Goal: Task Accomplishment & Management: Use online tool/utility

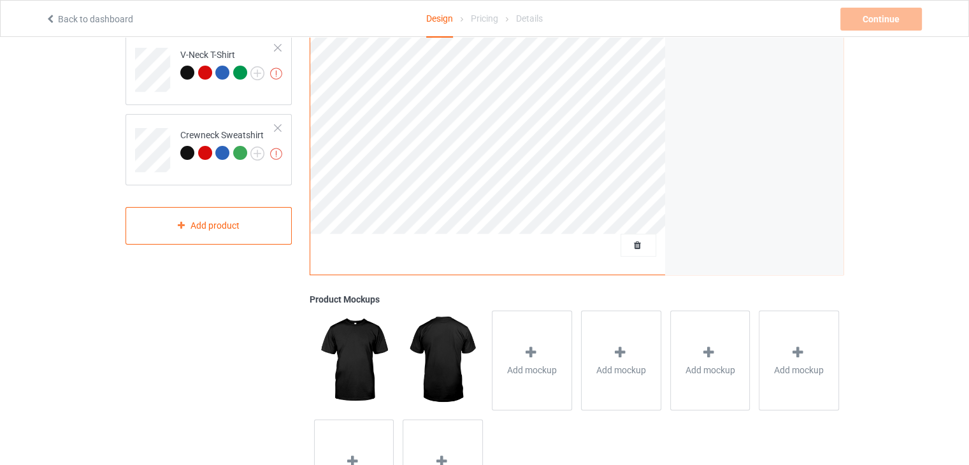
scroll to position [359, 0]
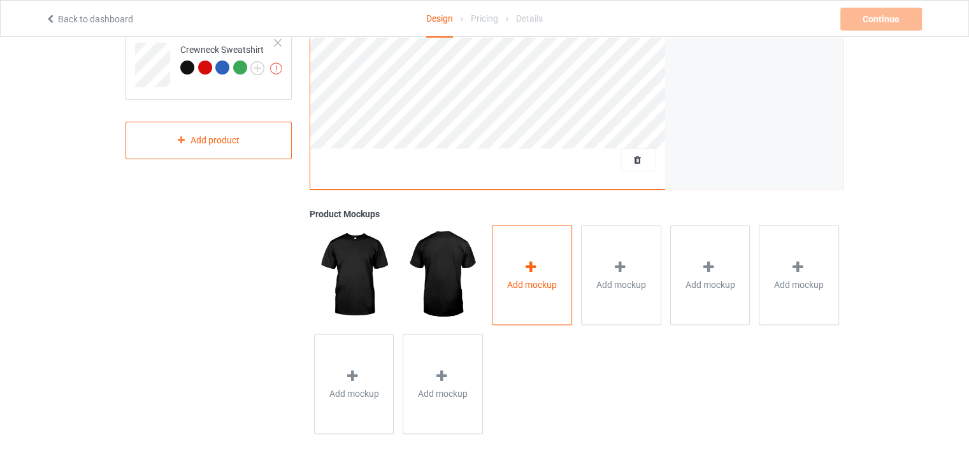
click at [531, 285] on span "Add mockup" at bounding box center [532, 284] width 50 height 13
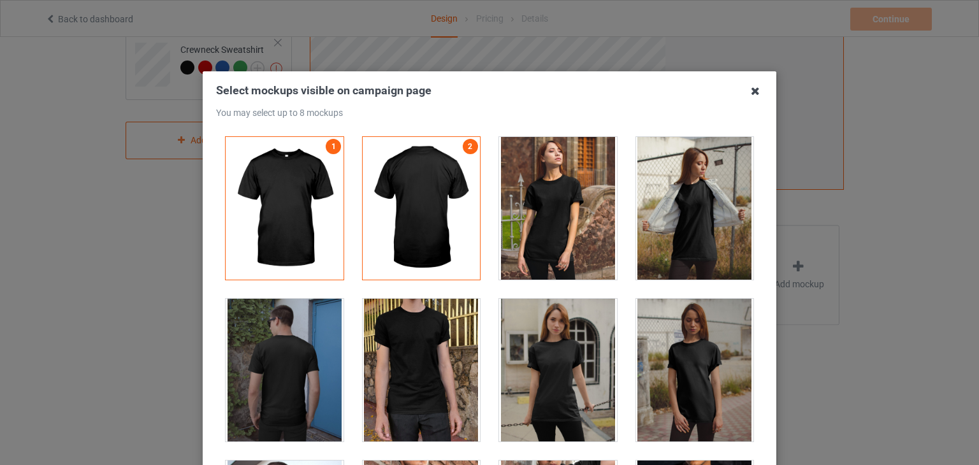
click at [756, 92] on icon at bounding box center [755, 91] width 20 height 20
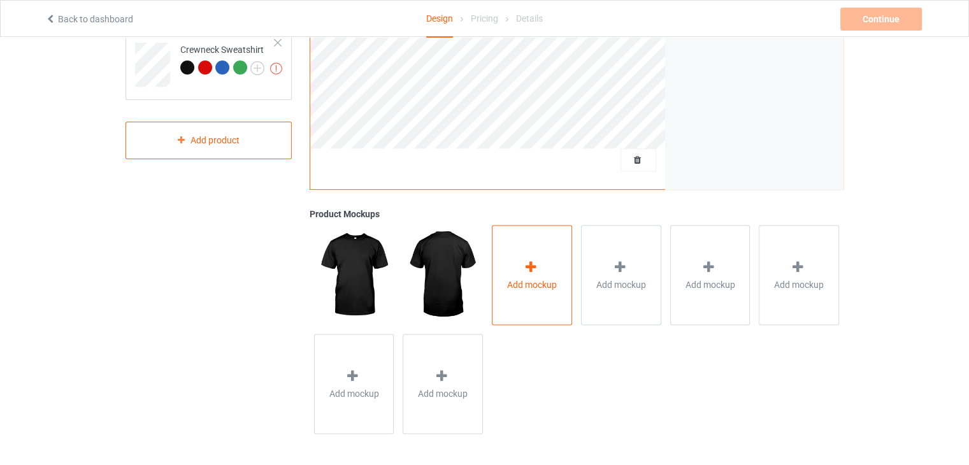
click at [524, 271] on icon at bounding box center [531, 266] width 16 height 13
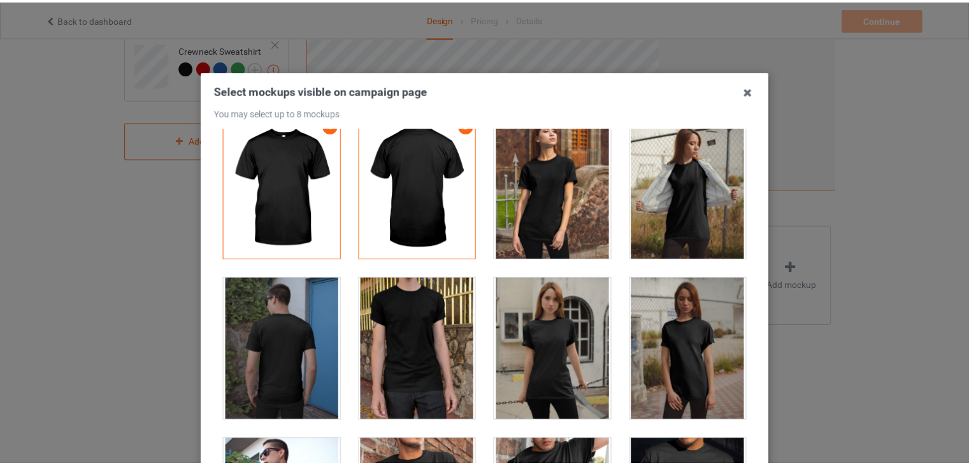
scroll to position [0, 0]
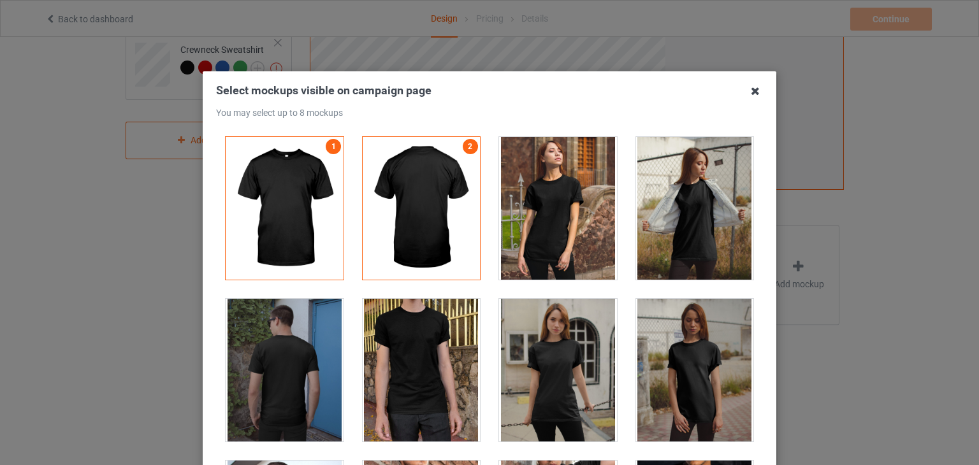
click at [754, 85] on icon at bounding box center [755, 91] width 20 height 20
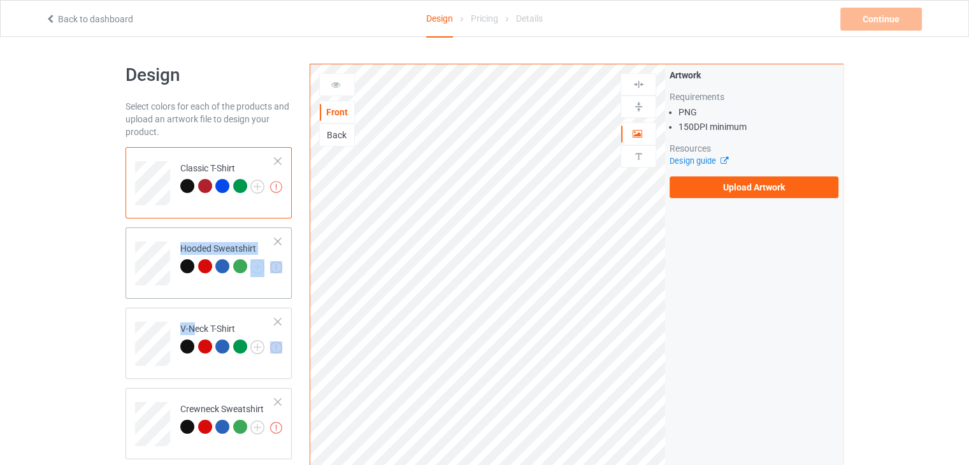
drag, startPoint x: 191, startPoint y: 334, endPoint x: 197, endPoint y: 296, distance: 39.3
click at [197, 296] on div "Missing artworks Classic T-Shirt Missing artworks Hooded Sweatshirt Missing art…" at bounding box center [209, 303] width 166 height 312
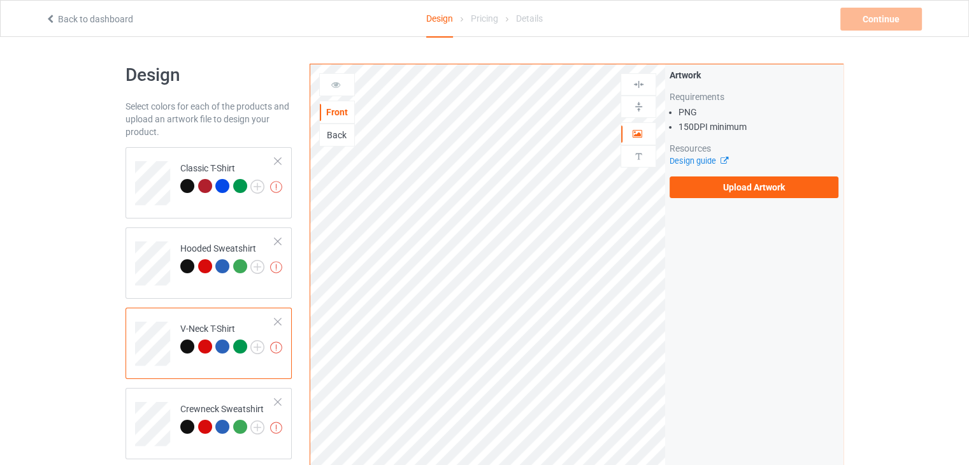
click at [268, 375] on div "Missing artworks V-Neck T-Shirt" at bounding box center [209, 343] width 166 height 71
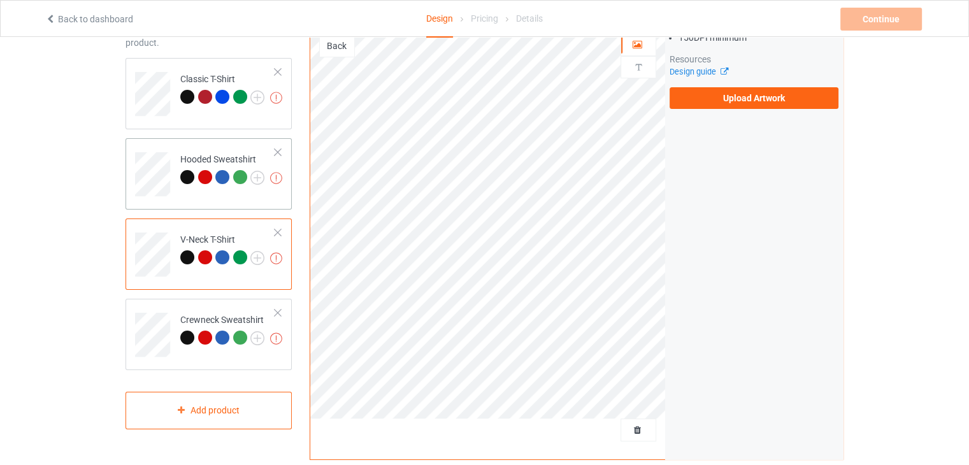
scroll to position [127, 0]
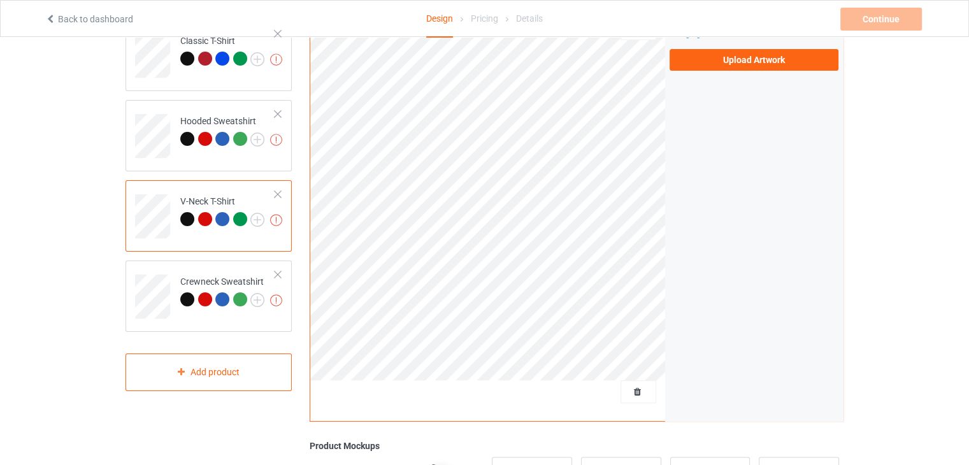
click at [199, 218] on div at bounding box center [205, 219] width 14 height 14
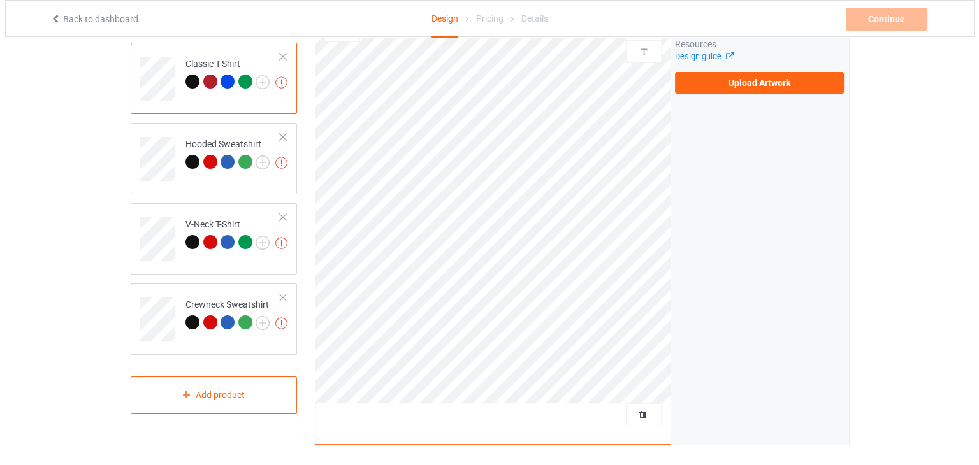
scroll to position [359, 0]
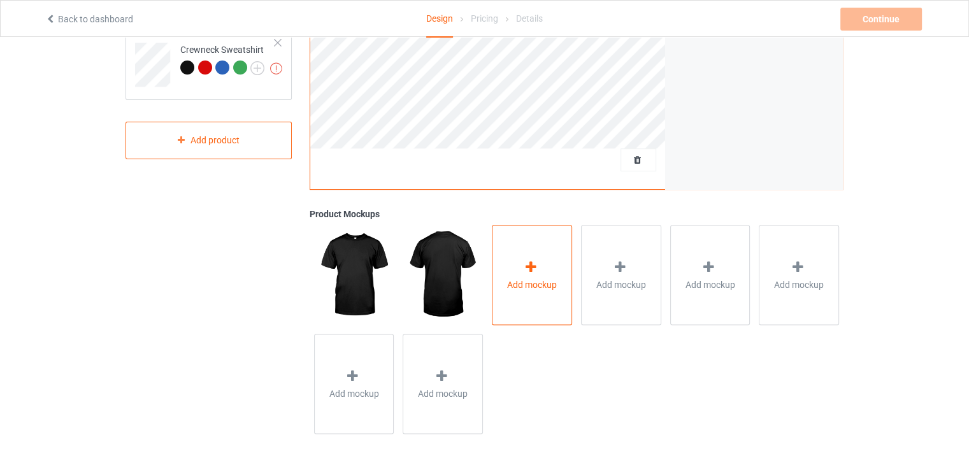
click at [528, 306] on div "Add mockup" at bounding box center [532, 275] width 80 height 100
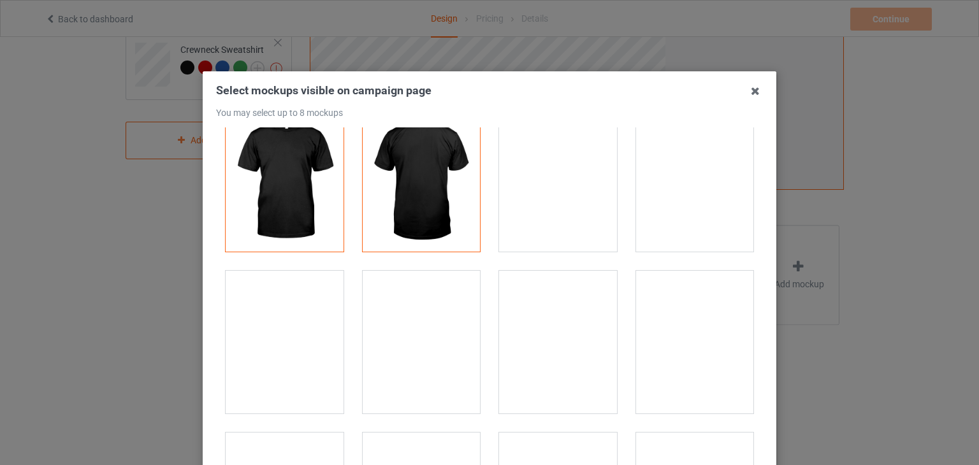
scroll to position [0, 0]
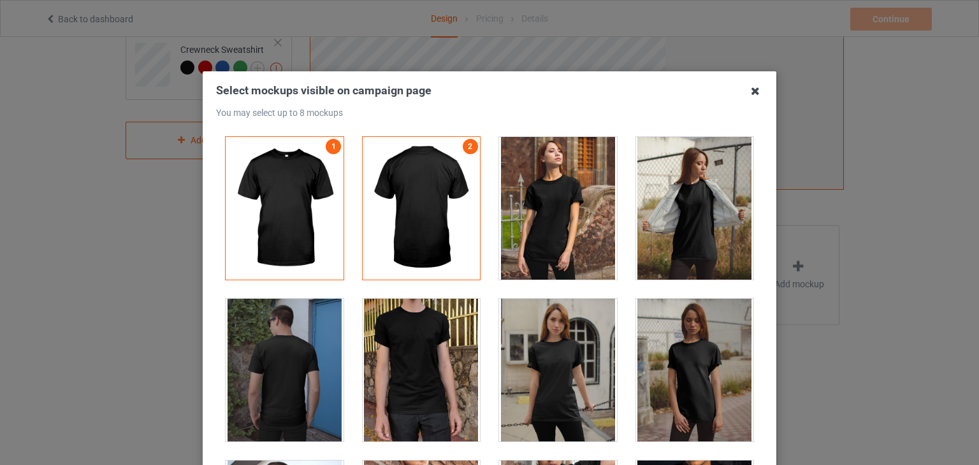
click at [754, 87] on icon at bounding box center [755, 91] width 20 height 20
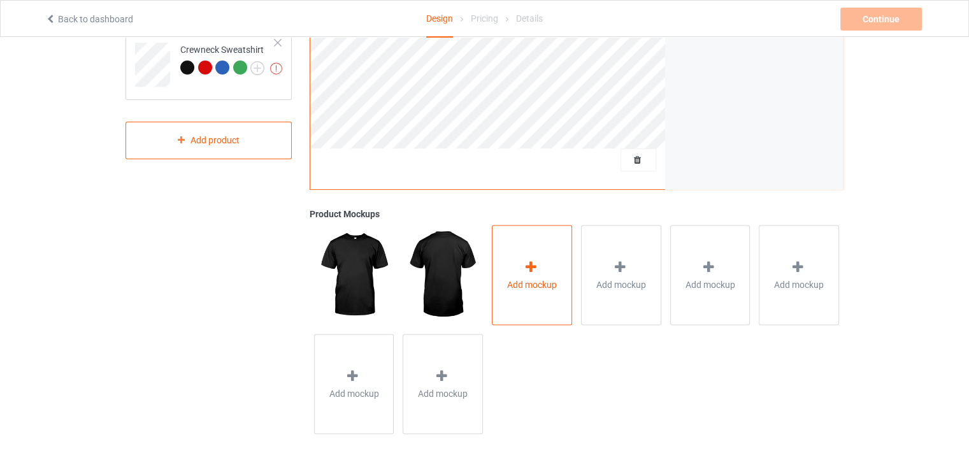
click at [522, 299] on div "Add mockup" at bounding box center [532, 275] width 80 height 100
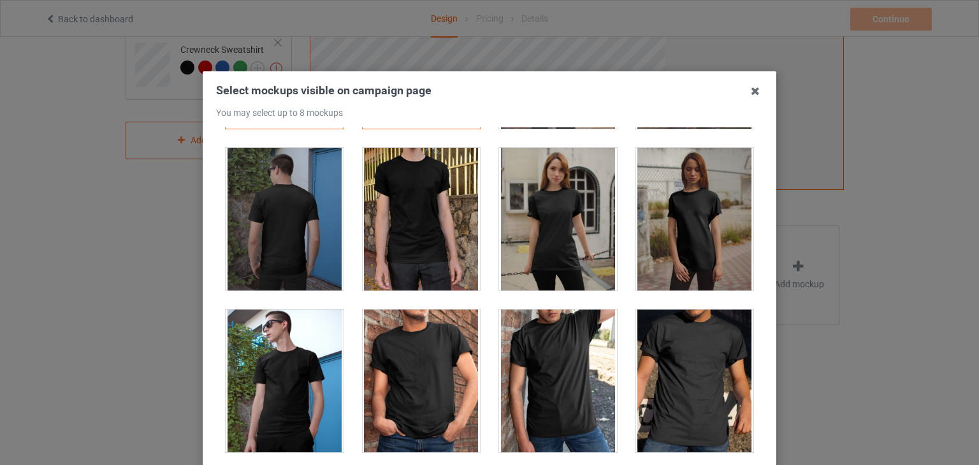
scroll to position [191, 0]
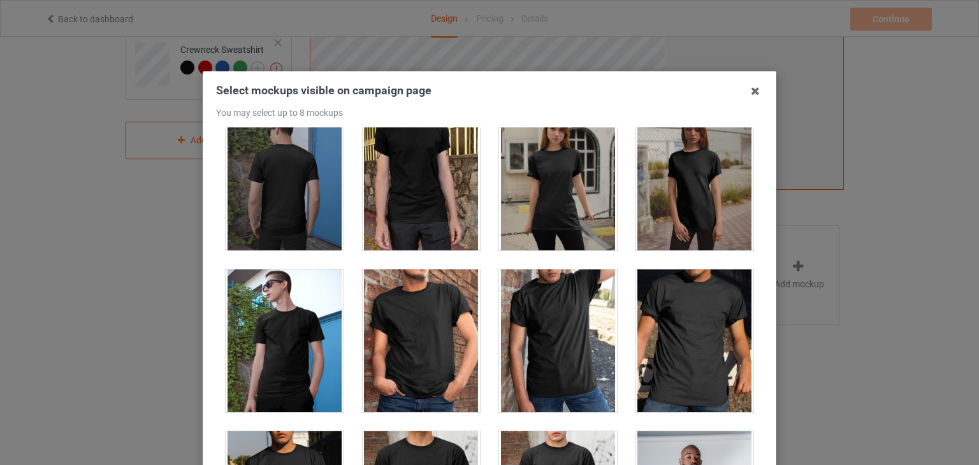
click at [688, 333] on div at bounding box center [695, 341] width 118 height 143
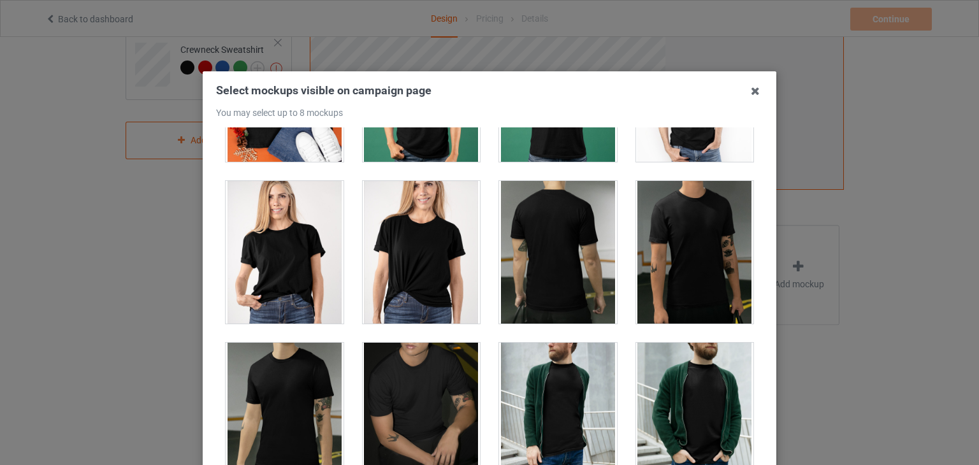
scroll to position [2039, 0]
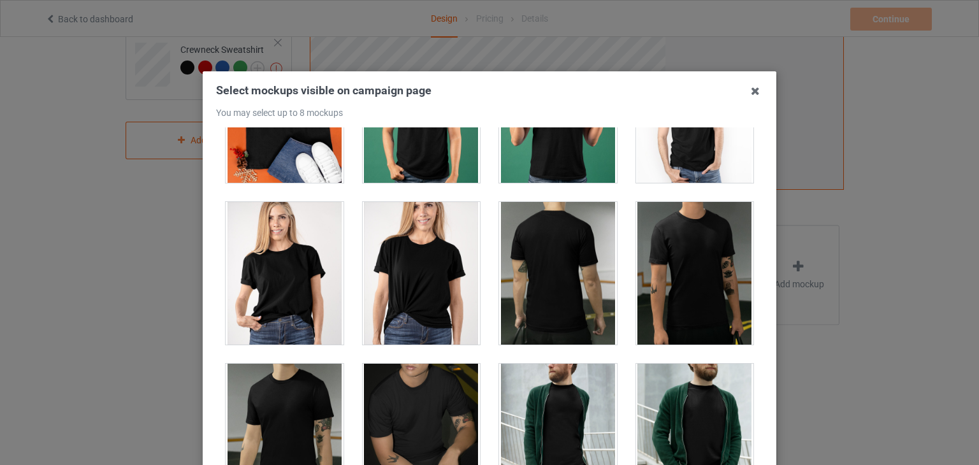
click at [535, 268] on div at bounding box center [558, 273] width 118 height 143
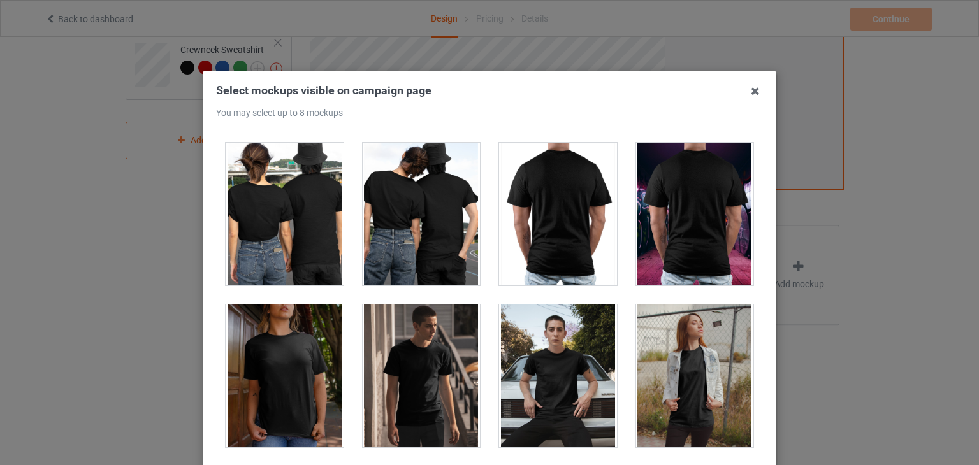
scroll to position [6053, 0]
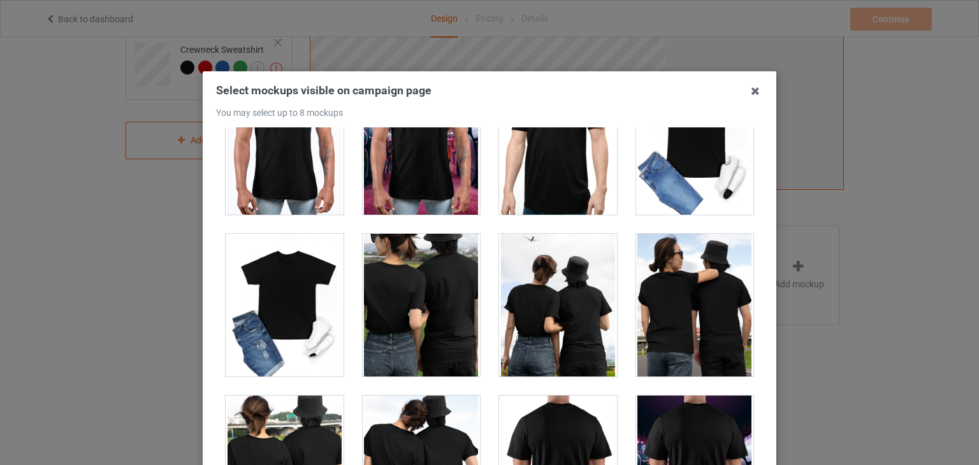
click at [440, 257] on div at bounding box center [422, 305] width 118 height 143
click at [445, 254] on div at bounding box center [422, 305] width 118 height 143
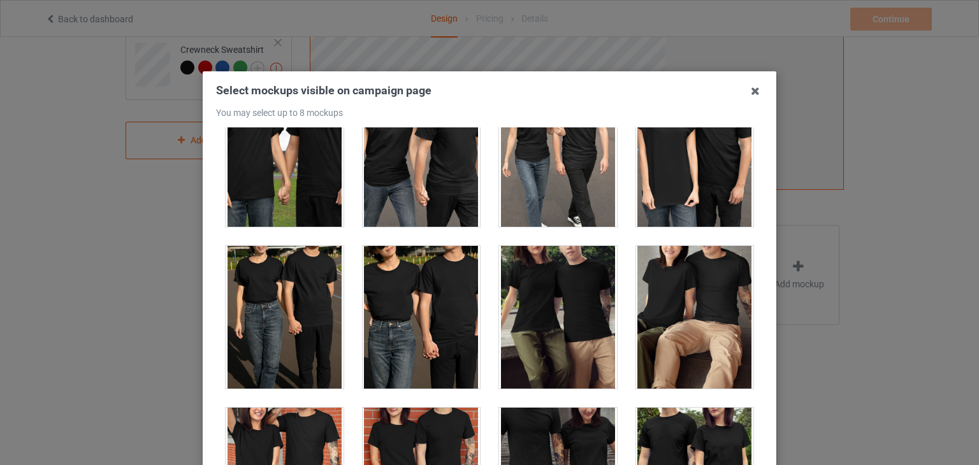
scroll to position [4269, 0]
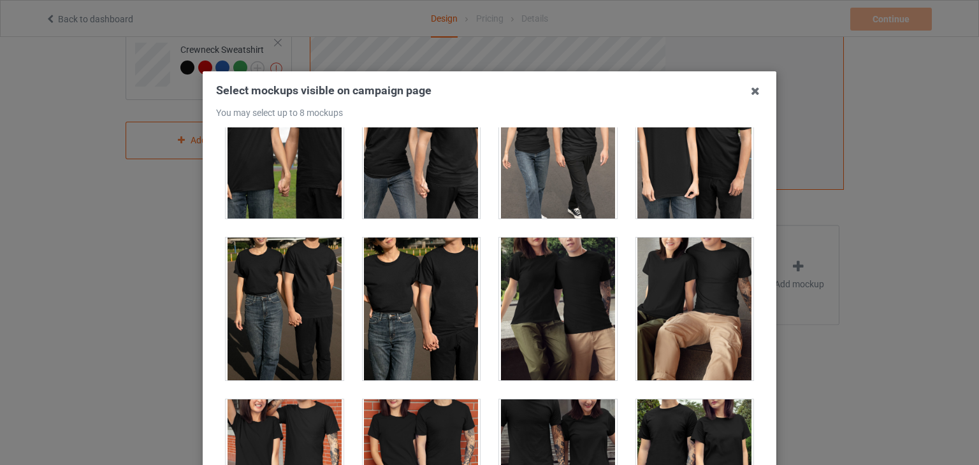
click at [441, 277] on div at bounding box center [422, 309] width 118 height 143
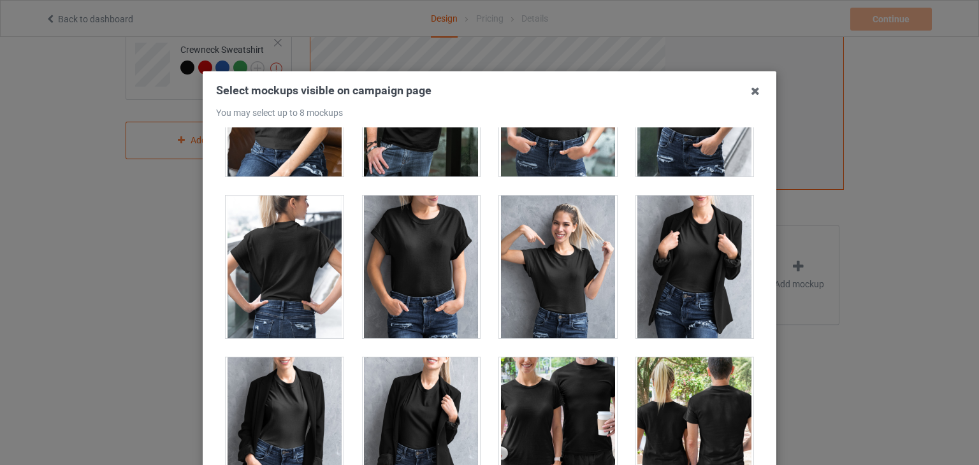
scroll to position [15864, 0]
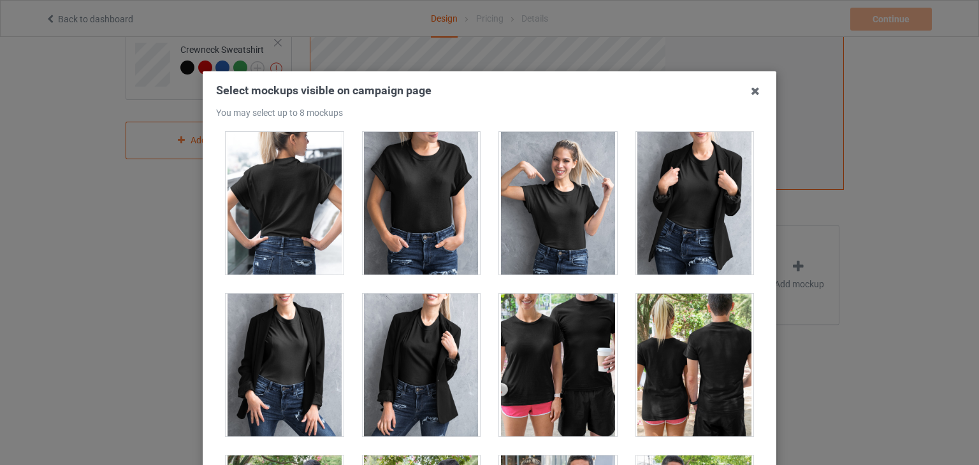
click at [686, 312] on div at bounding box center [695, 365] width 118 height 143
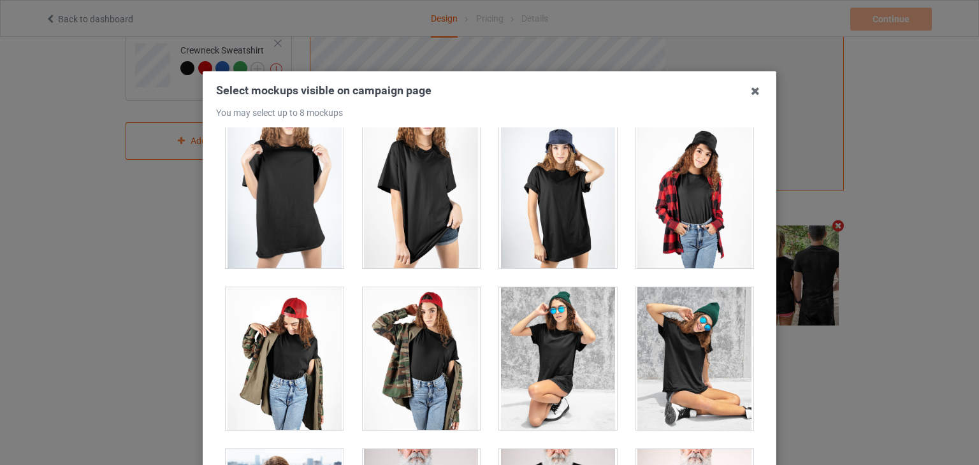
scroll to position [17266, 0]
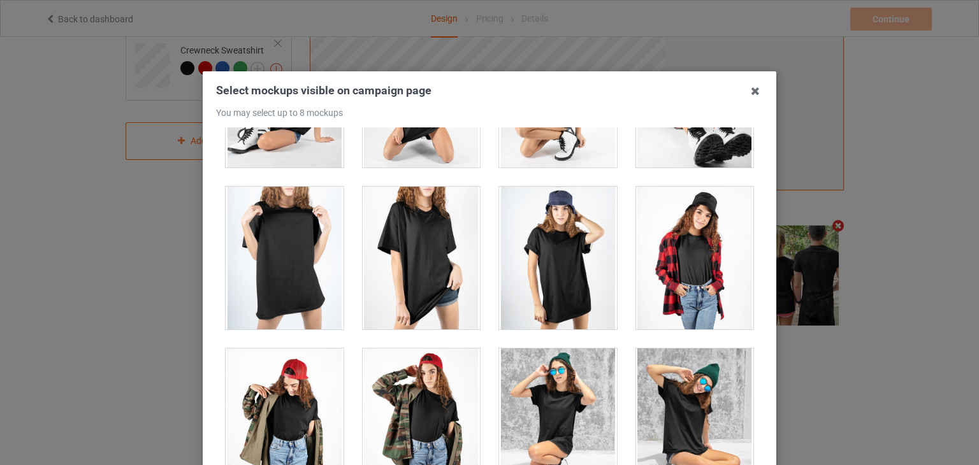
click at [557, 257] on div at bounding box center [558, 258] width 118 height 143
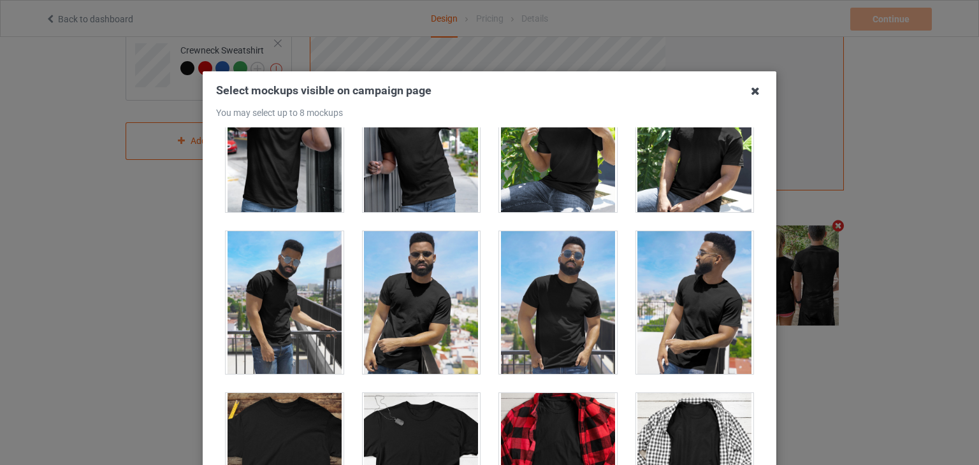
scroll to position [8320, 0]
click at [746, 94] on icon at bounding box center [755, 91] width 20 height 20
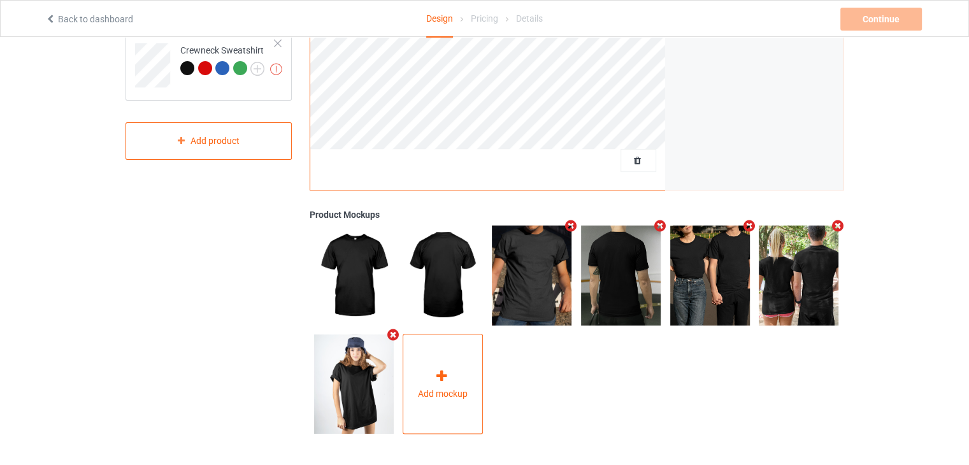
click at [437, 378] on icon at bounding box center [442, 375] width 16 height 13
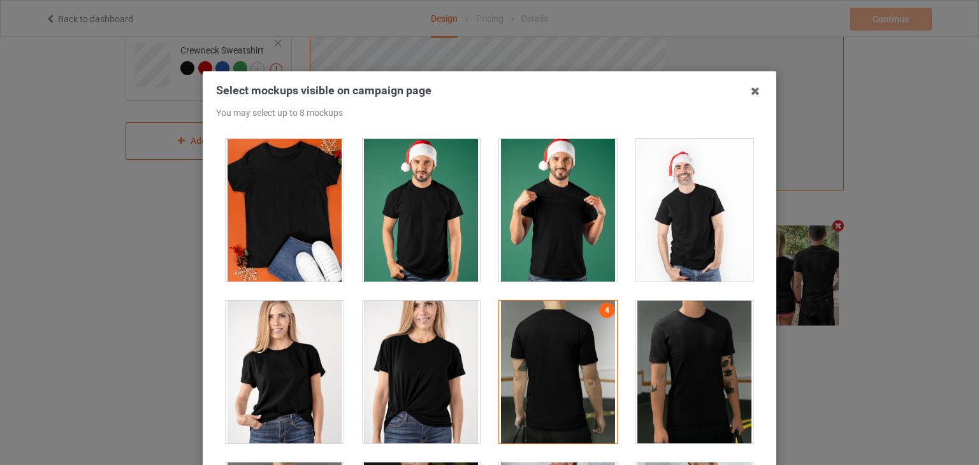
scroll to position [2039, 0]
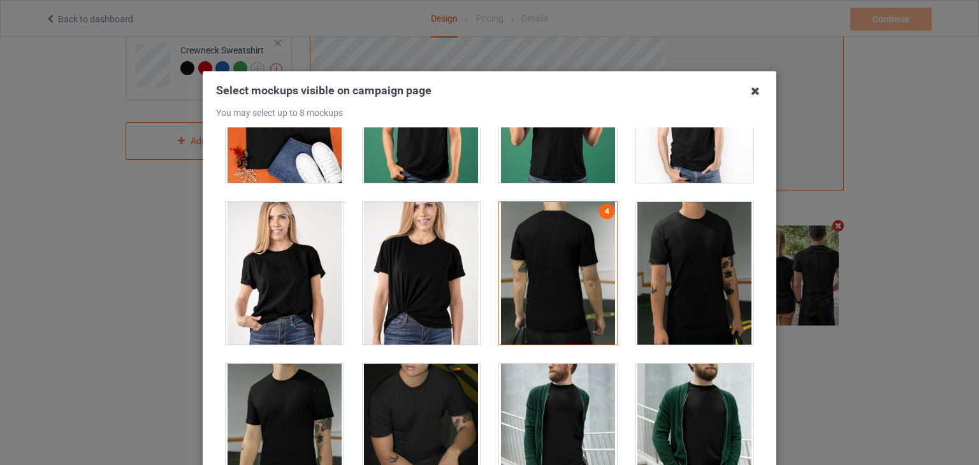
click at [749, 90] on icon at bounding box center [755, 91] width 20 height 20
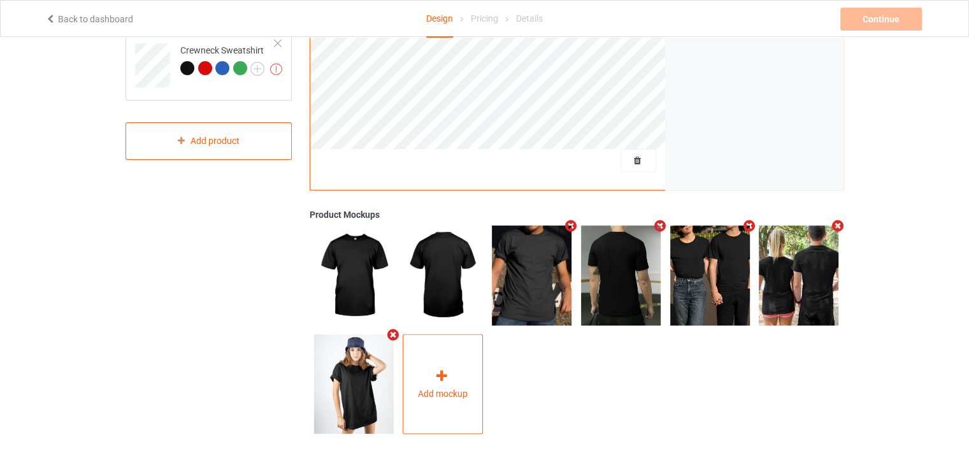
click at [415, 364] on div "Add mockup" at bounding box center [443, 384] width 80 height 100
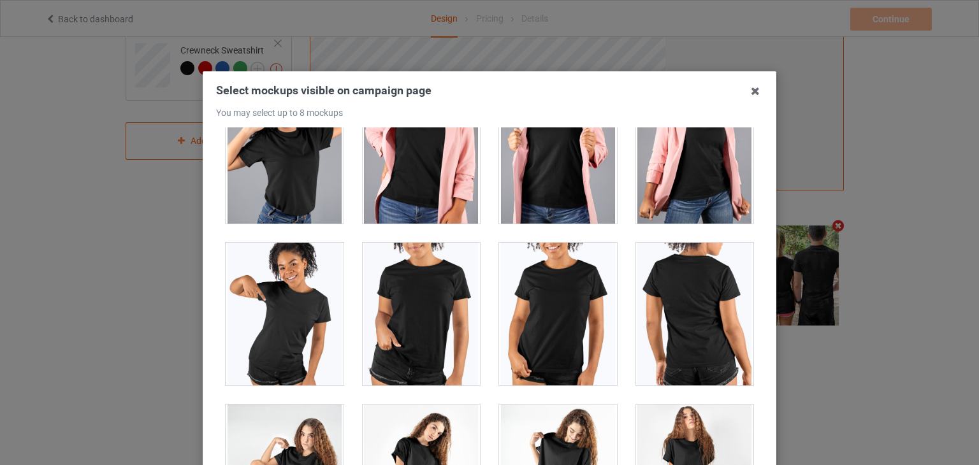
scroll to position [16884, 0]
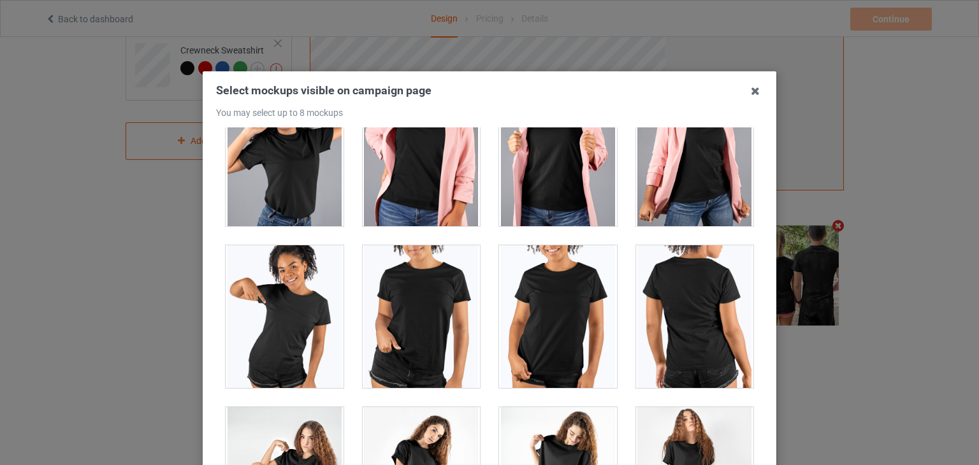
click at [660, 281] on div at bounding box center [695, 316] width 118 height 143
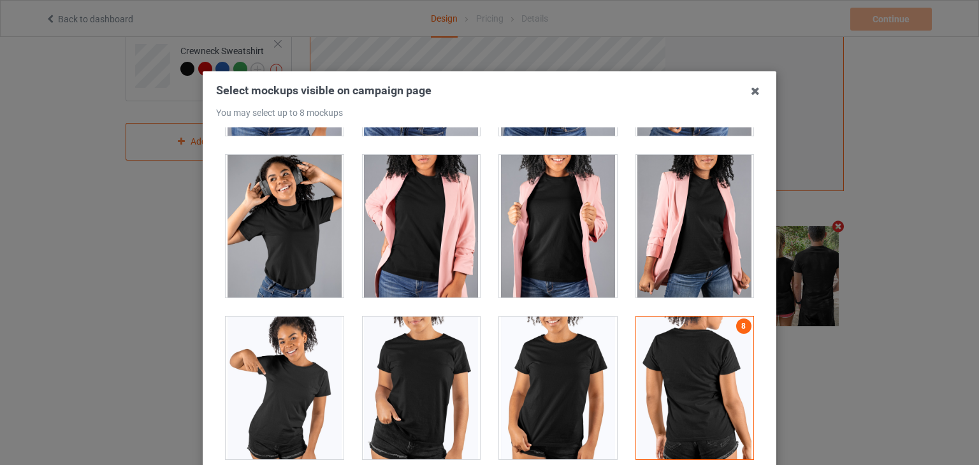
scroll to position [16820, 0]
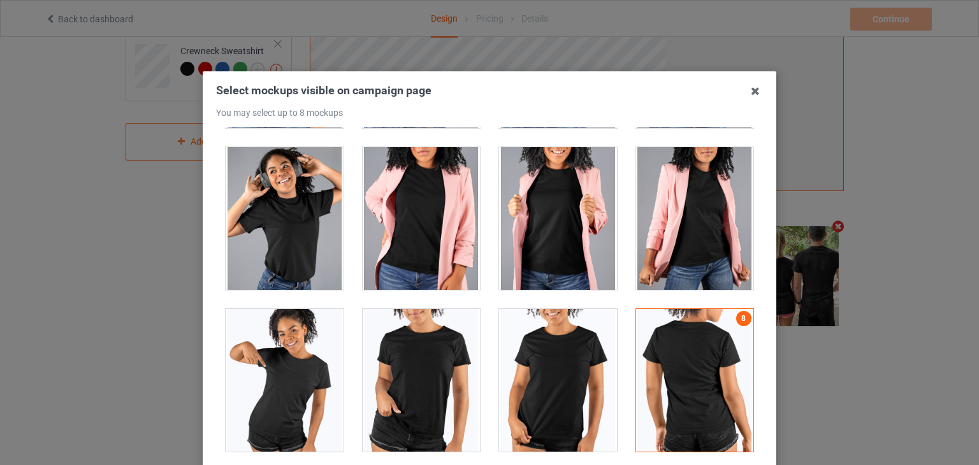
click at [673, 319] on div at bounding box center [695, 380] width 118 height 143
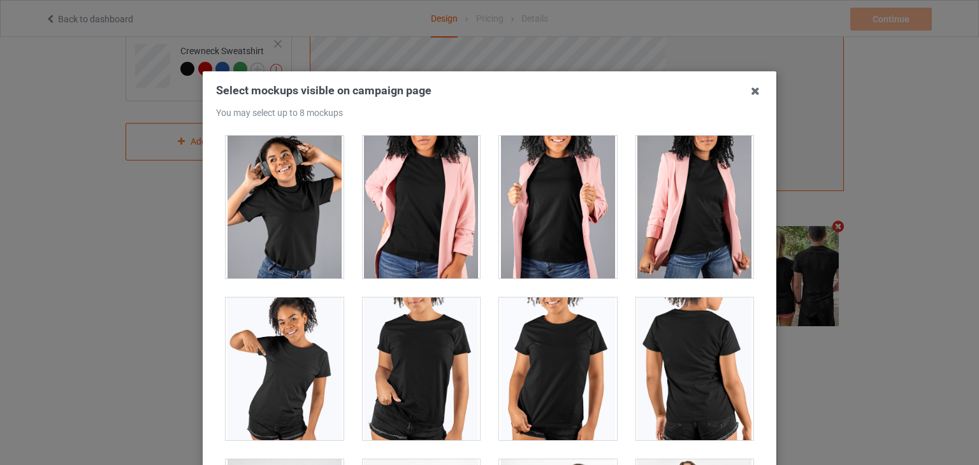
scroll to position [16832, 0]
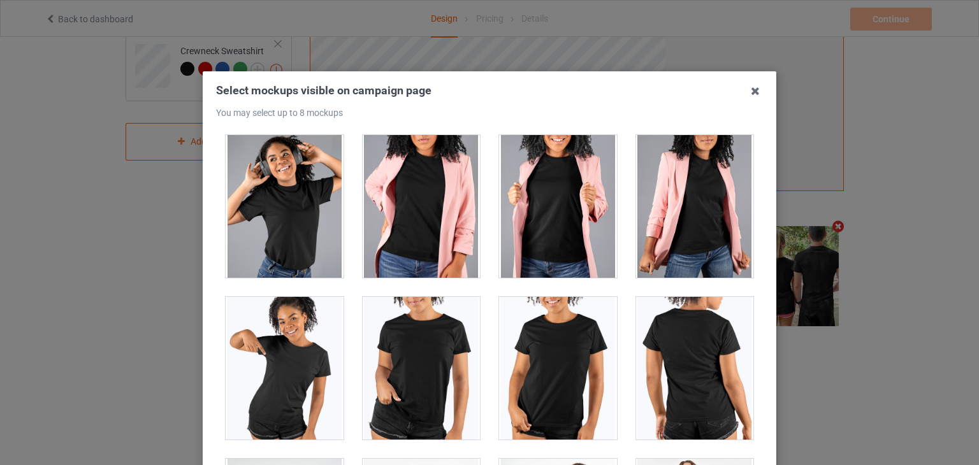
click at [668, 322] on div at bounding box center [695, 368] width 118 height 143
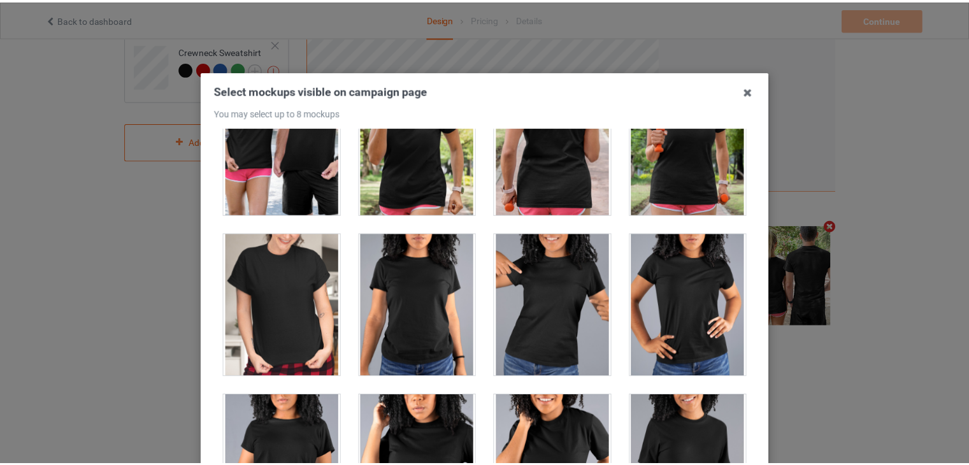
scroll to position [16410, 0]
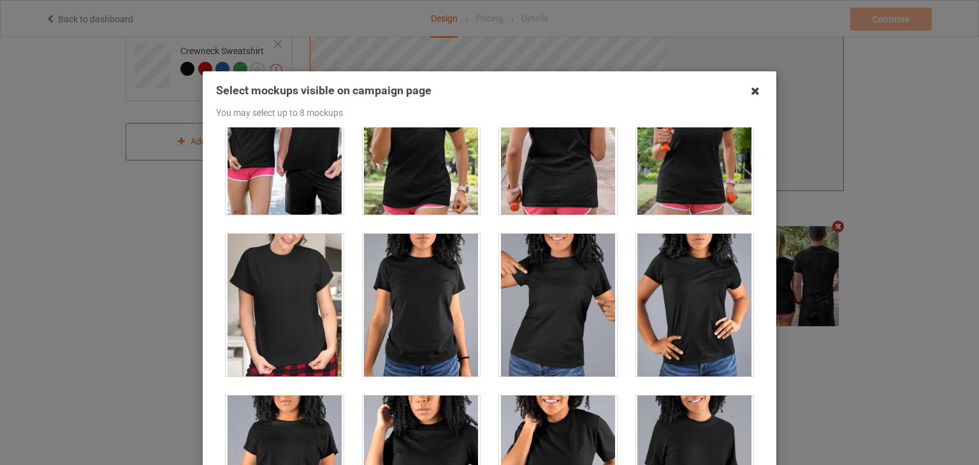
click at [752, 94] on icon at bounding box center [755, 91] width 20 height 20
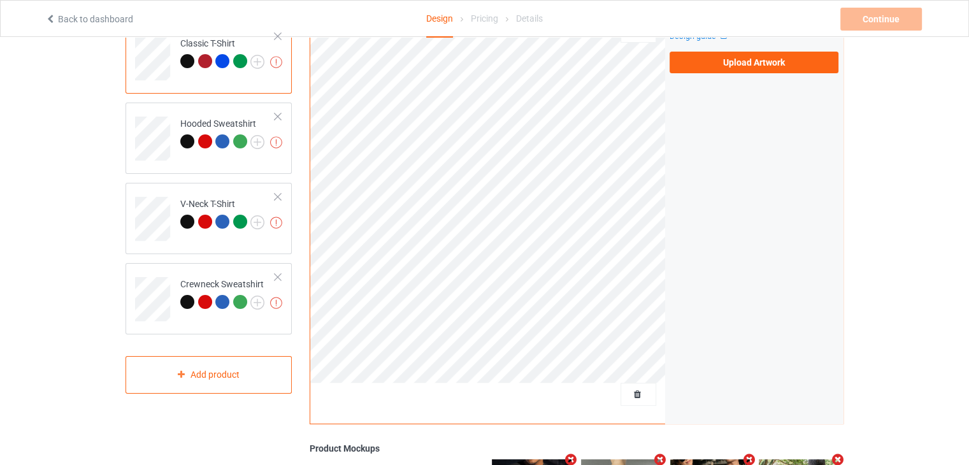
scroll to position [103, 0]
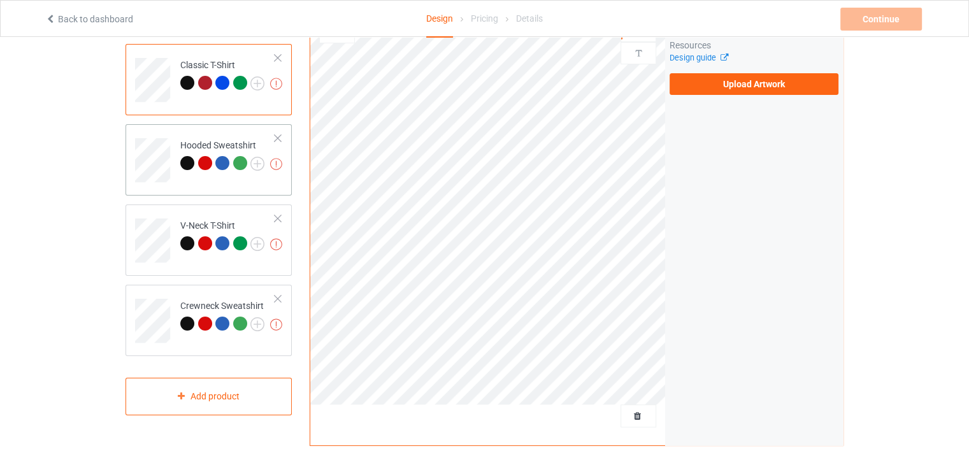
click at [170, 133] on td at bounding box center [154, 155] width 38 height 53
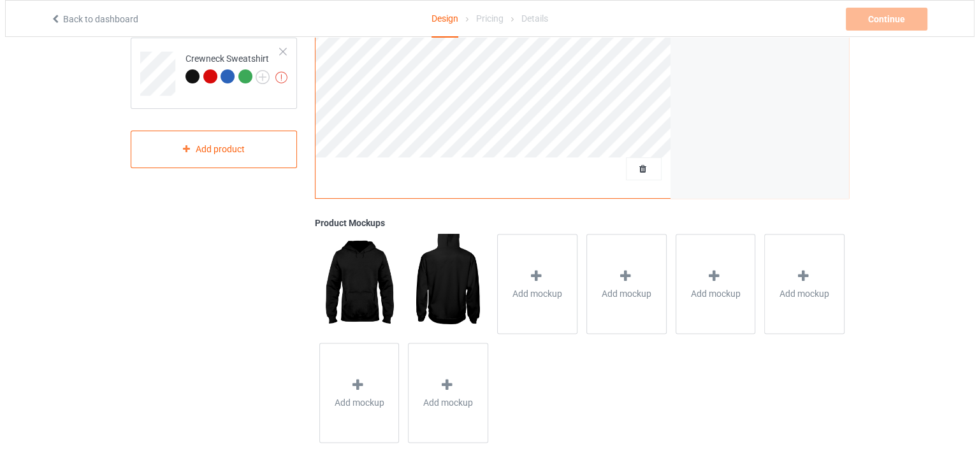
scroll to position [359, 0]
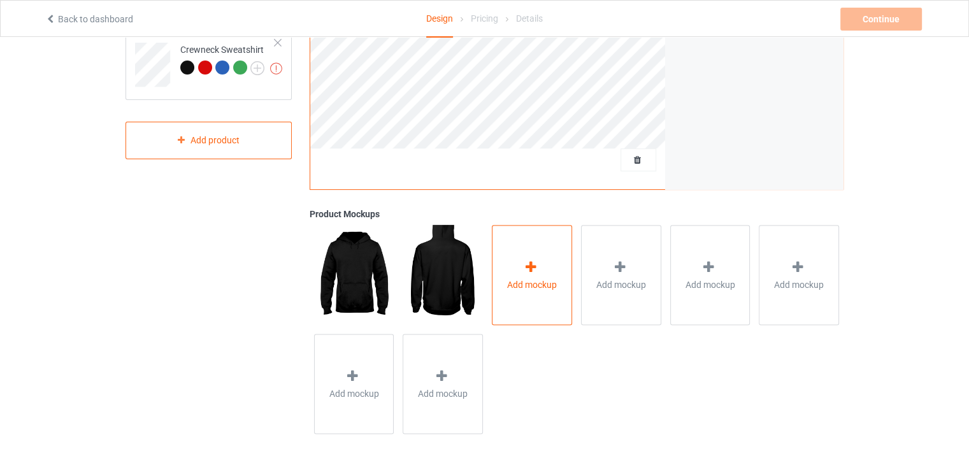
click at [537, 274] on div at bounding box center [532, 268] width 18 height 18
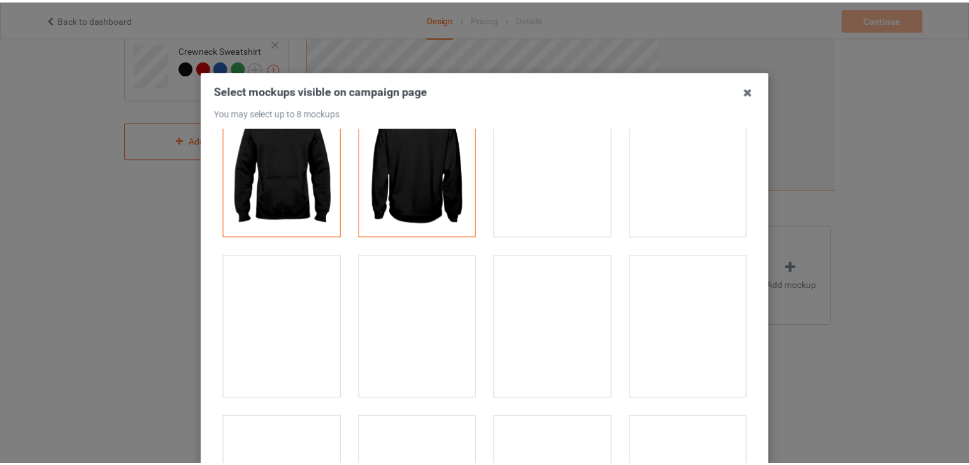
scroll to position [127, 0]
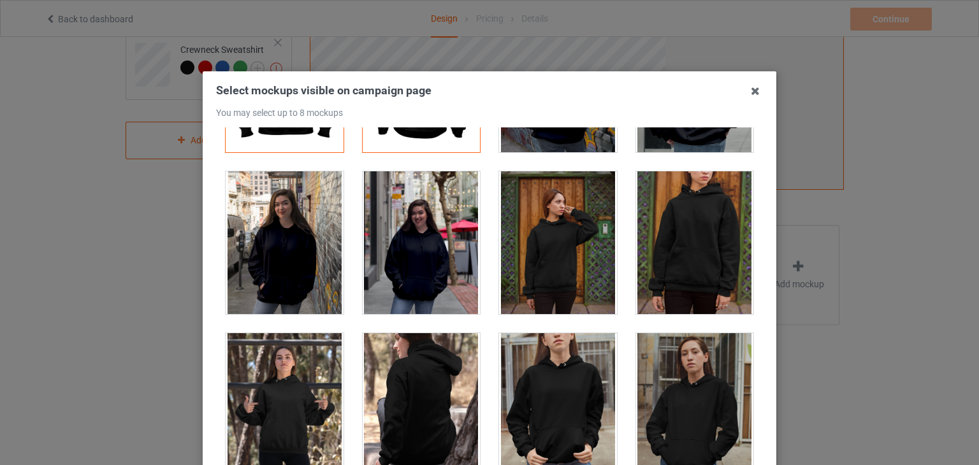
drag, startPoint x: 747, startPoint y: 85, endPoint x: 668, endPoint y: 120, distance: 86.4
click at [748, 85] on icon at bounding box center [755, 91] width 20 height 20
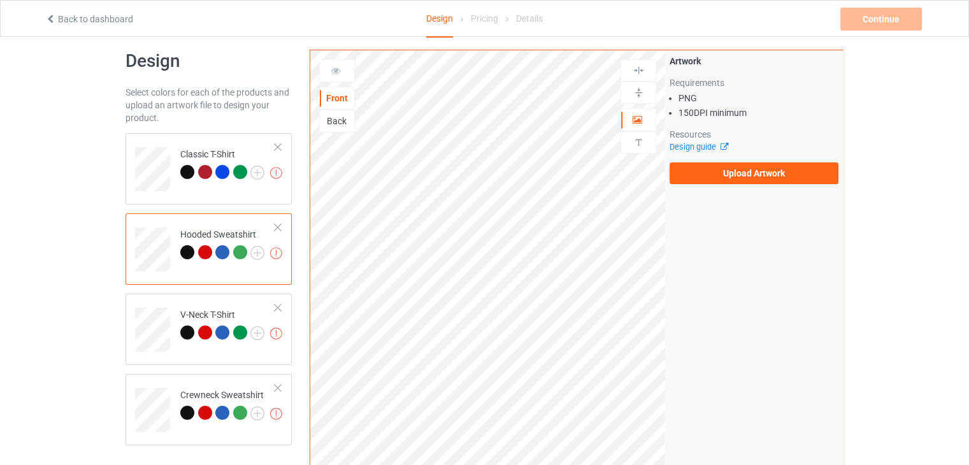
scroll to position [0, 0]
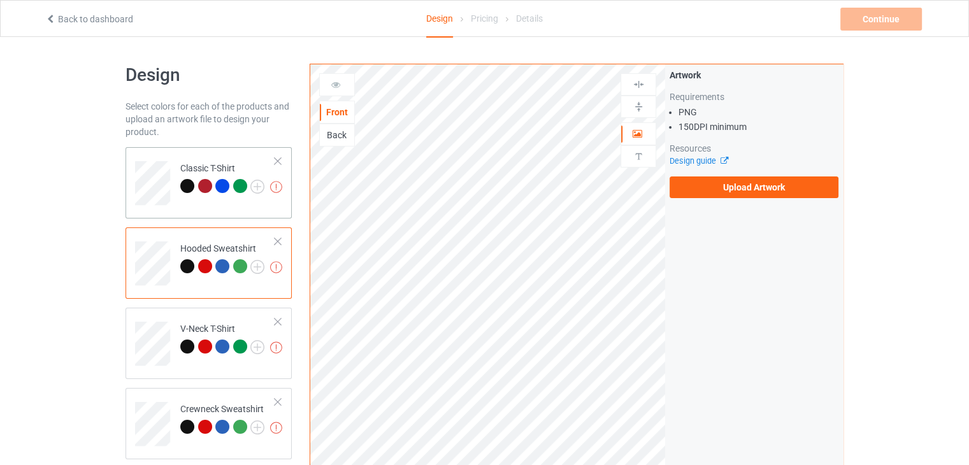
click at [248, 159] on td "Missing artworks Classic T-Shirt" at bounding box center [227, 178] width 109 height 53
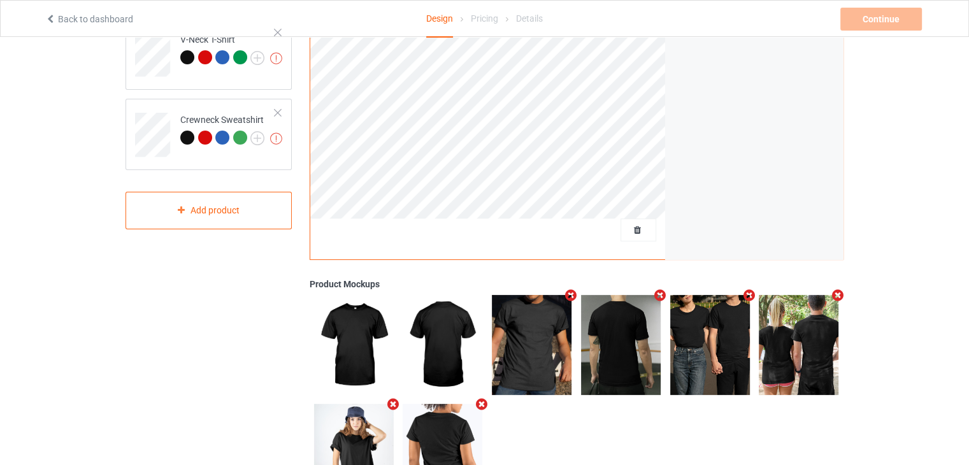
scroll to position [358, 0]
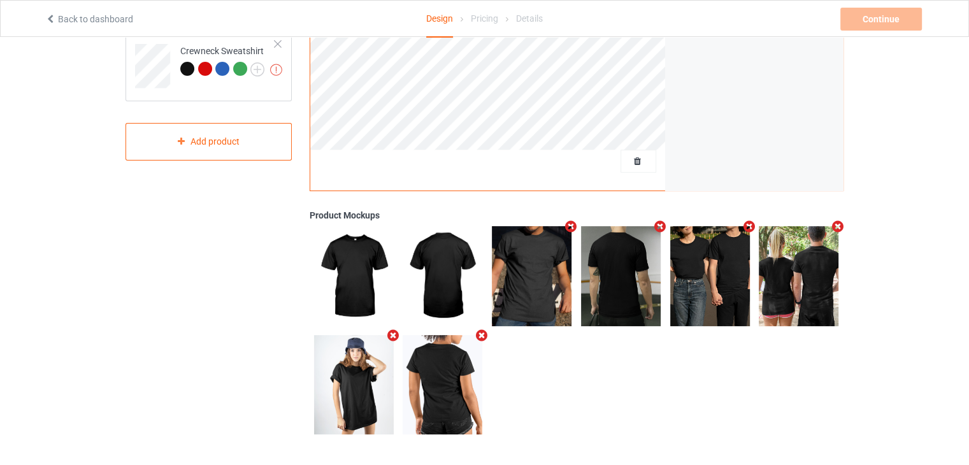
click at [446, 391] on img at bounding box center [443, 384] width 80 height 99
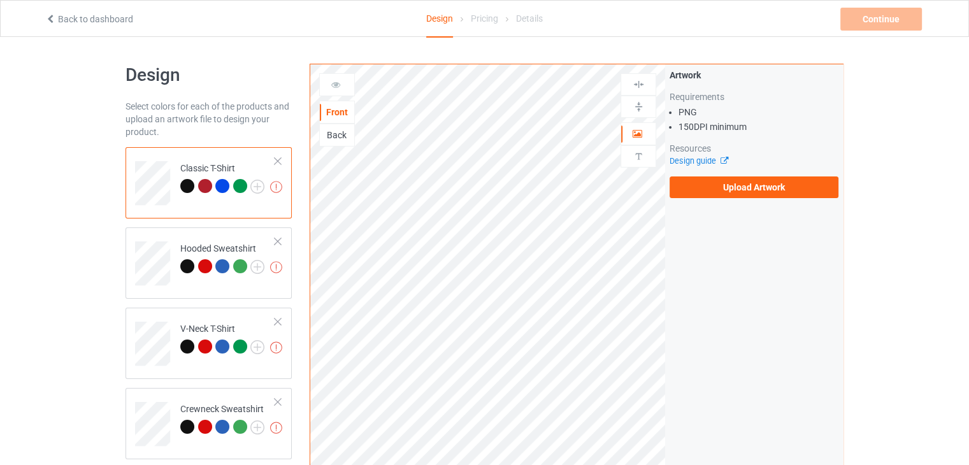
scroll to position [0, 0]
click at [191, 244] on div "Hooded Sweatshirt" at bounding box center [222, 257] width 84 height 31
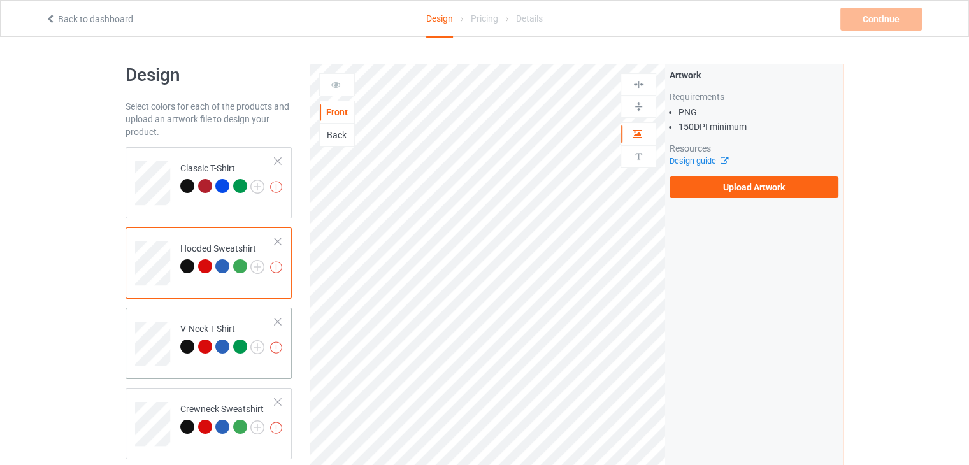
click at [191, 319] on td "Missing artworks V-Neck T-Shirt" at bounding box center [227, 339] width 109 height 53
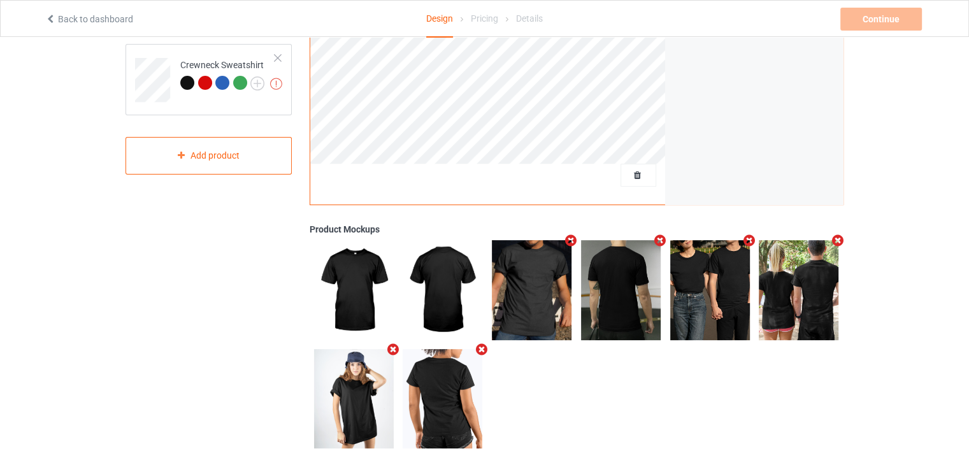
scroll to position [358, 0]
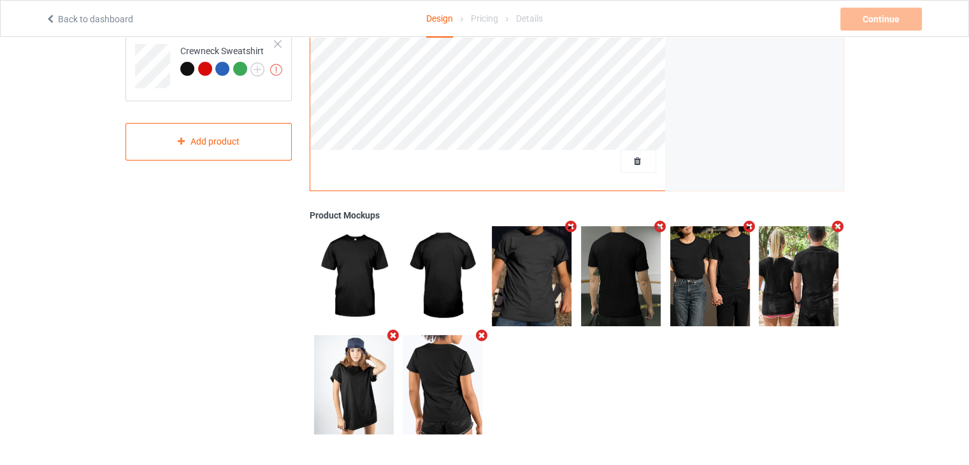
click at [482, 334] on icon "Remove mockup" at bounding box center [482, 335] width 16 height 13
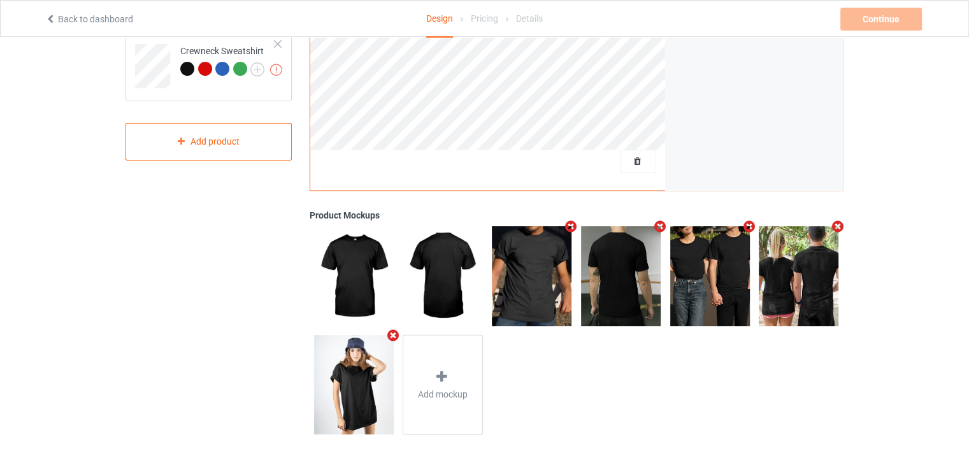
scroll to position [359, 0]
click at [396, 332] on icon "Remove mockup" at bounding box center [393, 334] width 16 height 13
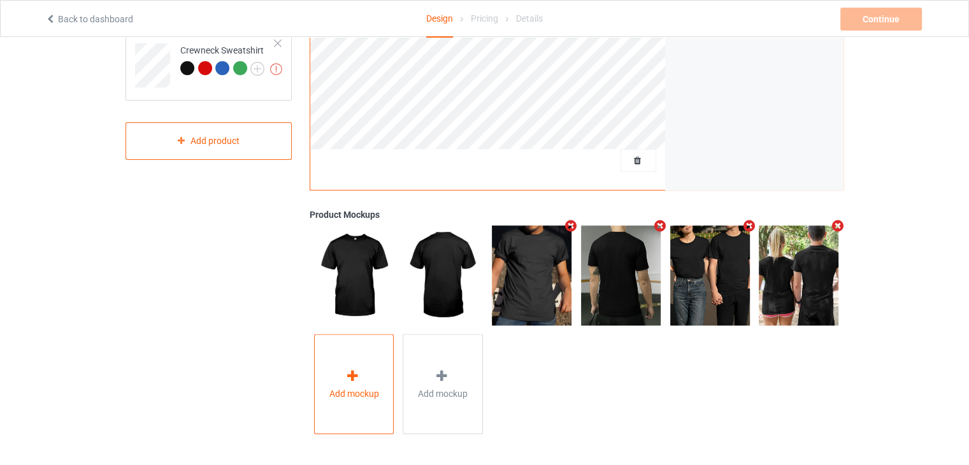
click at [387, 366] on div "Add mockup" at bounding box center [354, 384] width 80 height 100
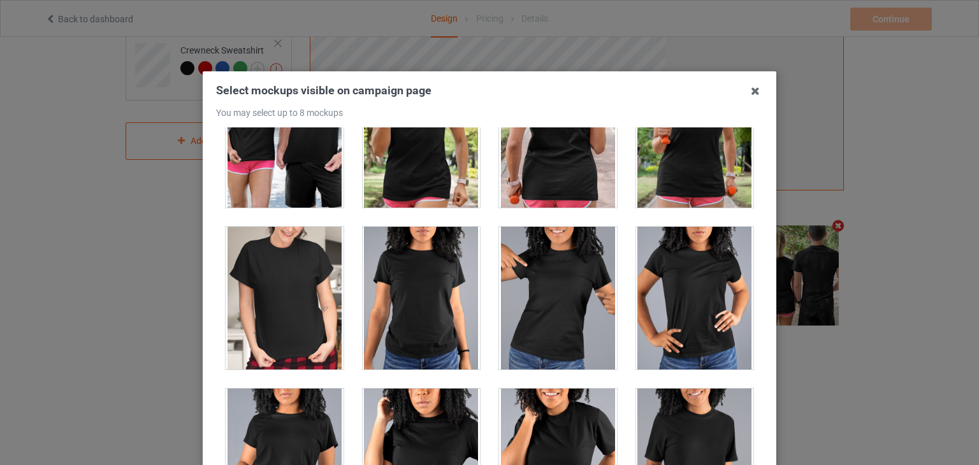
scroll to position [16425, 0]
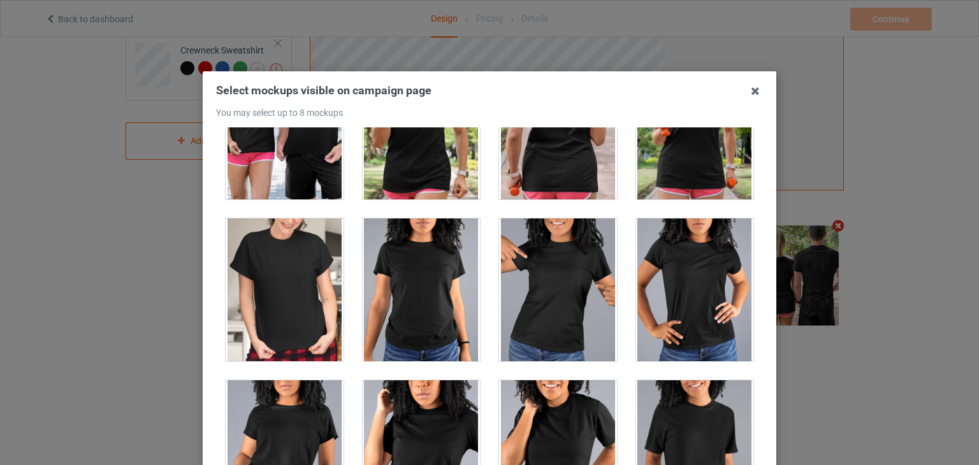
click at [272, 250] on div at bounding box center [285, 290] width 118 height 143
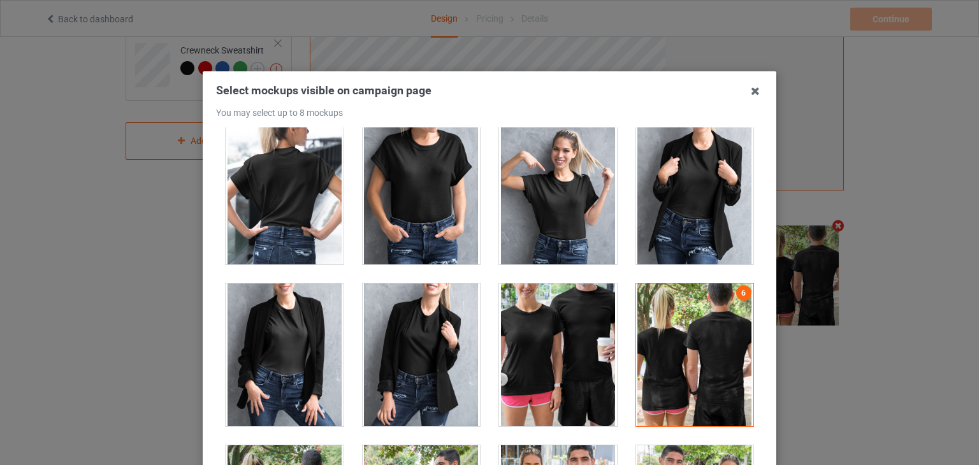
scroll to position [15788, 0]
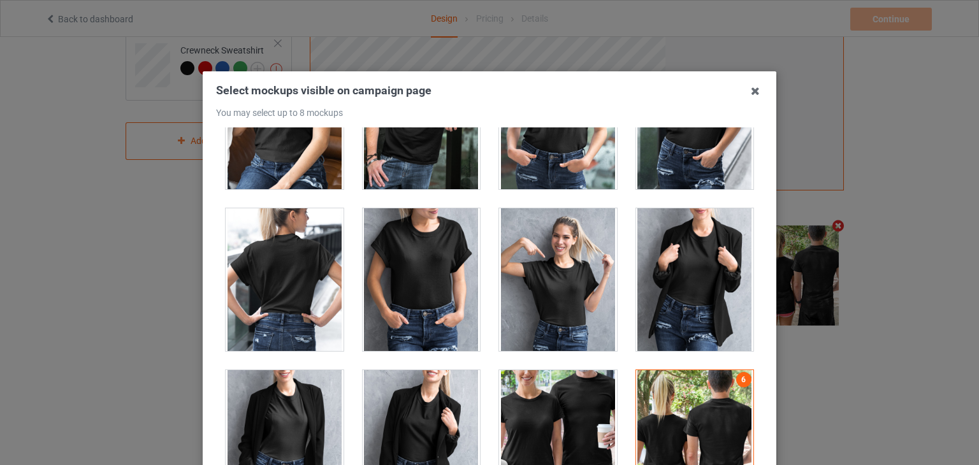
click at [299, 237] on div at bounding box center [285, 279] width 118 height 143
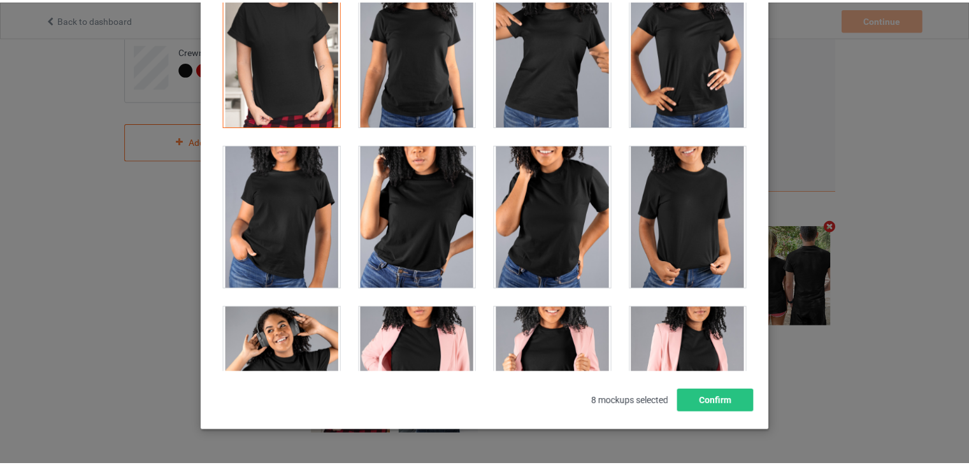
scroll to position [16552, 0]
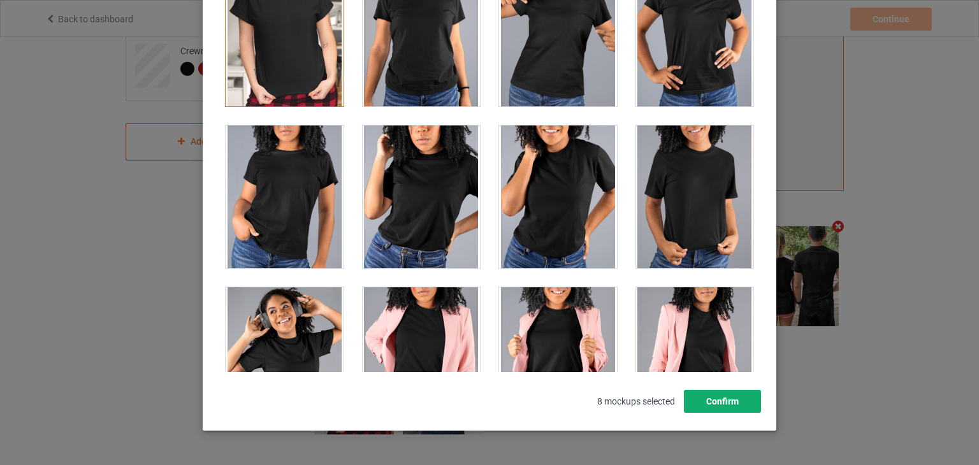
click at [723, 403] on button "Confirm" at bounding box center [722, 401] width 77 height 23
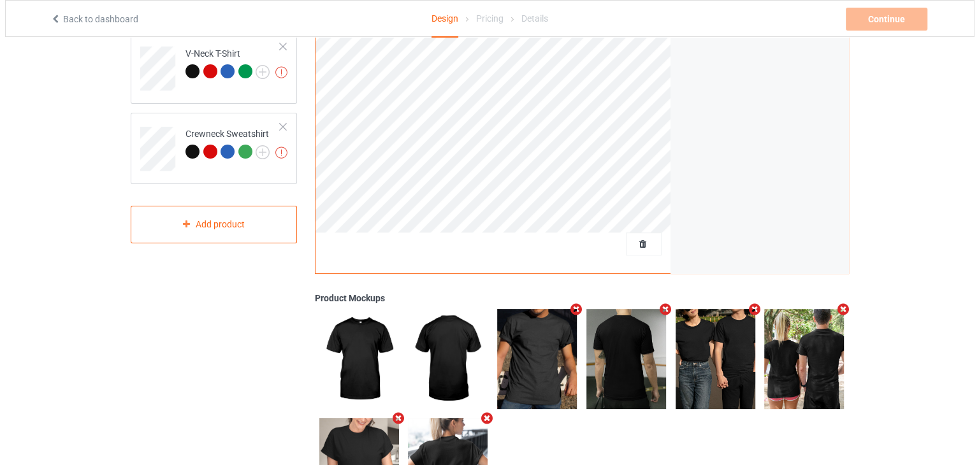
scroll to position [294, 0]
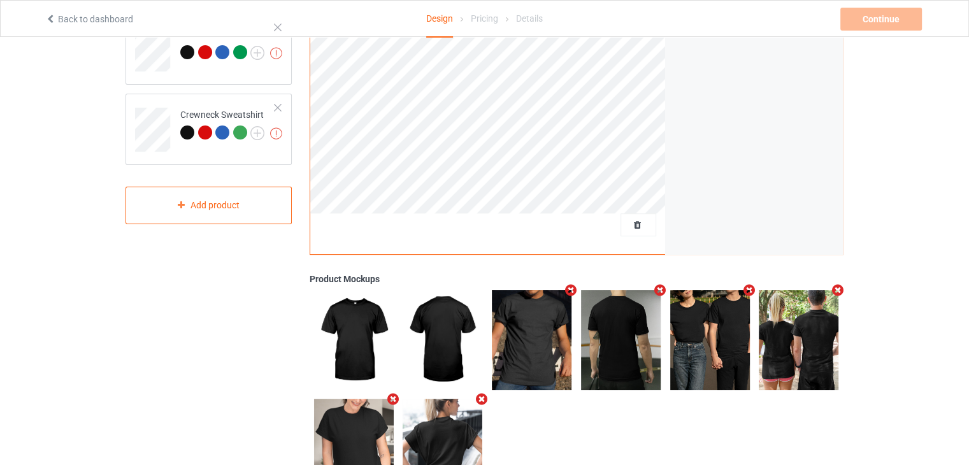
click at [565, 292] on icon "Remove mockup" at bounding box center [571, 290] width 16 height 13
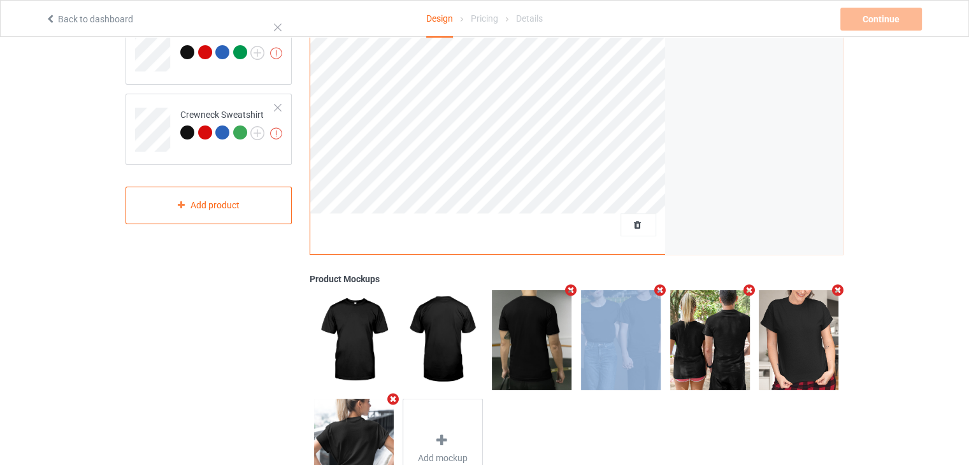
click at [565, 292] on icon "Remove mockup" at bounding box center [571, 290] width 16 height 13
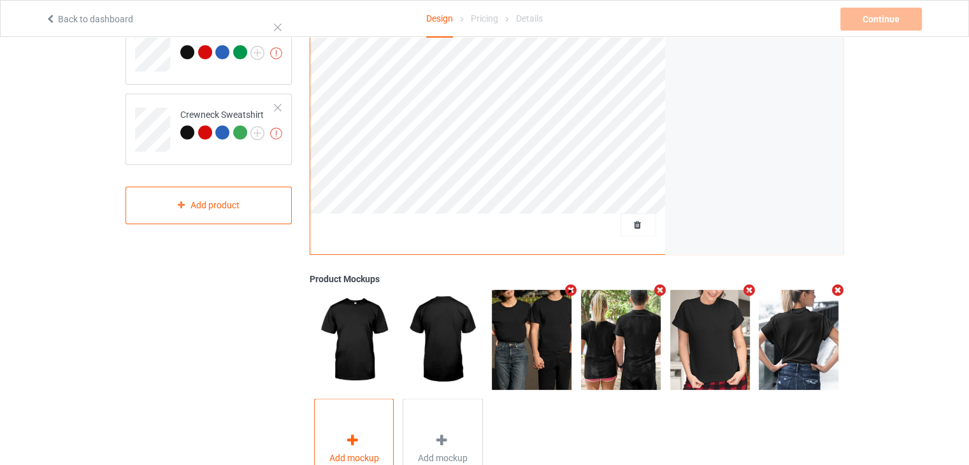
click at [341, 421] on div "Add mockup" at bounding box center [354, 449] width 80 height 100
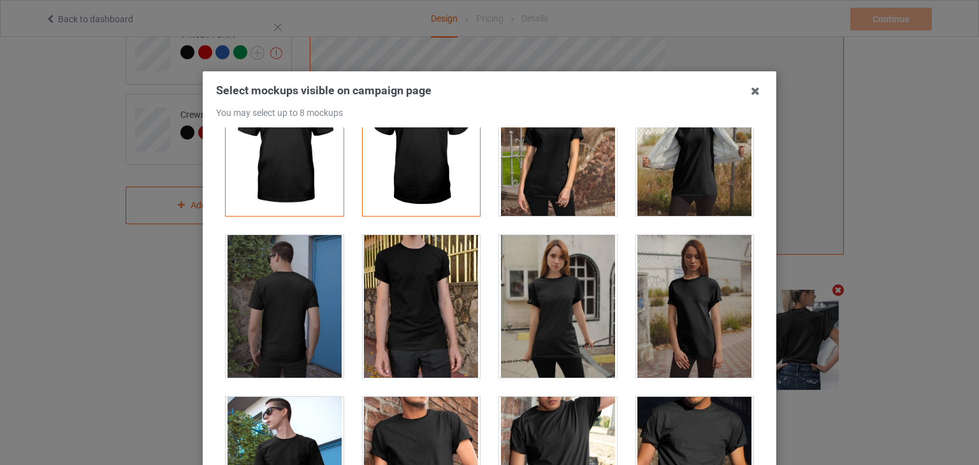
scroll to position [255, 0]
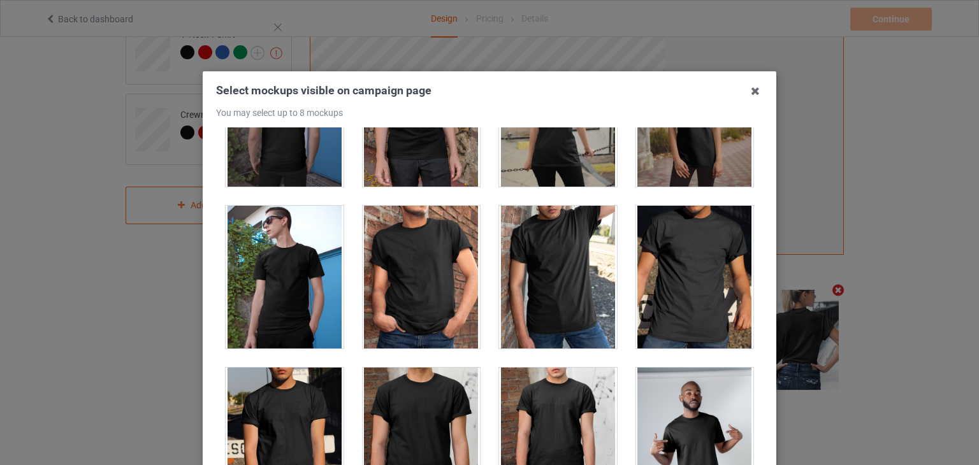
click at [428, 253] on div at bounding box center [422, 277] width 118 height 143
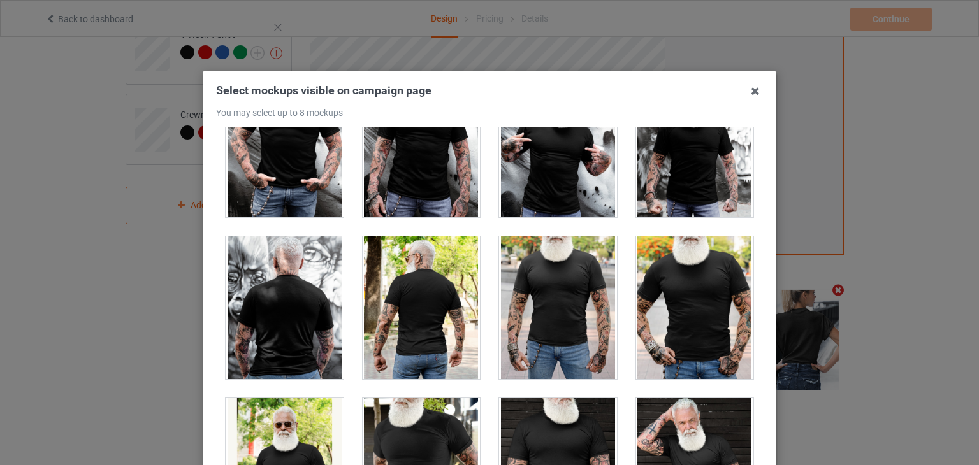
scroll to position [10321, 0]
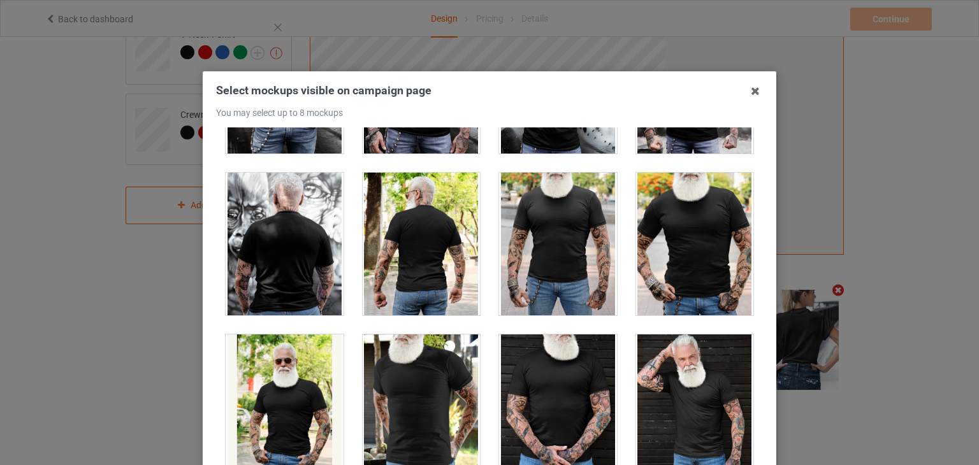
click at [442, 262] on div at bounding box center [422, 244] width 118 height 143
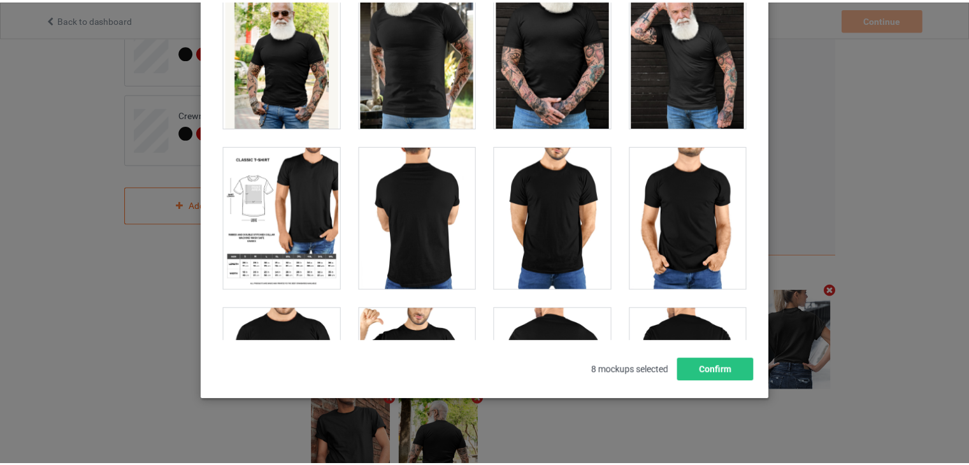
scroll to position [164, 0]
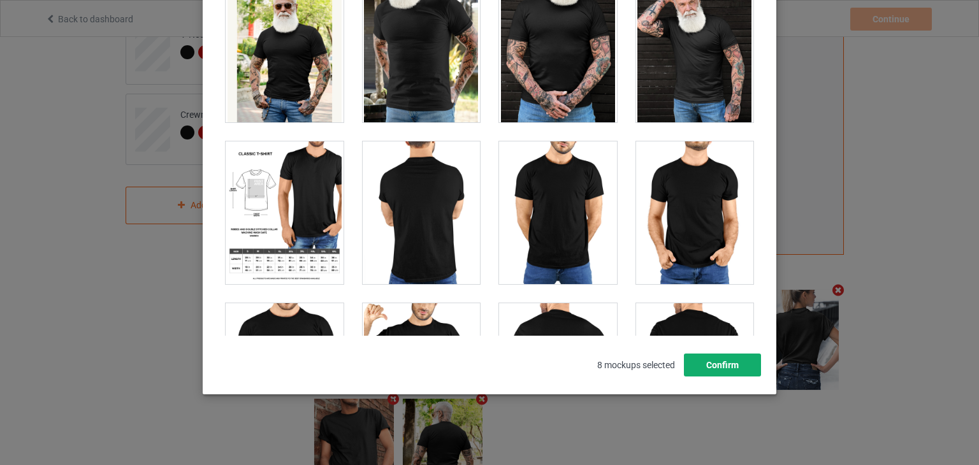
click at [724, 364] on button "Confirm" at bounding box center [722, 365] width 77 height 23
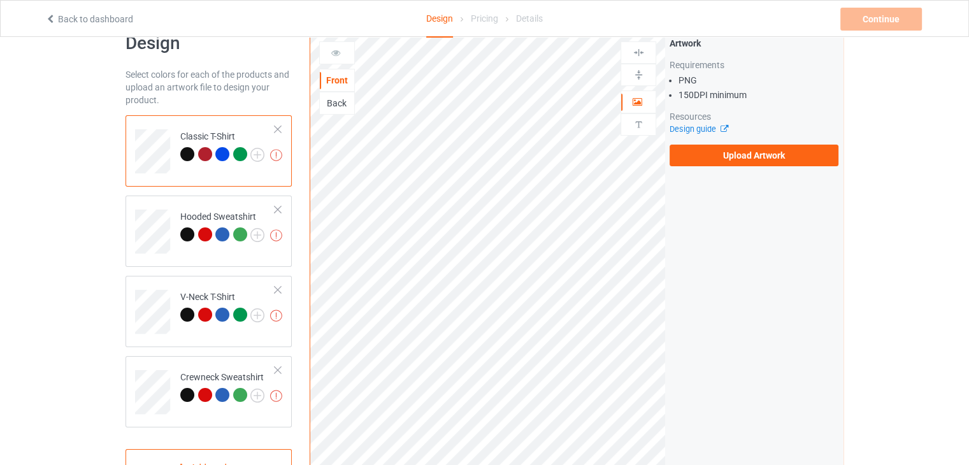
scroll to position [0, 0]
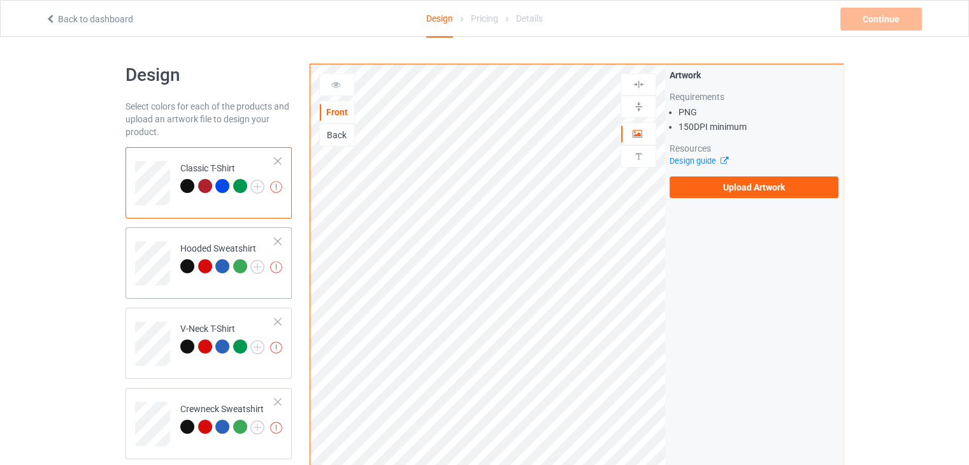
click at [217, 233] on td "Missing artworks Hooded Sweatshirt" at bounding box center [227, 259] width 109 height 53
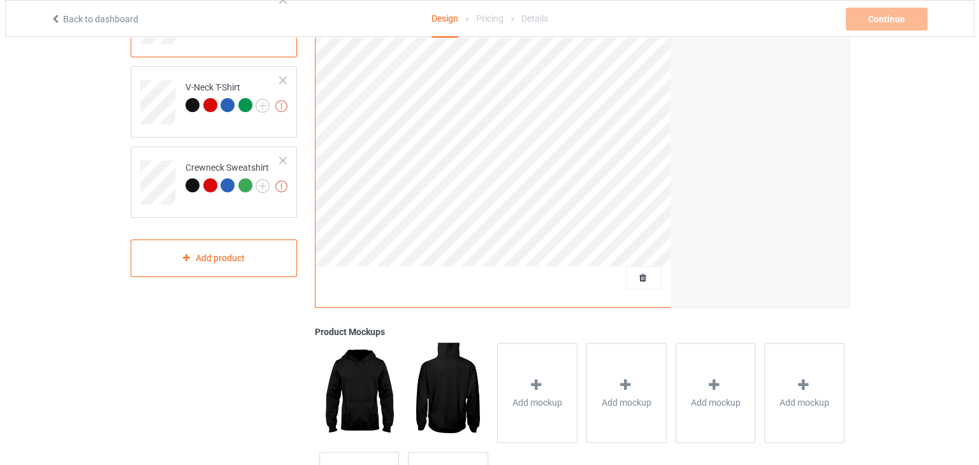
scroll to position [359, 0]
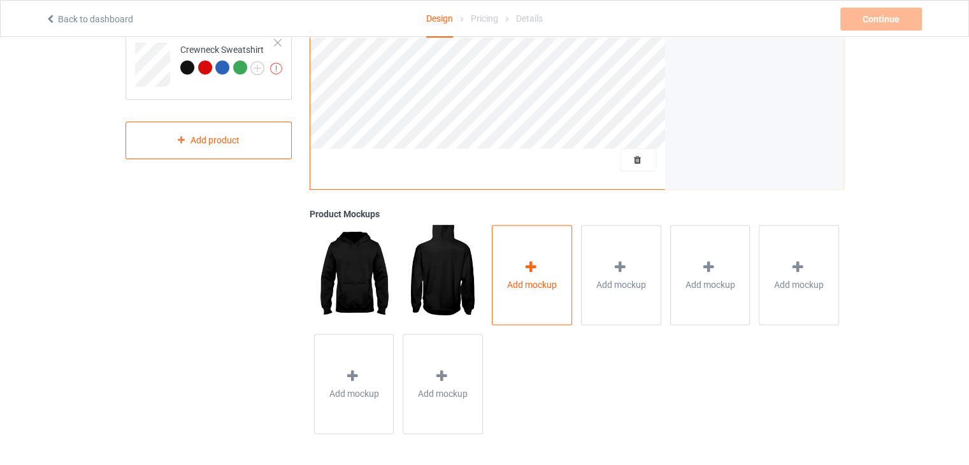
click at [507, 301] on div "Add mockup" at bounding box center [532, 275] width 80 height 100
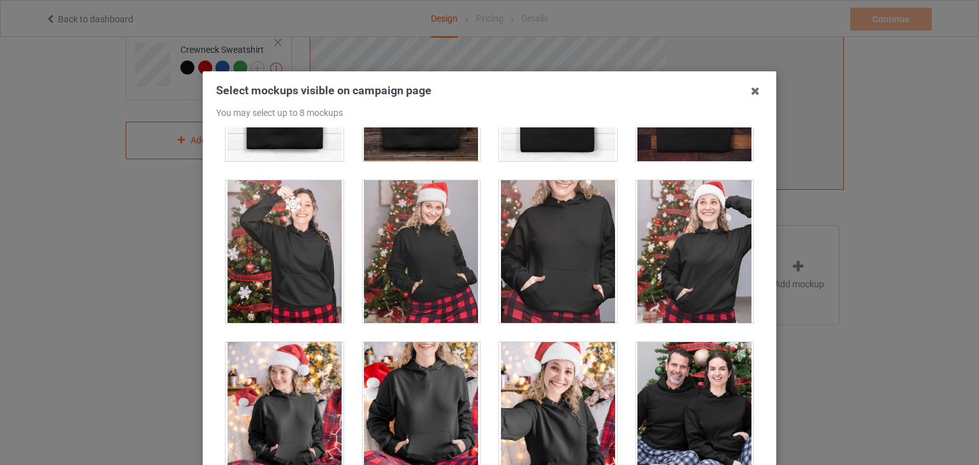
scroll to position [8028, 0]
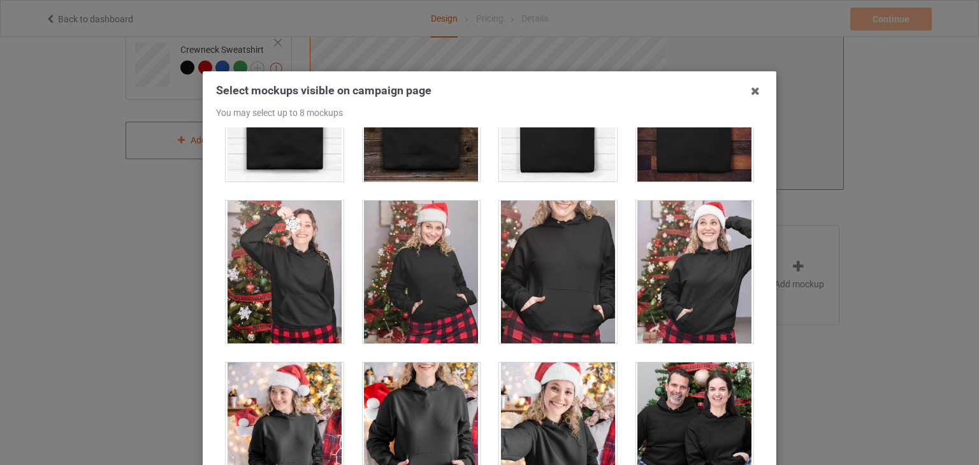
click at [529, 287] on div at bounding box center [558, 272] width 118 height 143
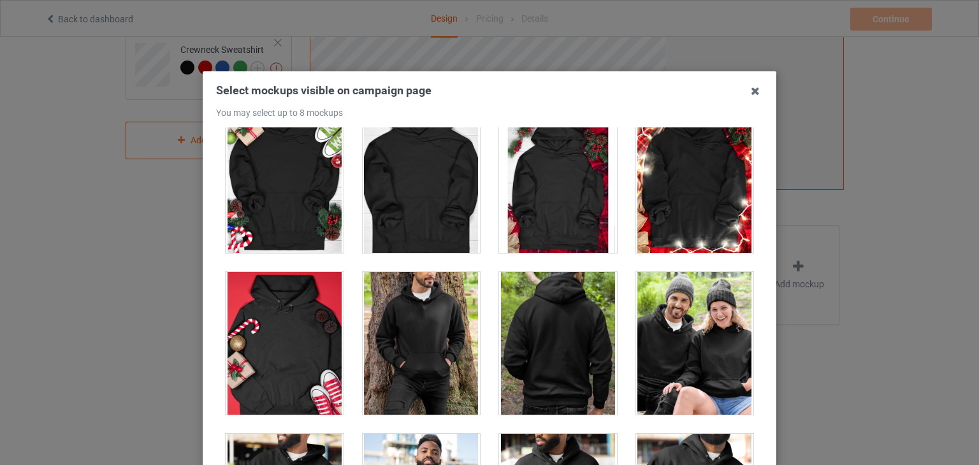
scroll to position [9302, 0]
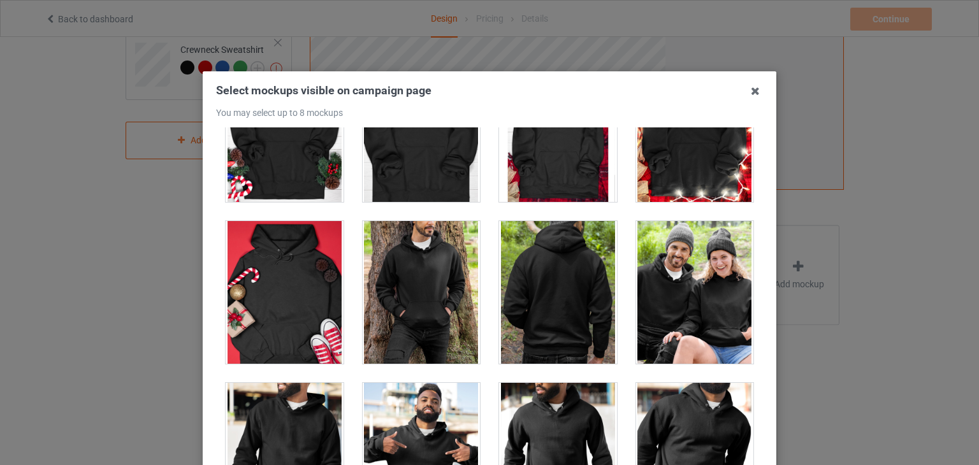
click at [528, 280] on div at bounding box center [558, 292] width 118 height 143
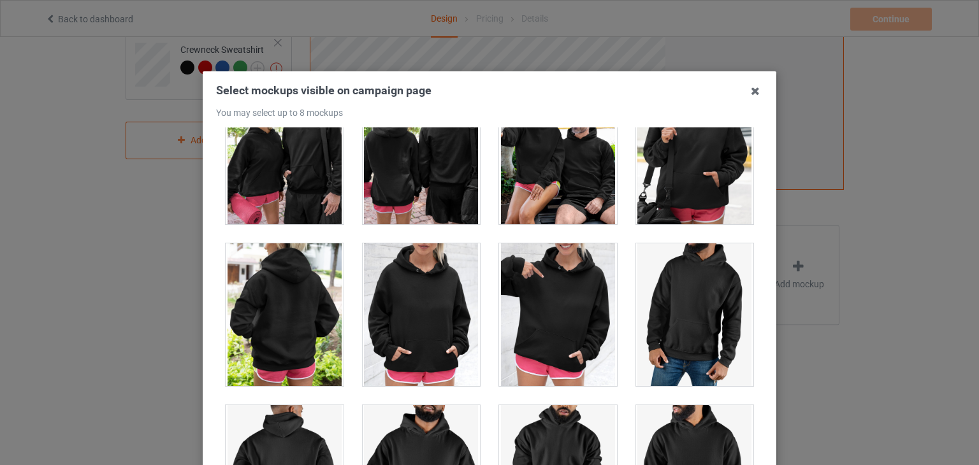
scroll to position [10513, 0]
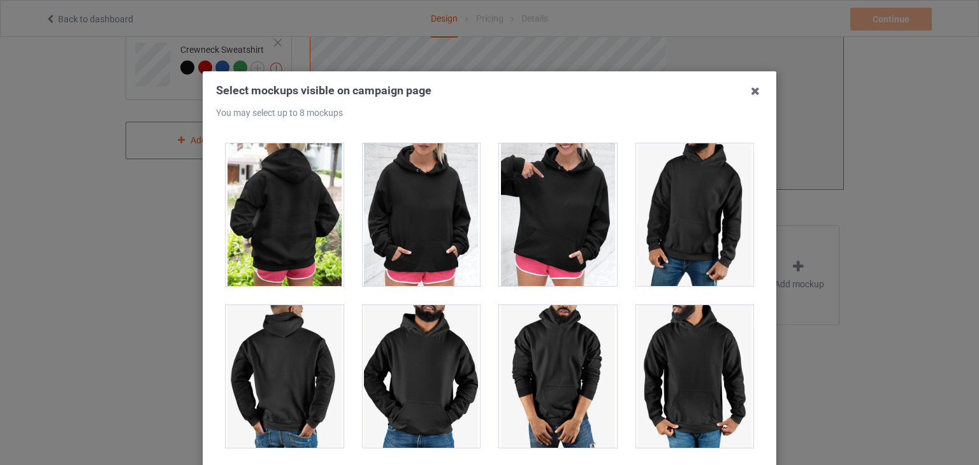
click at [280, 197] on div at bounding box center [285, 214] width 118 height 143
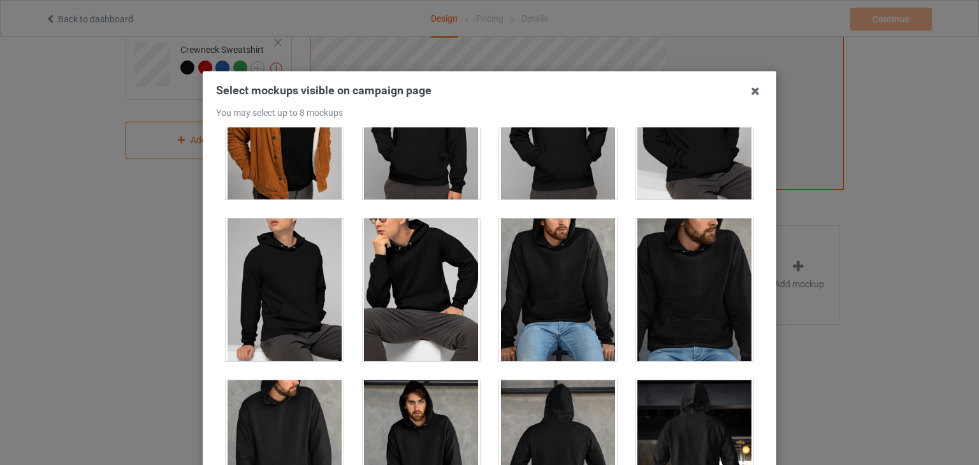
scroll to position [5077, 0]
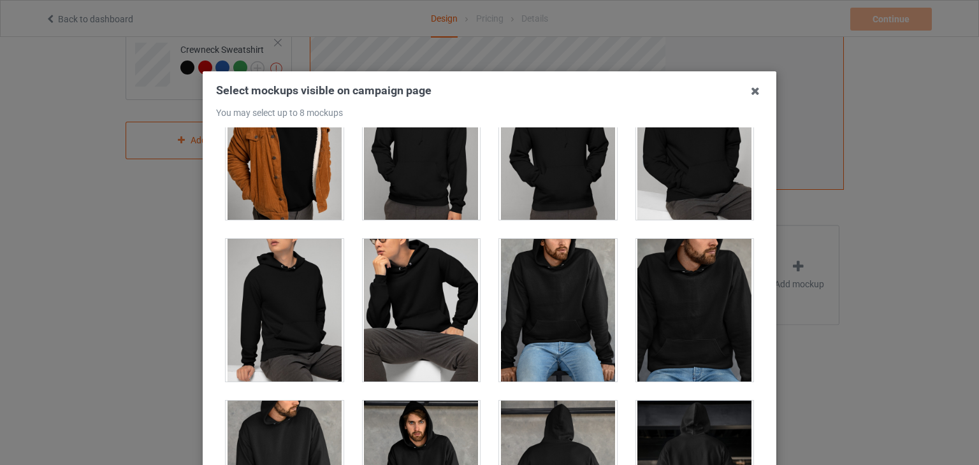
click at [659, 320] on div at bounding box center [695, 310] width 118 height 143
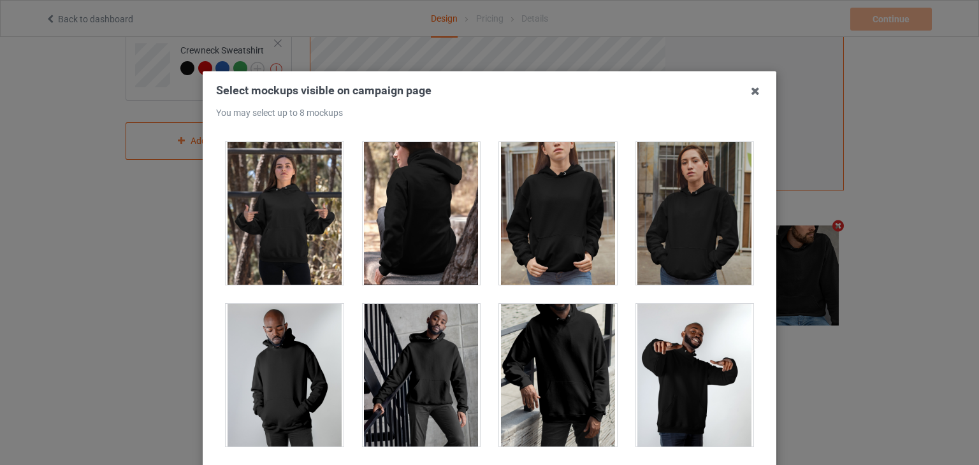
scroll to position [510, 0]
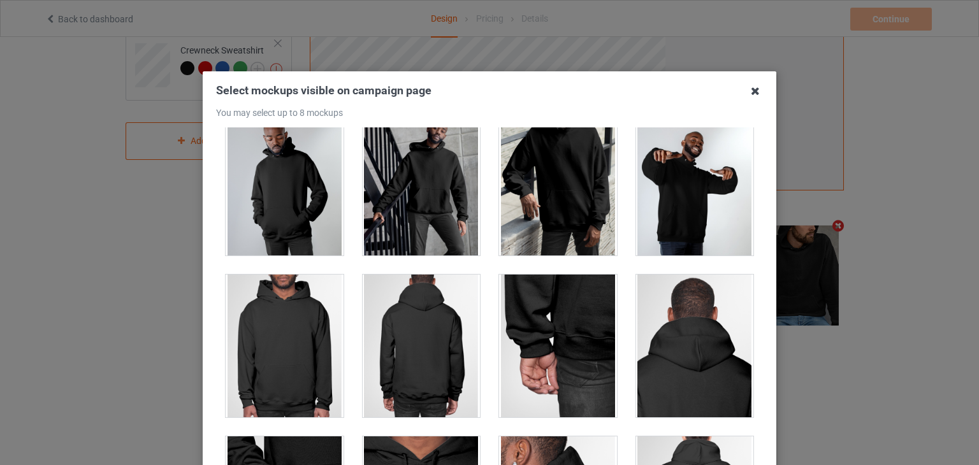
click at [749, 92] on icon at bounding box center [755, 91] width 20 height 20
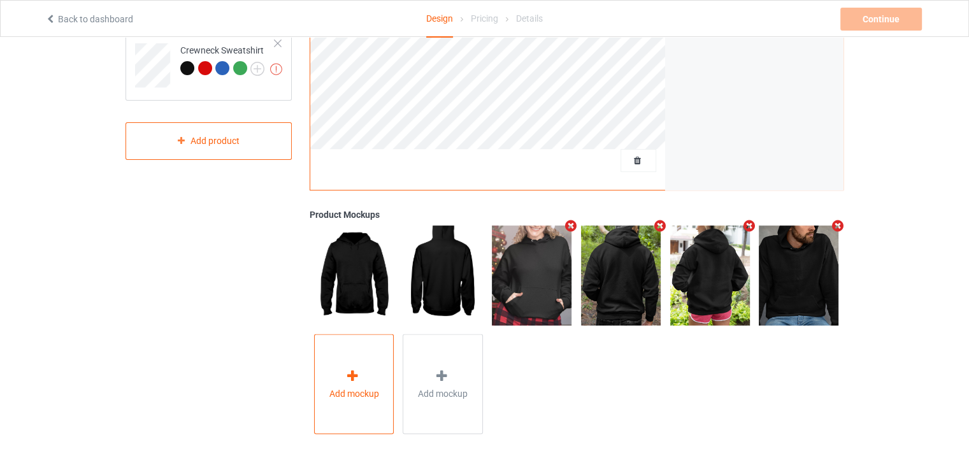
click at [353, 383] on div at bounding box center [354, 378] width 18 height 18
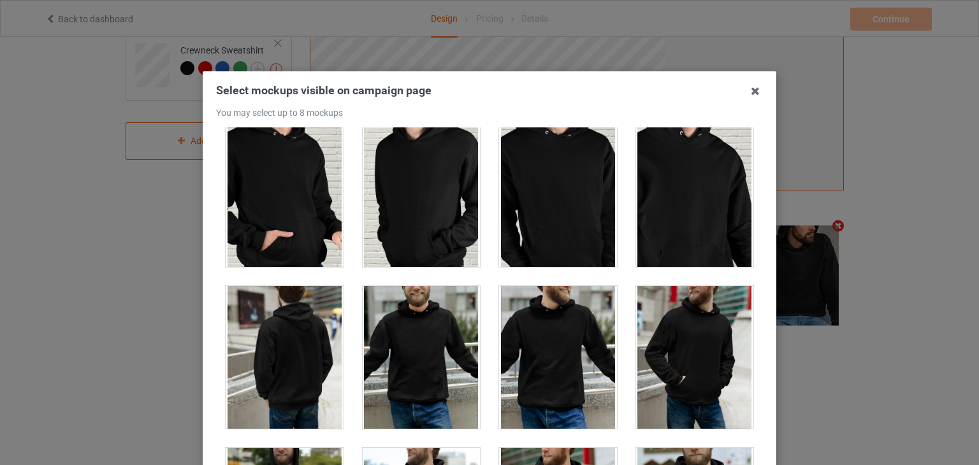
scroll to position [3313, 0]
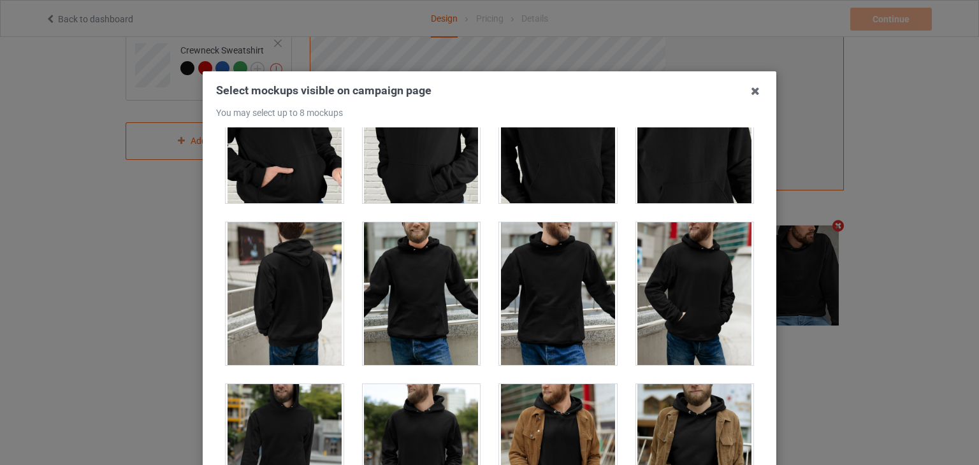
click at [305, 278] on div at bounding box center [285, 293] width 118 height 143
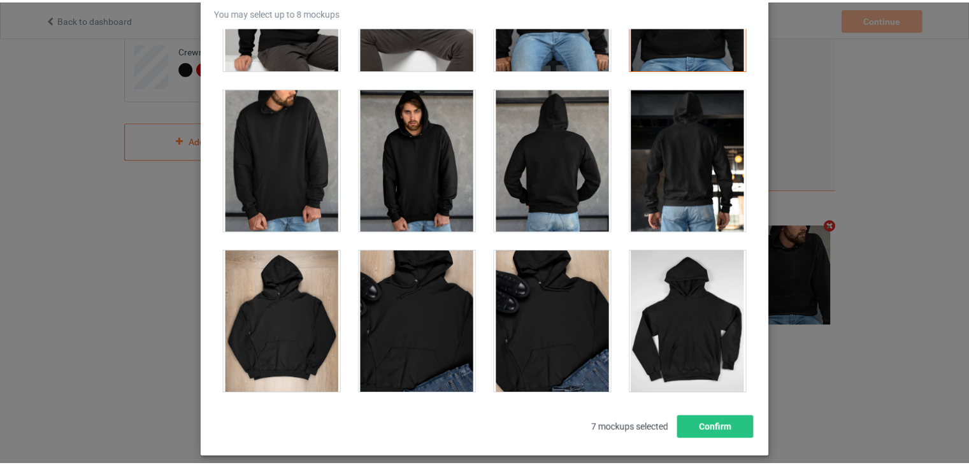
scroll to position [164, 0]
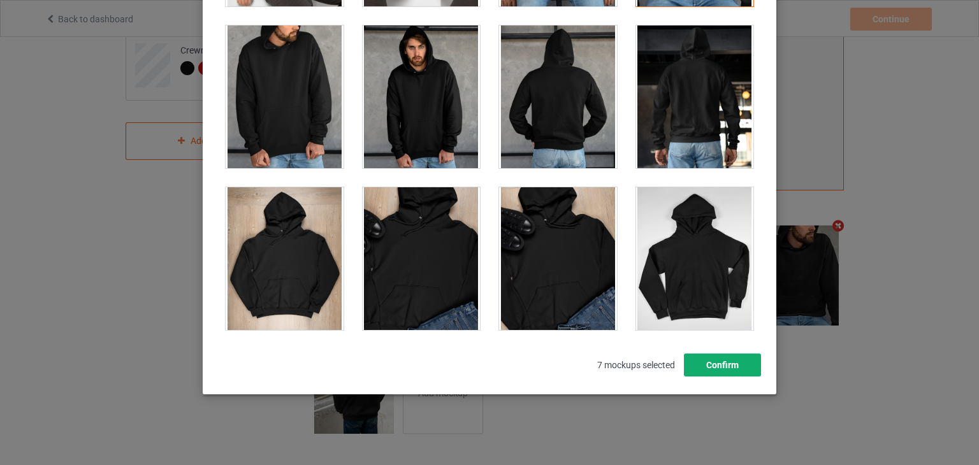
click at [731, 357] on button "Confirm" at bounding box center [722, 365] width 77 height 23
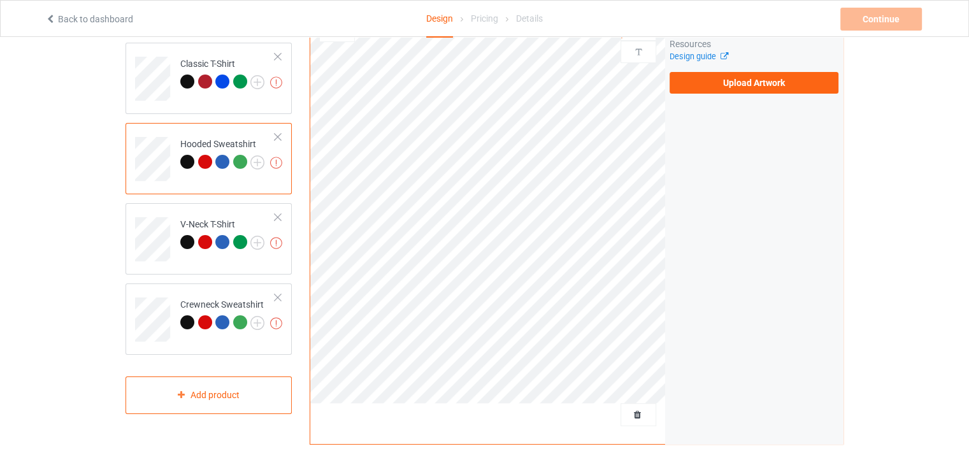
scroll to position [104, 0]
click at [227, 222] on div "V-Neck T-Shirt" at bounding box center [222, 234] width 84 height 31
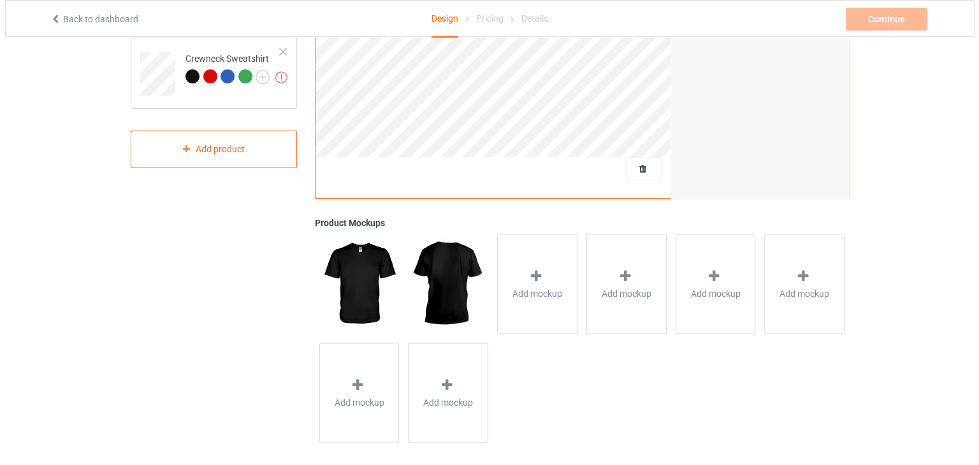
scroll to position [359, 0]
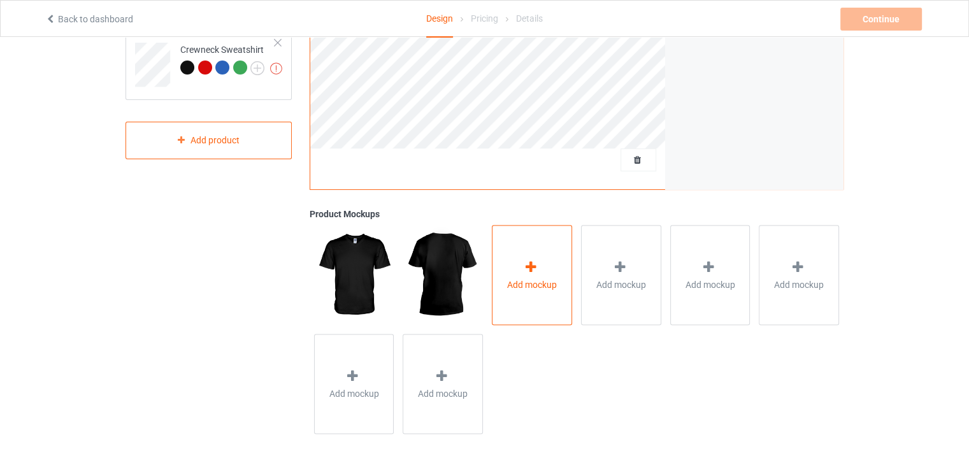
click at [550, 262] on div "Add mockup" at bounding box center [532, 275] width 80 height 100
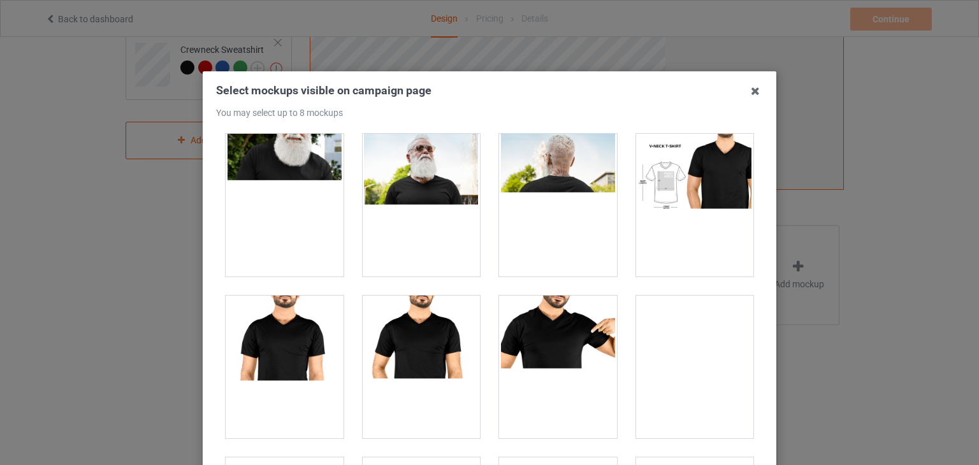
scroll to position [765, 0]
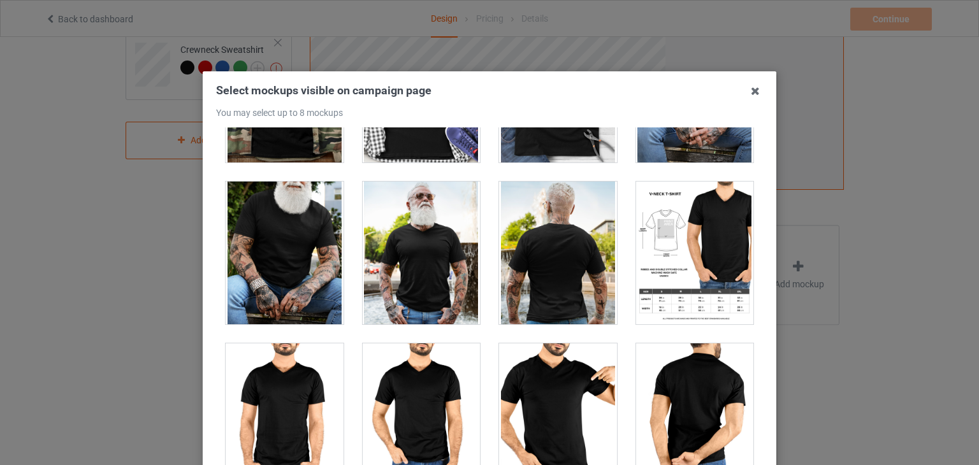
click at [289, 241] on div at bounding box center [285, 253] width 118 height 143
click at [514, 239] on div at bounding box center [558, 253] width 118 height 143
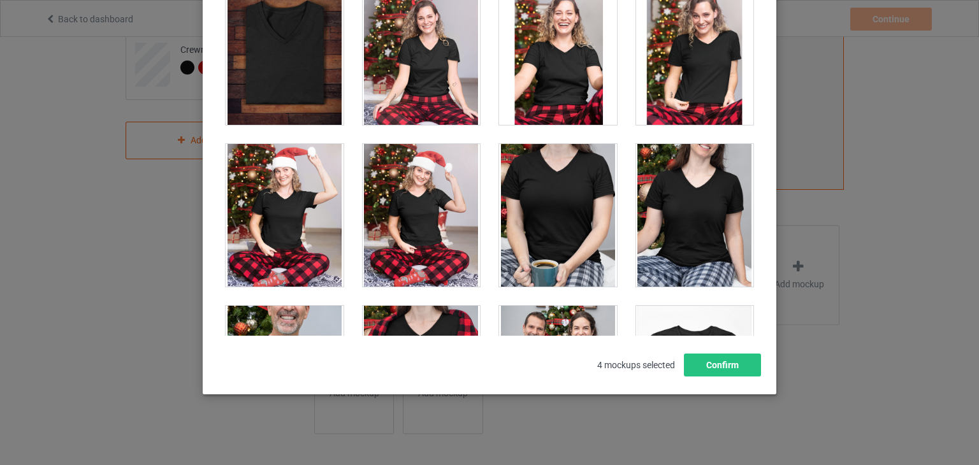
scroll to position [1801, 0]
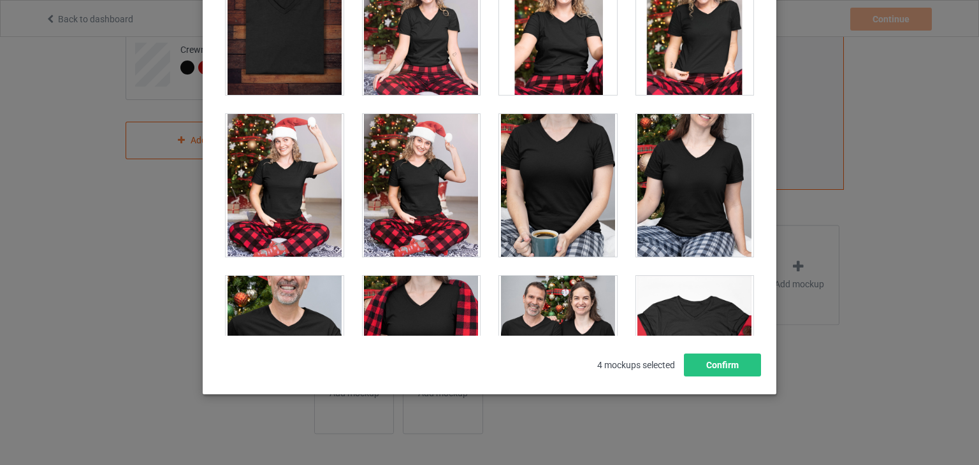
click at [559, 171] on div at bounding box center [558, 185] width 118 height 143
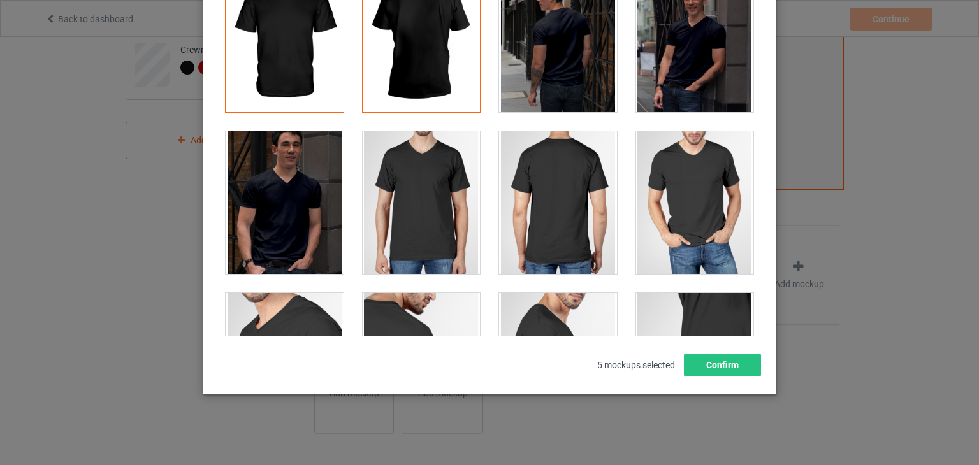
scroll to position [0, 0]
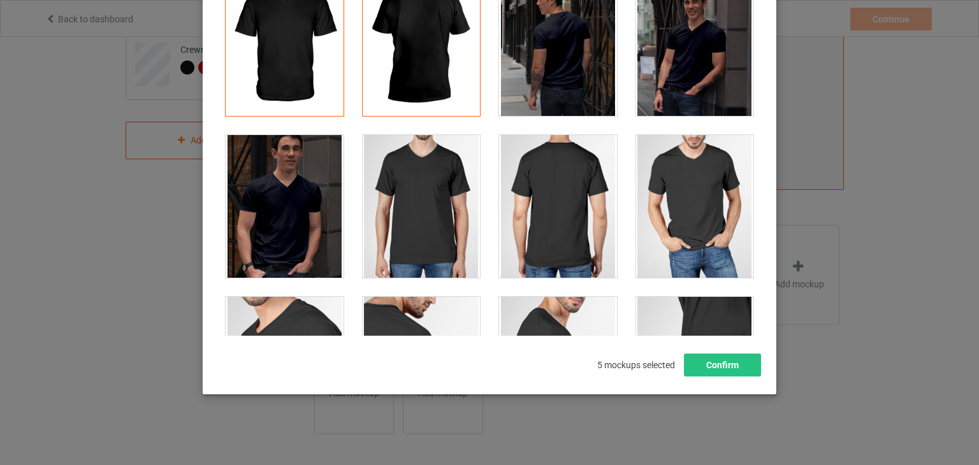
click at [835, 129] on div "Select mockups visible on campaign page You may select up to 8 mockups 1 2 3 4 …" at bounding box center [489, 232] width 979 height 465
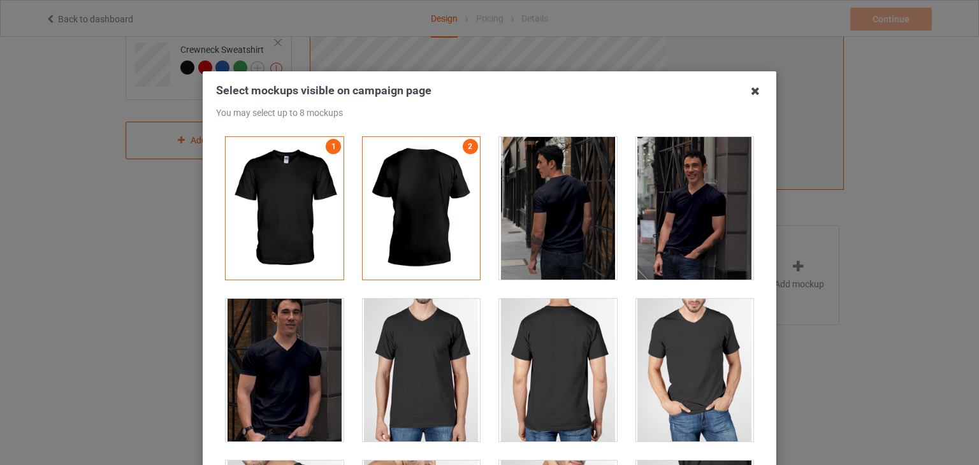
click at [747, 94] on icon at bounding box center [755, 91] width 20 height 20
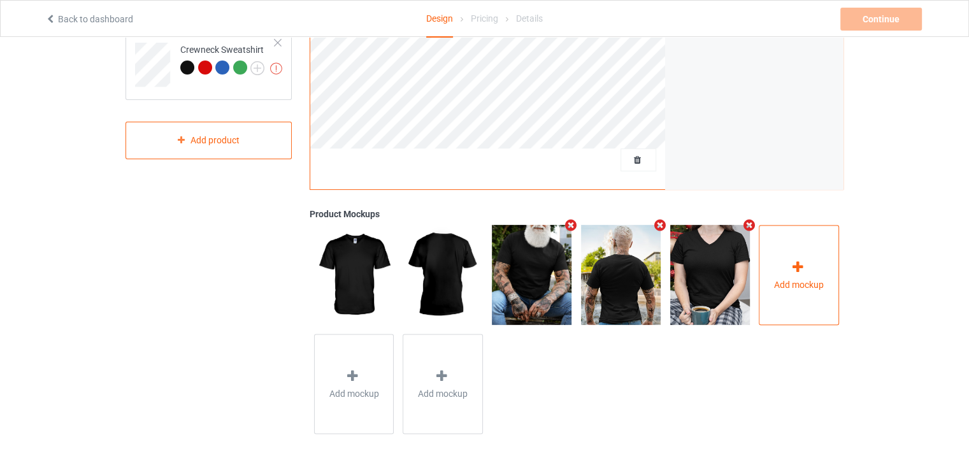
click at [784, 267] on div "Add mockup" at bounding box center [799, 275] width 80 height 100
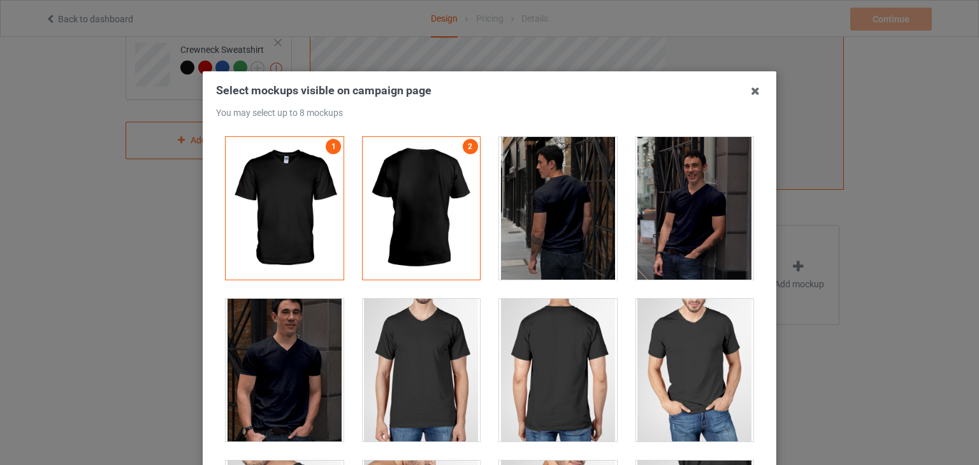
click at [747, 103] on h3 "Select mockups visible on campaign page You may select up to 8 mockups" at bounding box center [489, 100] width 547 height 35
click at [754, 87] on icon at bounding box center [755, 91] width 20 height 20
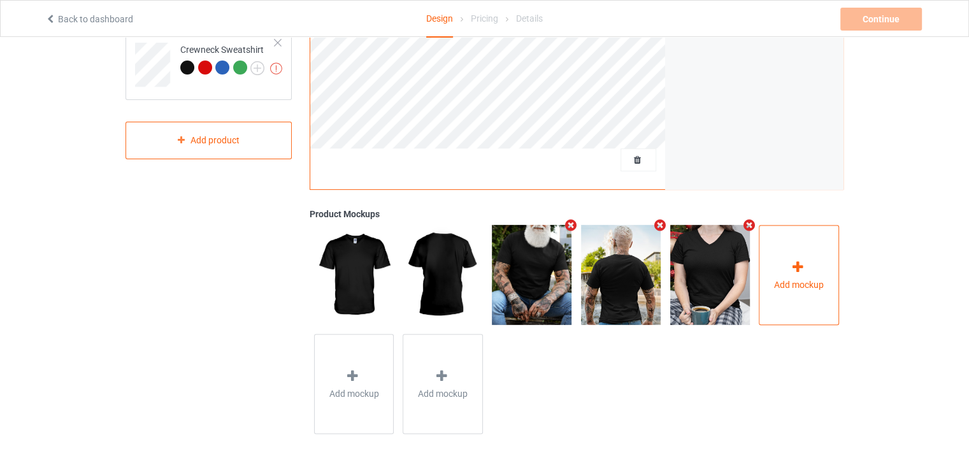
click at [810, 261] on div "Add mockup" at bounding box center [799, 275] width 80 height 100
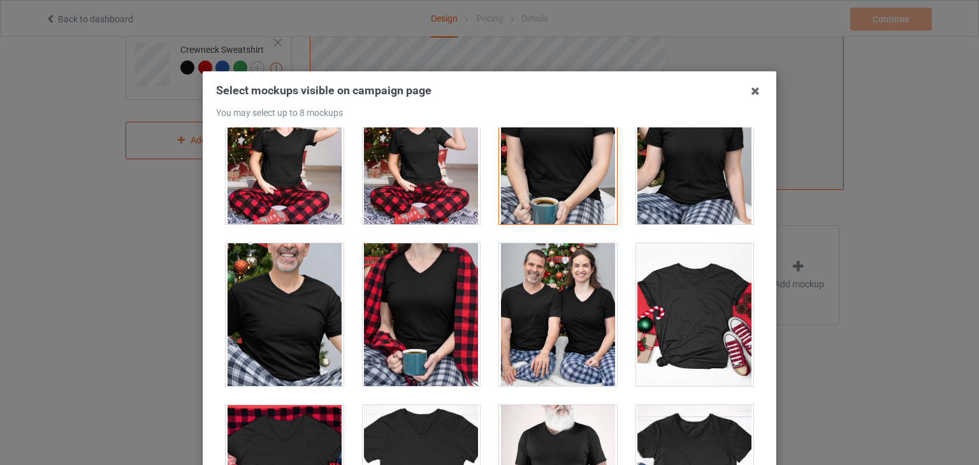
scroll to position [1992, 0]
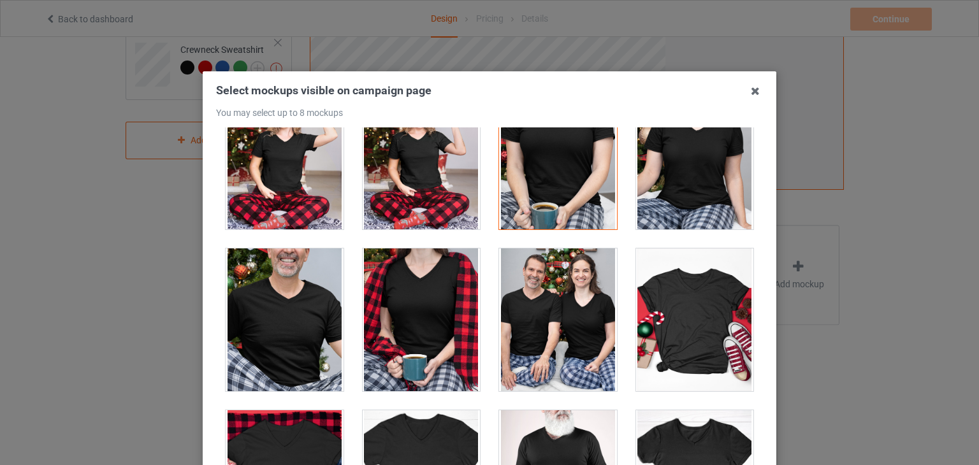
click at [570, 286] on div at bounding box center [558, 319] width 118 height 143
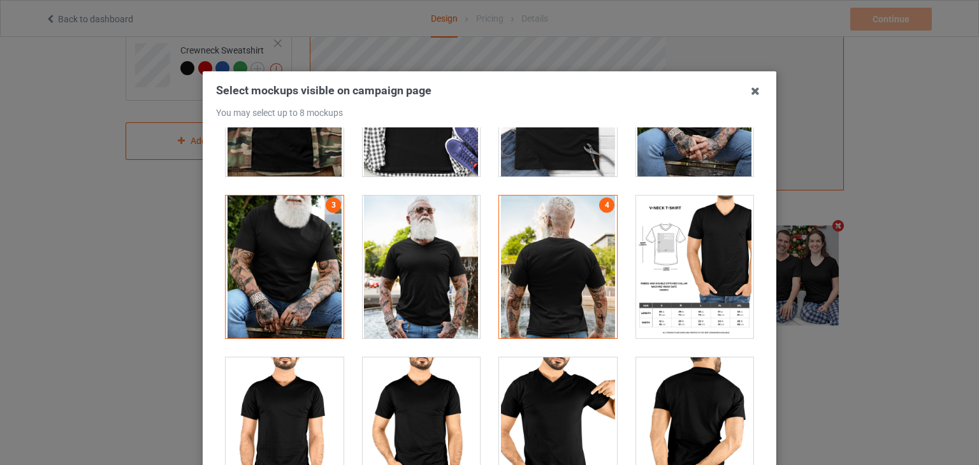
scroll to position [828, 0]
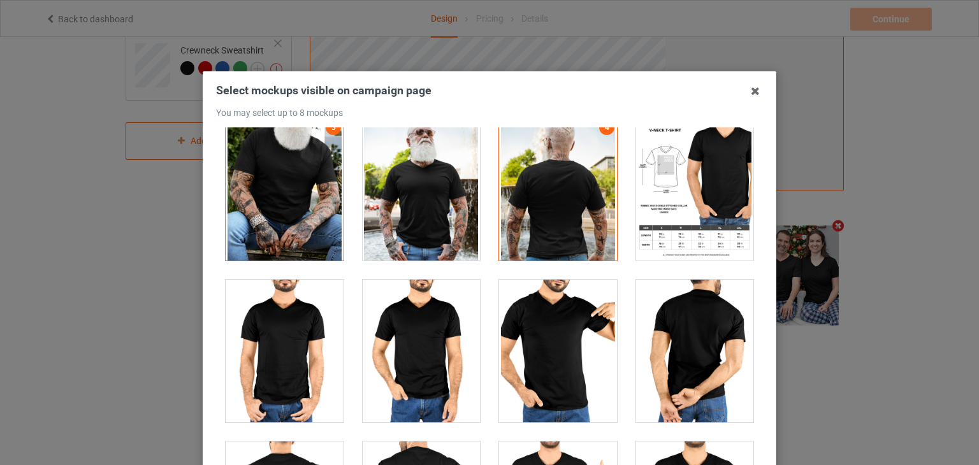
click at [428, 339] on div at bounding box center [422, 351] width 118 height 143
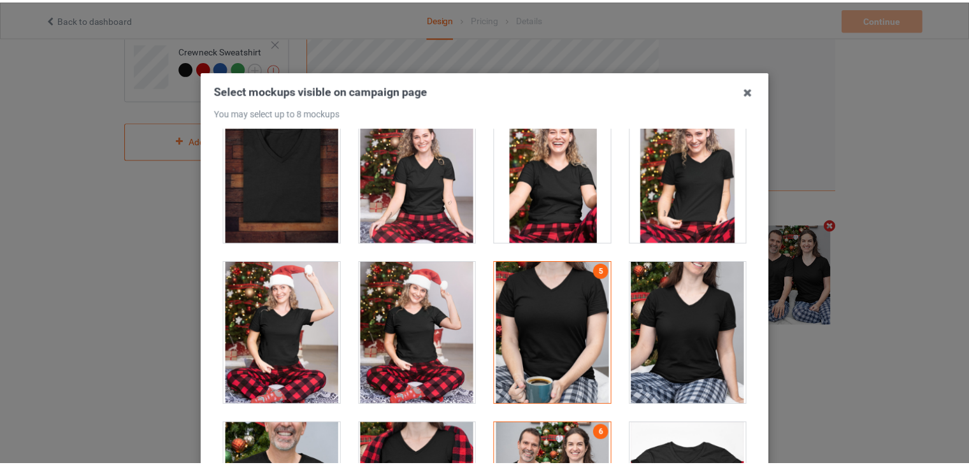
scroll to position [1848, 0]
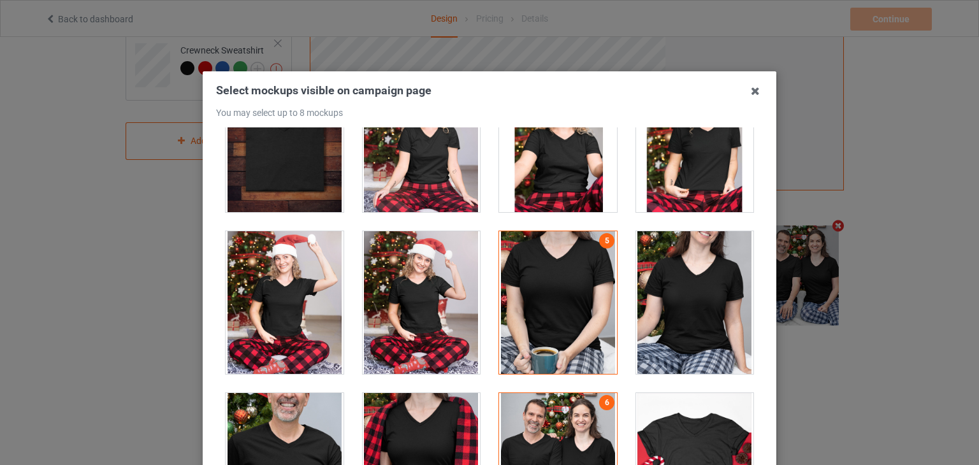
click at [745, 85] on icon at bounding box center [755, 91] width 20 height 20
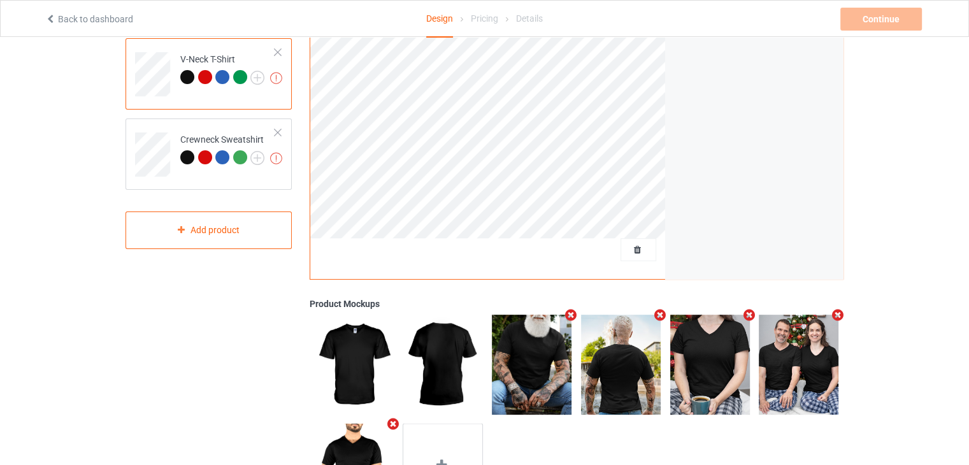
scroll to position [168, 0]
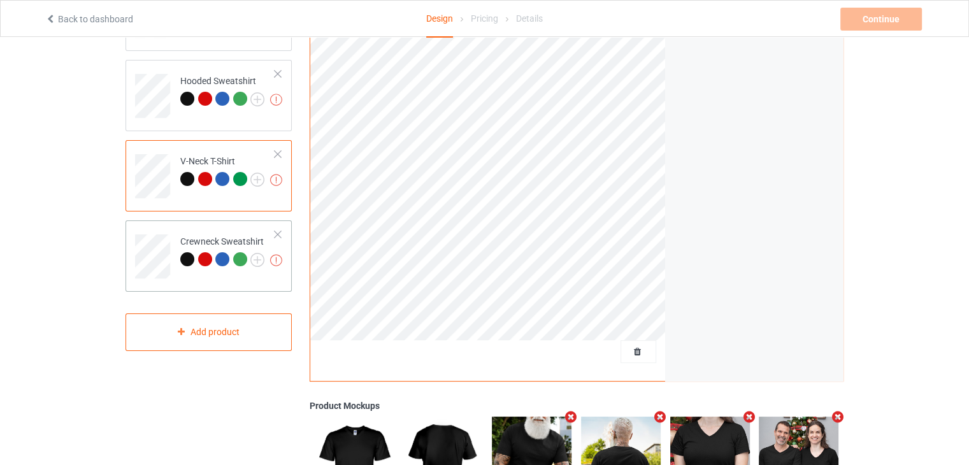
click at [258, 230] on td "Missing artworks Crewneck Sweatshirt" at bounding box center [227, 252] width 109 height 53
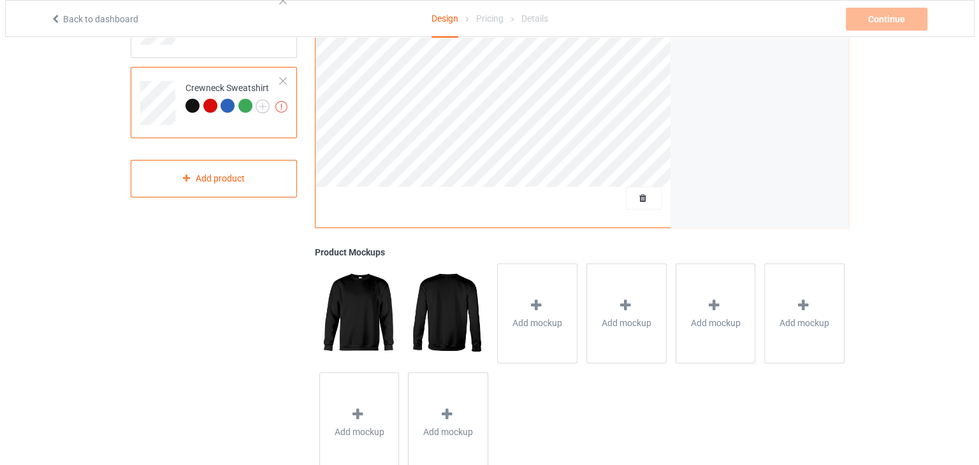
scroll to position [359, 0]
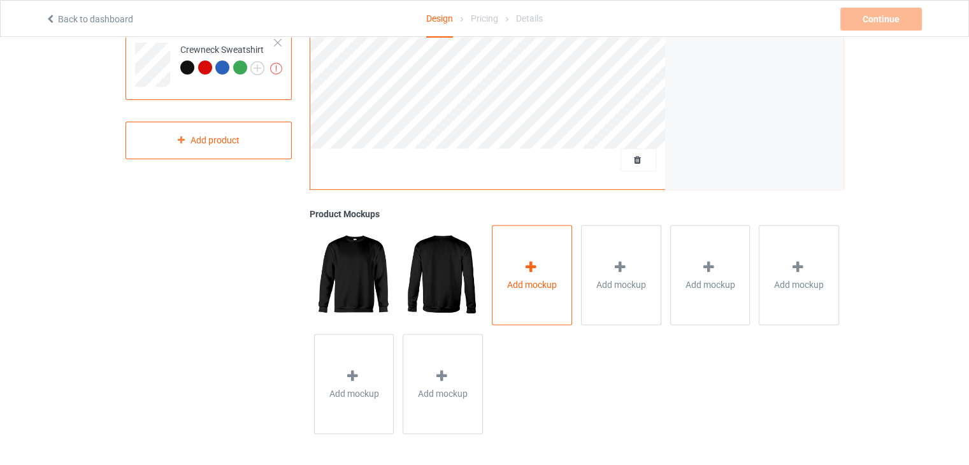
click at [494, 251] on div "Add mockup" at bounding box center [532, 275] width 80 height 100
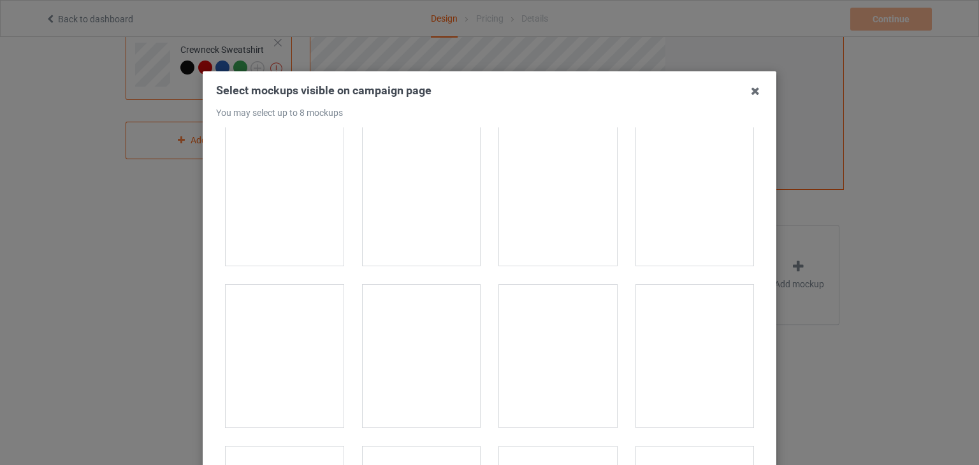
scroll to position [892, 0]
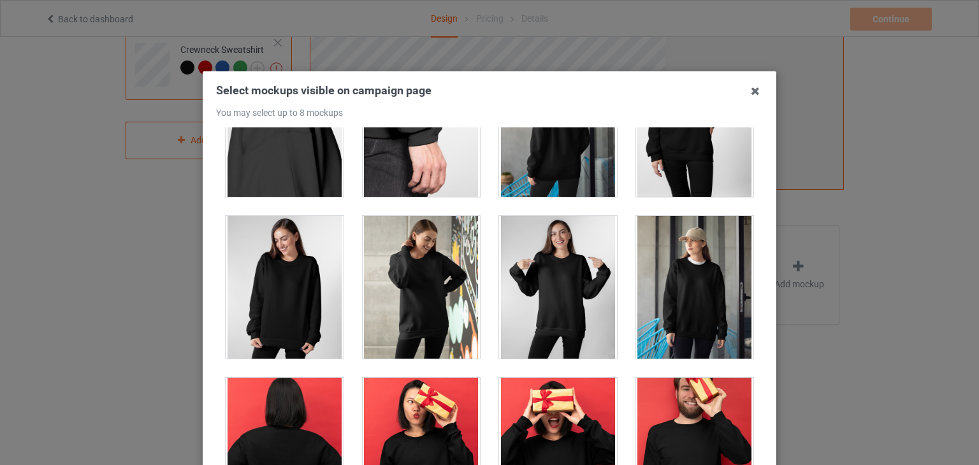
click at [686, 248] on div at bounding box center [695, 287] width 118 height 143
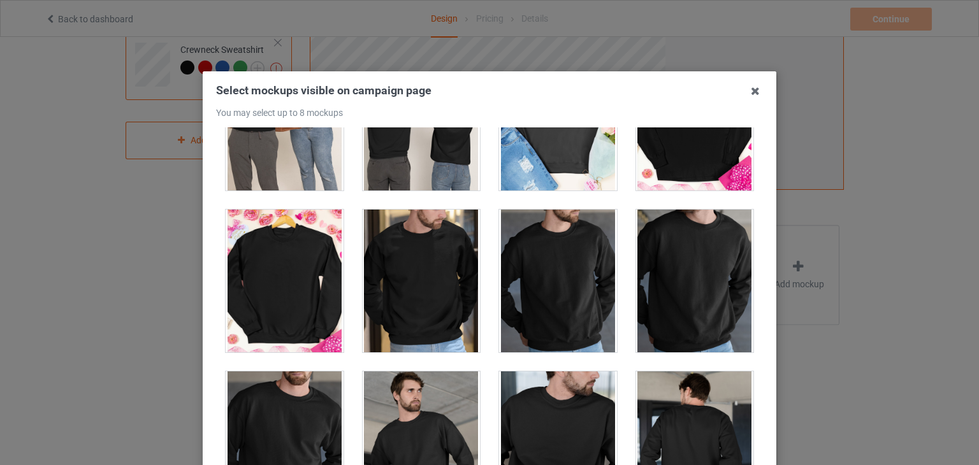
scroll to position [2994, 0]
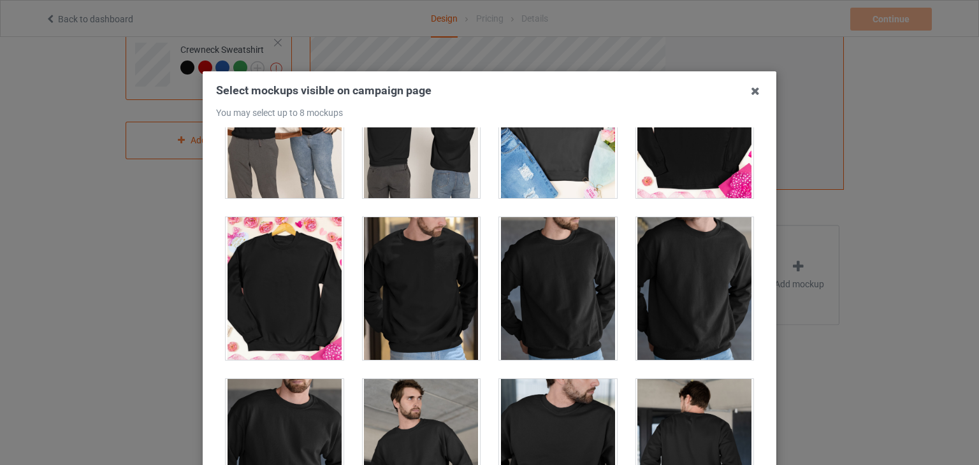
click at [412, 296] on div at bounding box center [422, 288] width 118 height 143
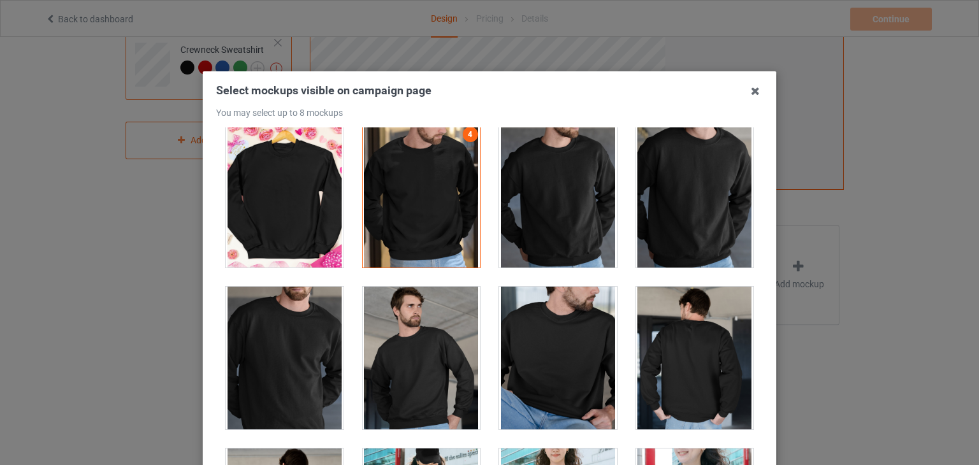
scroll to position [3099, 0]
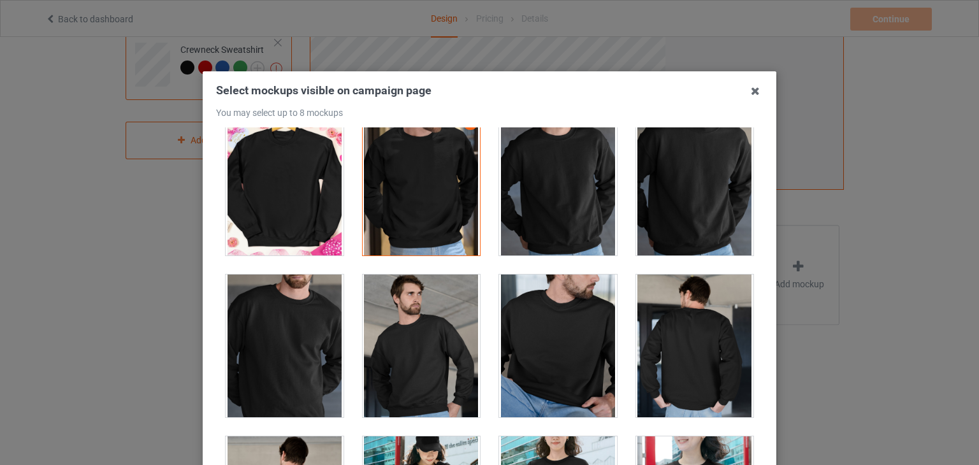
click at [665, 320] on div at bounding box center [695, 346] width 118 height 143
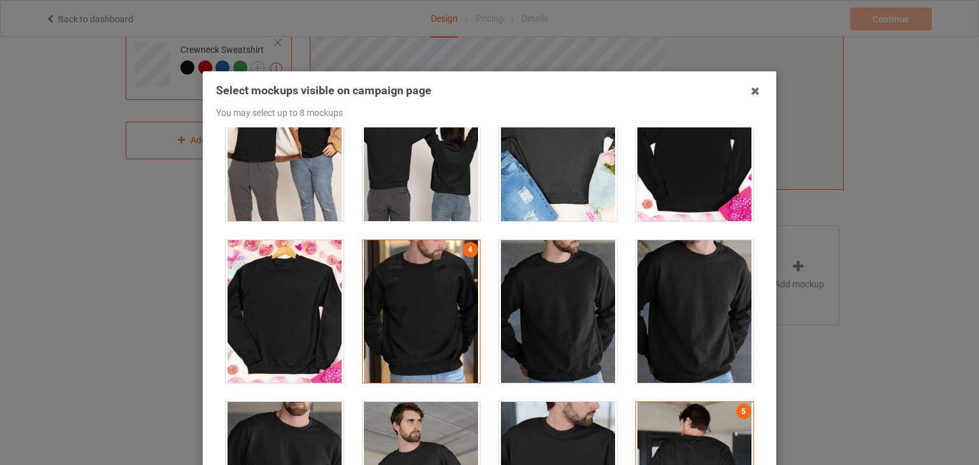
scroll to position [3035, 0]
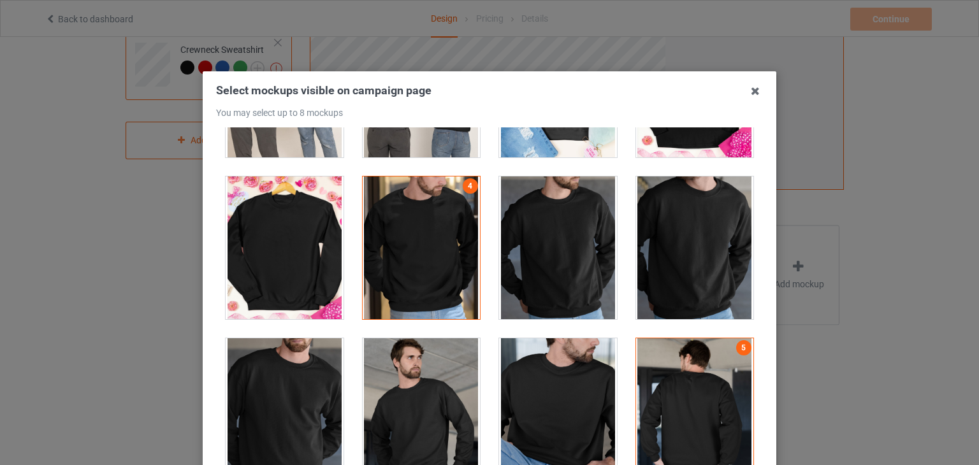
click at [437, 364] on div at bounding box center [422, 409] width 118 height 143
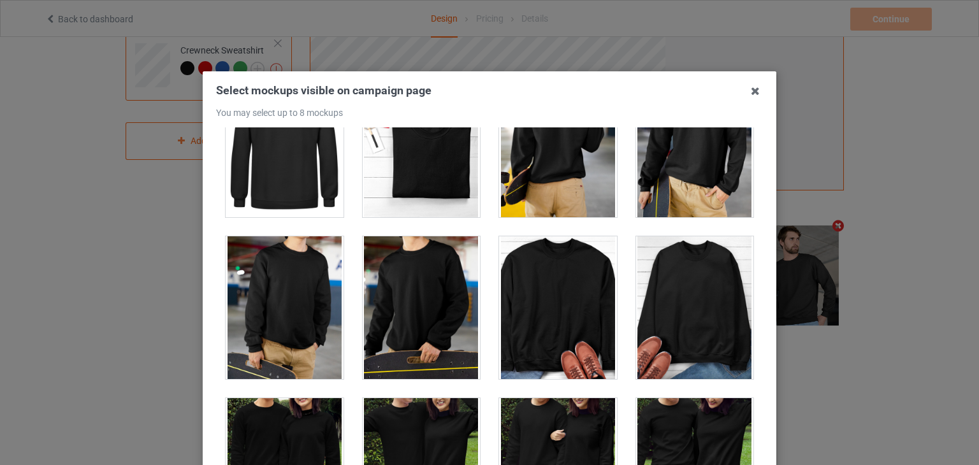
scroll to position [3800, 0]
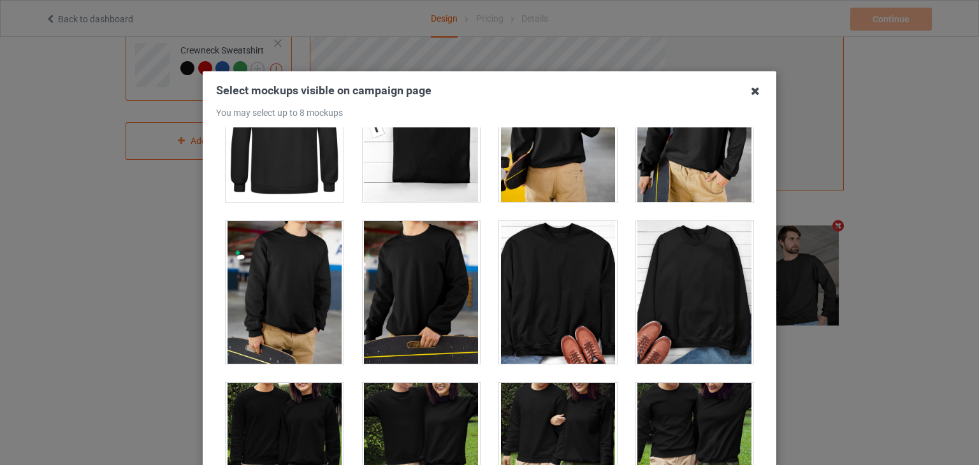
click at [753, 97] on icon at bounding box center [755, 91] width 20 height 20
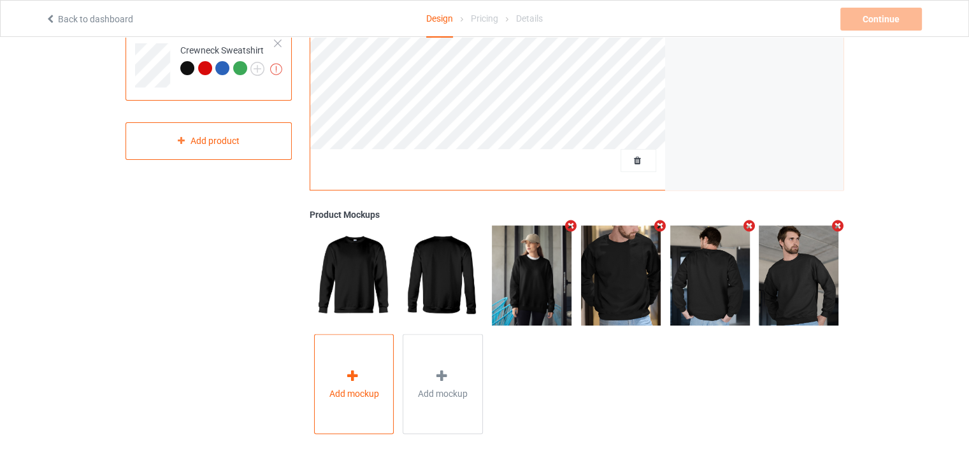
click at [373, 368] on div "Add mockup" at bounding box center [354, 384] width 80 height 100
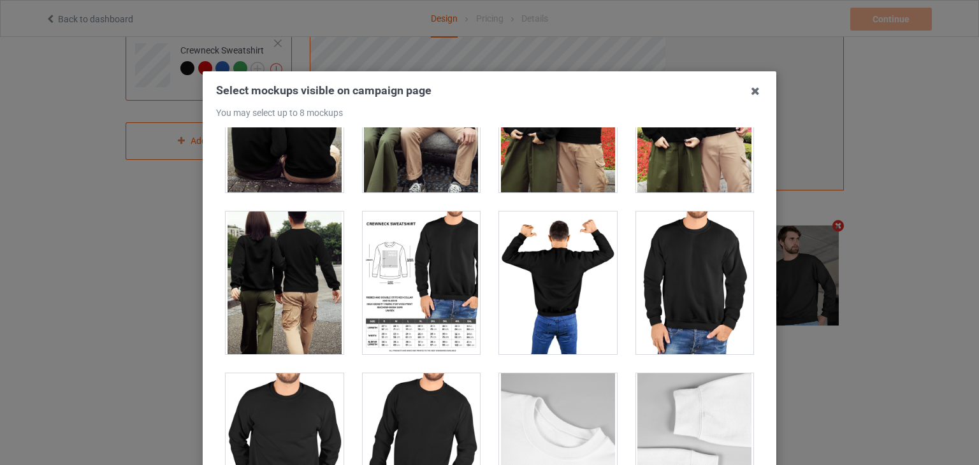
scroll to position [4332, 0]
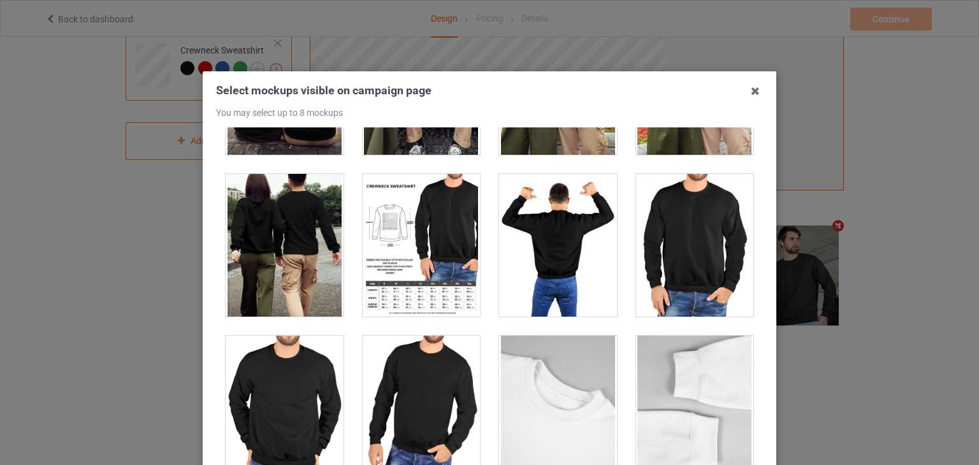
click at [292, 271] on div at bounding box center [285, 245] width 118 height 143
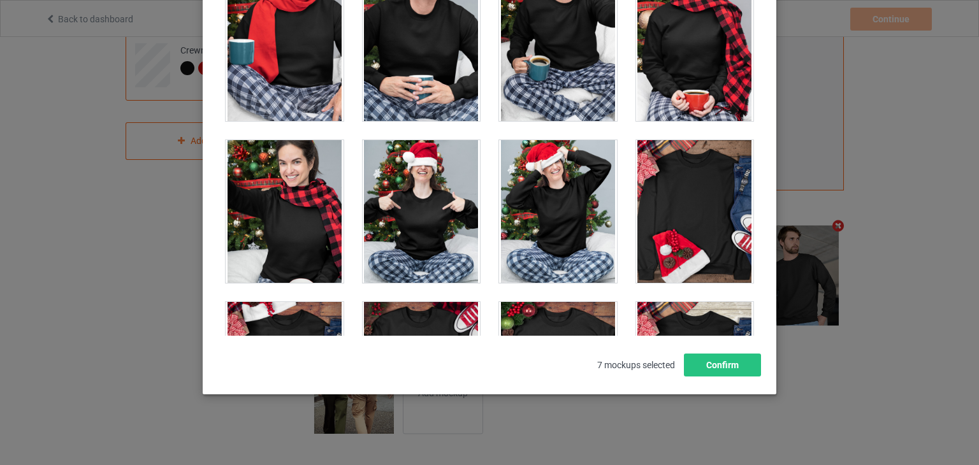
scroll to position [5169, 0]
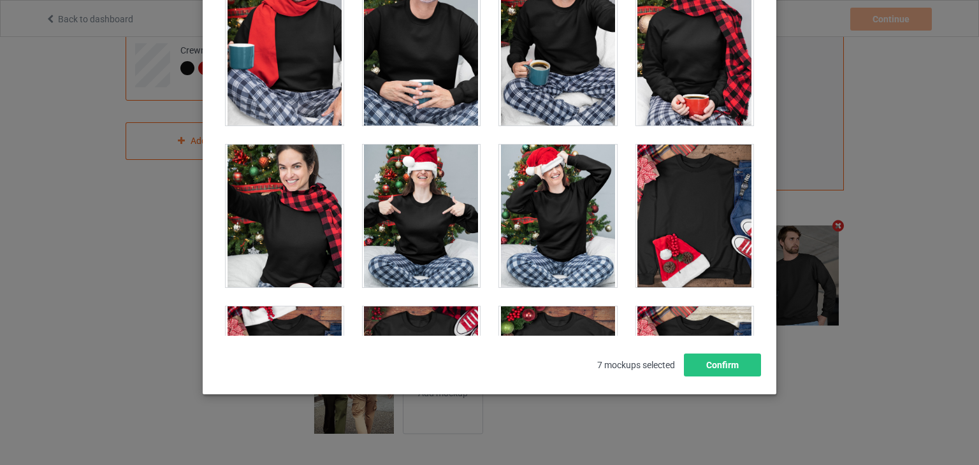
click at [782, 29] on div "Select mockups visible on campaign page You may select up to 8 mockups 1 2 3 4 …" at bounding box center [489, 232] width 979 height 465
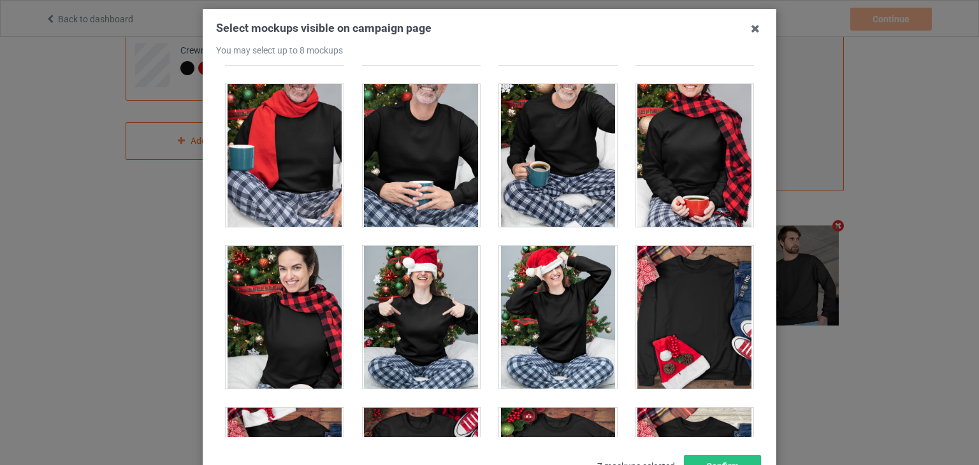
scroll to position [0, 0]
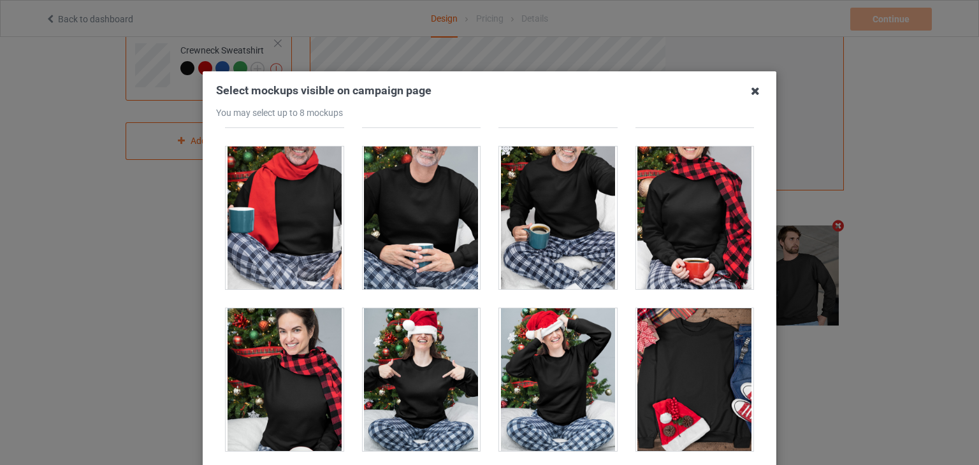
click at [757, 84] on icon at bounding box center [755, 91] width 20 height 20
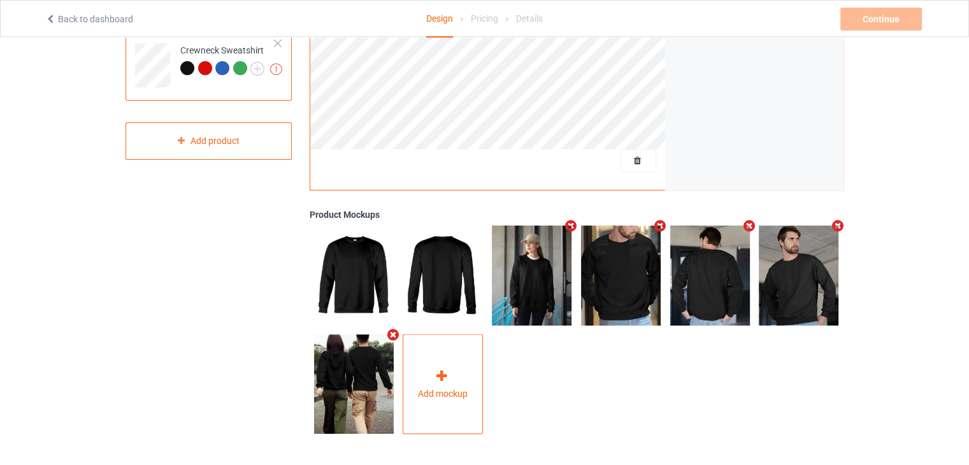
click at [454, 387] on span "Add mockup" at bounding box center [443, 393] width 50 height 13
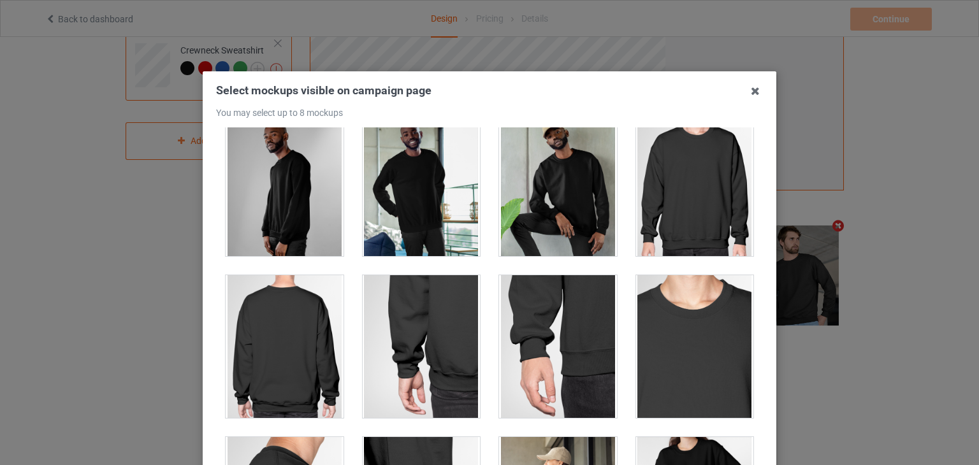
scroll to position [510, 0]
click at [747, 87] on icon at bounding box center [755, 91] width 20 height 20
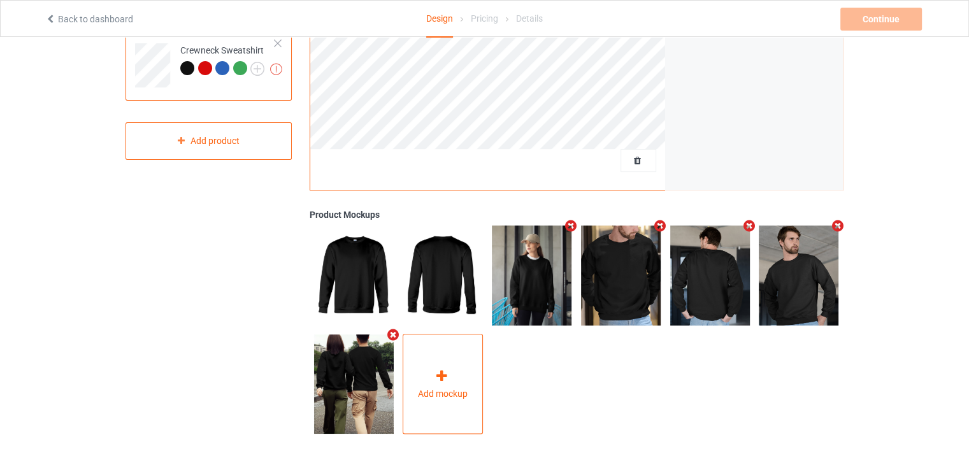
click at [450, 389] on span "Add mockup" at bounding box center [443, 393] width 50 height 13
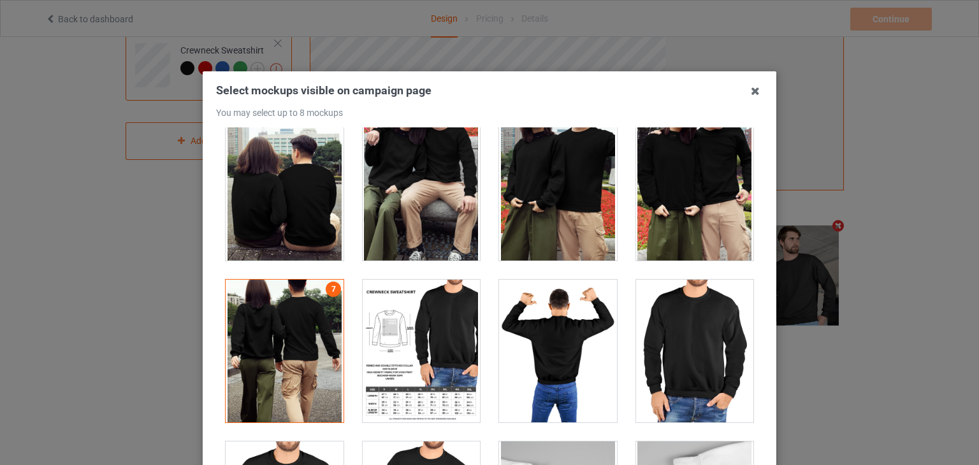
scroll to position [4205, 0]
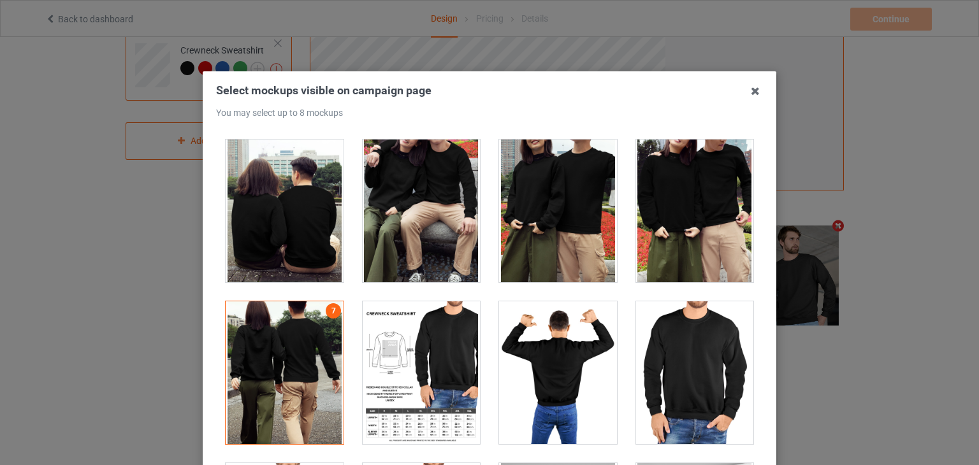
click at [278, 366] on div at bounding box center [285, 372] width 118 height 143
click at [268, 225] on div at bounding box center [285, 211] width 118 height 143
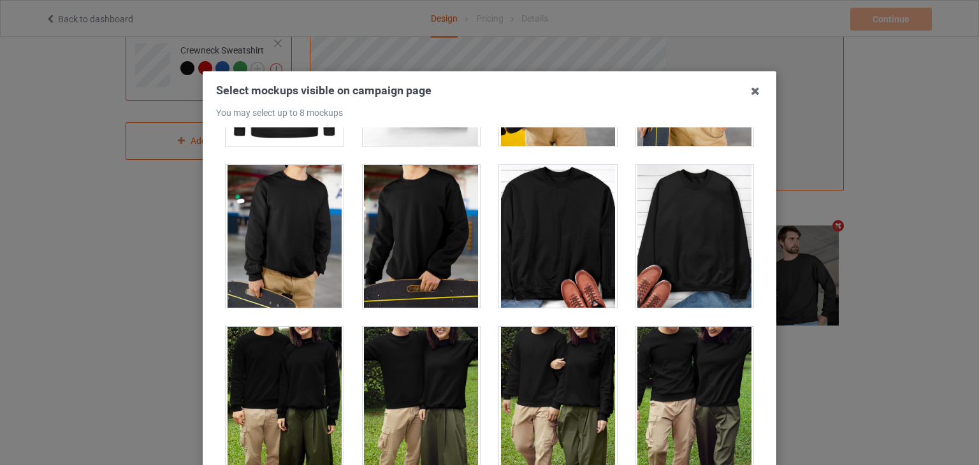
scroll to position [3886, 0]
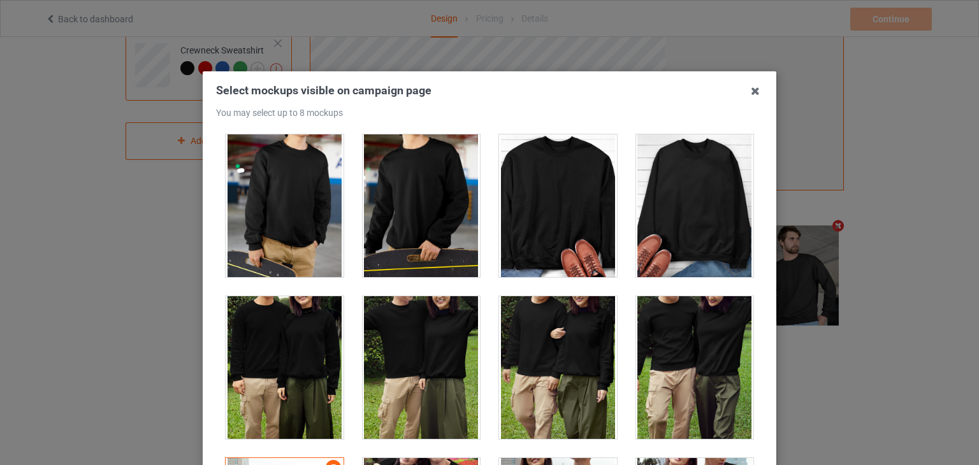
click at [270, 394] on div at bounding box center [285, 367] width 118 height 143
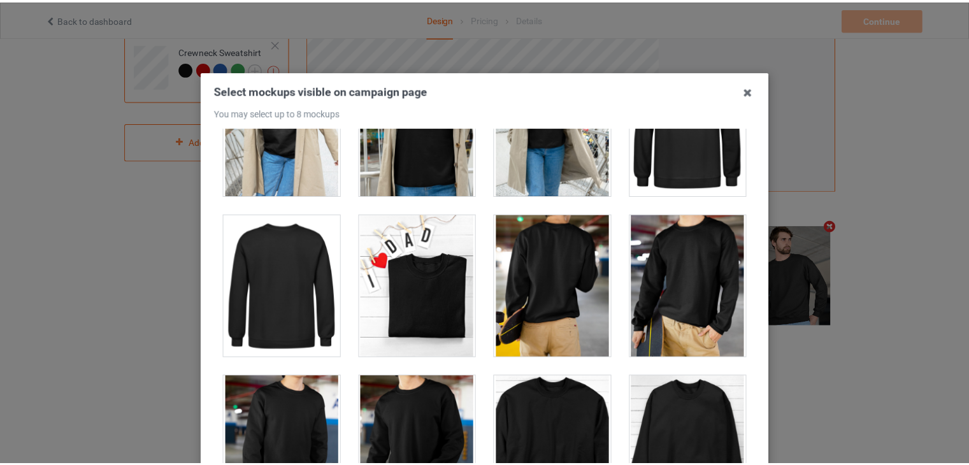
scroll to position [3632, 0]
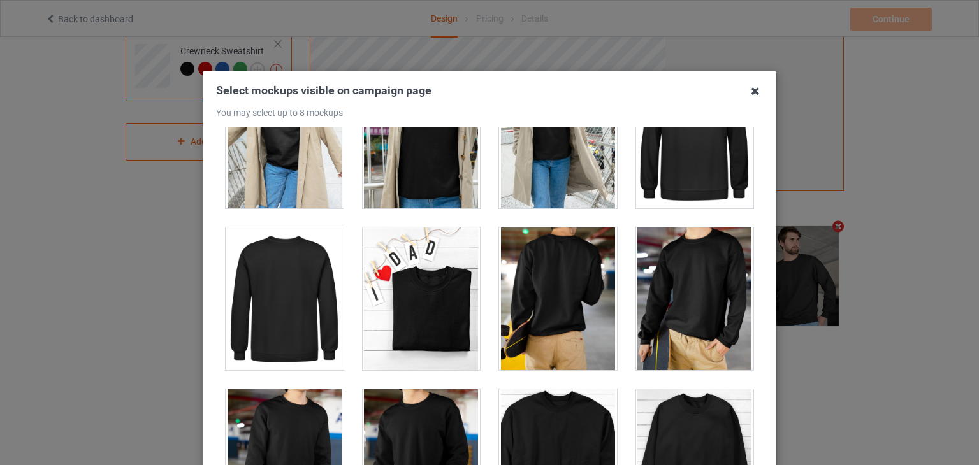
click at [752, 92] on icon at bounding box center [755, 91] width 20 height 20
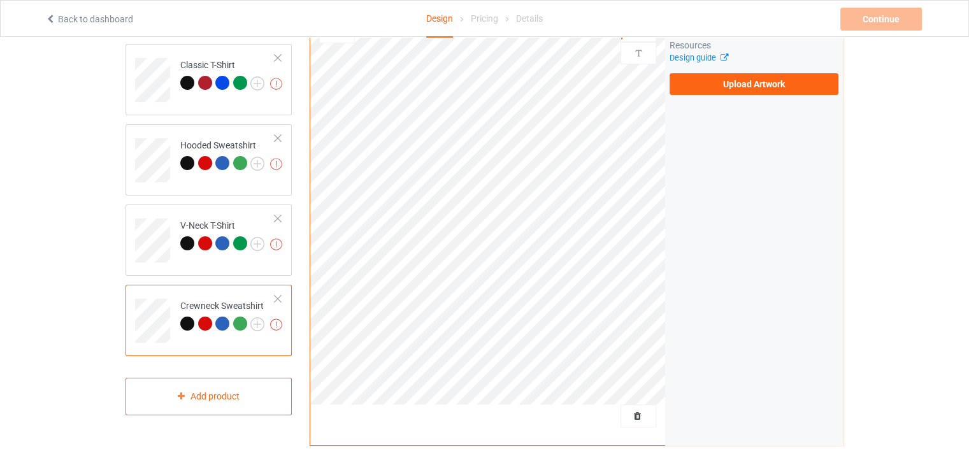
scroll to position [0, 0]
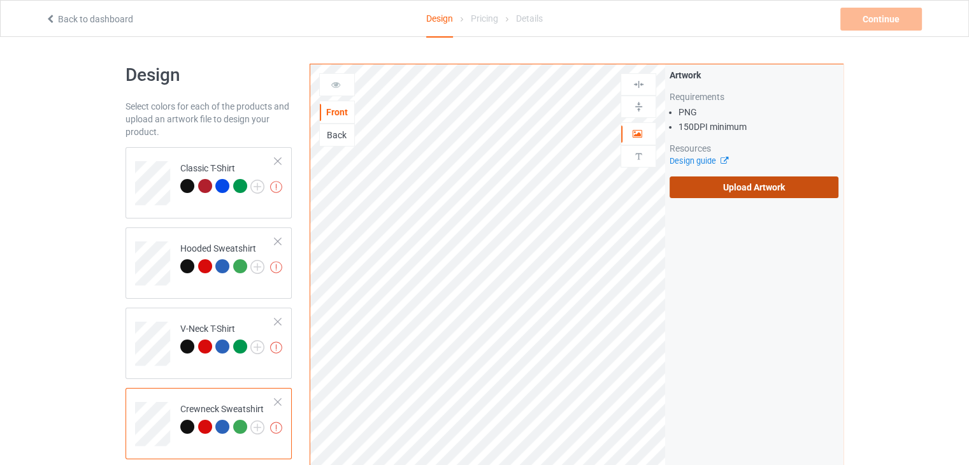
click at [731, 191] on label "Upload Artwork" at bounding box center [754, 187] width 169 height 22
click at [0, 0] on input "Upload Artwork" at bounding box center [0, 0] width 0 height 0
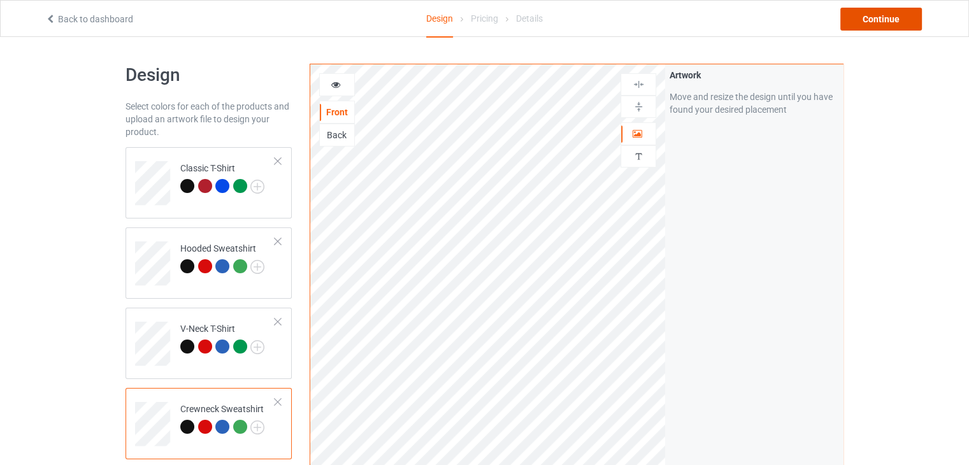
click at [879, 17] on div "Continue" at bounding box center [881, 19] width 82 height 23
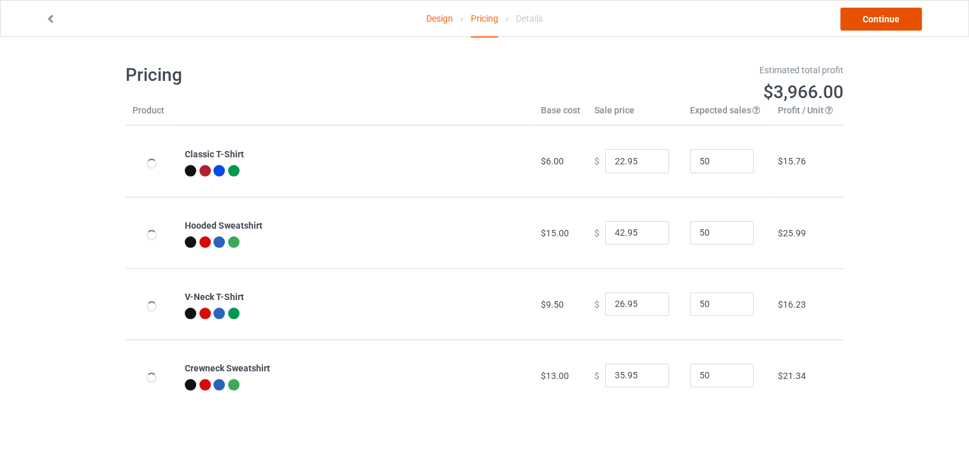
click at [879, 18] on link "Continue" at bounding box center [881, 19] width 82 height 23
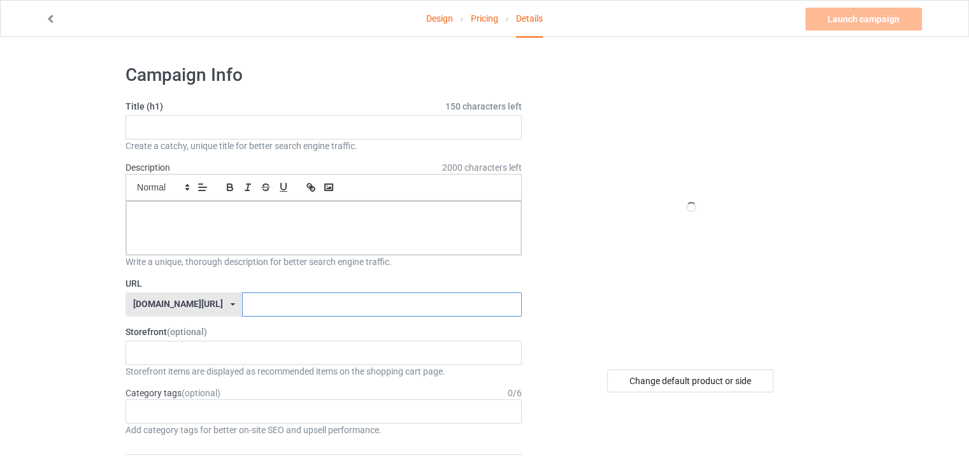
click at [344, 294] on input "text" at bounding box center [381, 304] width 279 height 24
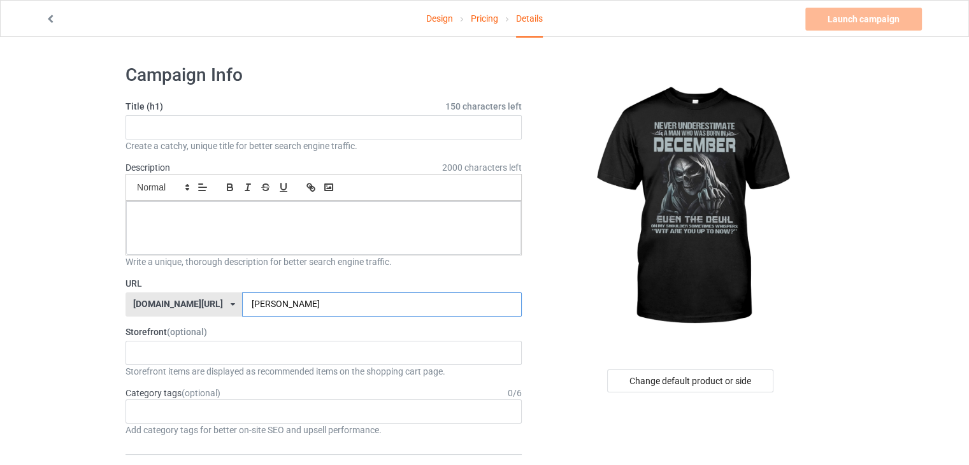
type input "ghjjgg"
click at [424, 118] on input "text" at bounding box center [324, 127] width 396 height 24
type input "hhh"
click at [310, 217] on p at bounding box center [323, 216] width 375 height 12
click at [48, 18] on icon at bounding box center [50, 17] width 11 height 9
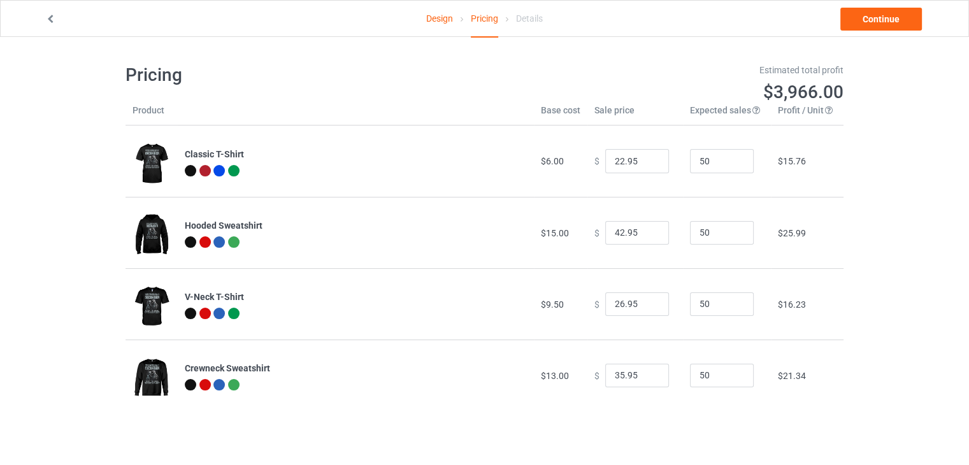
click at [47, 18] on icon at bounding box center [50, 17] width 11 height 9
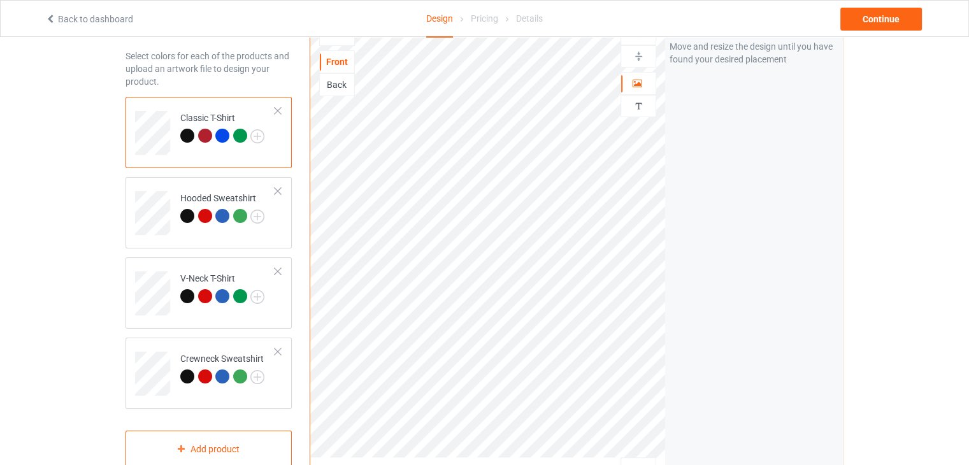
scroll to position [127, 0]
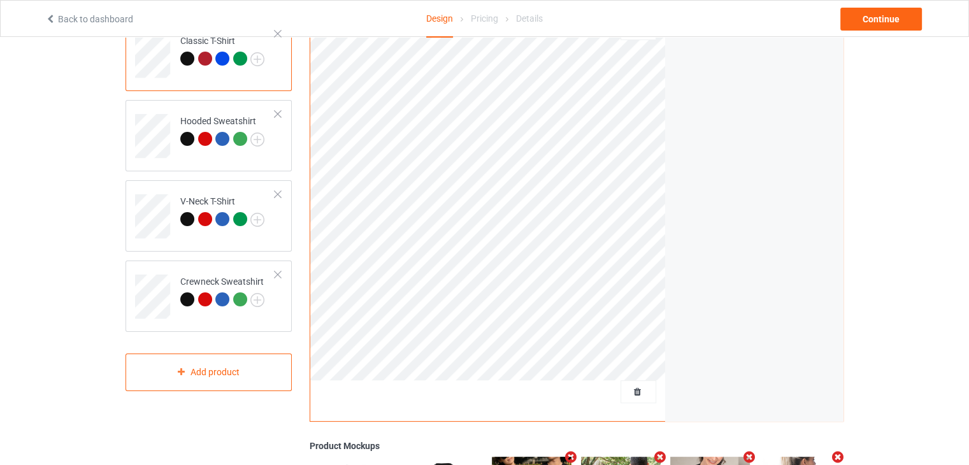
click at [51, 22] on icon at bounding box center [50, 17] width 11 height 9
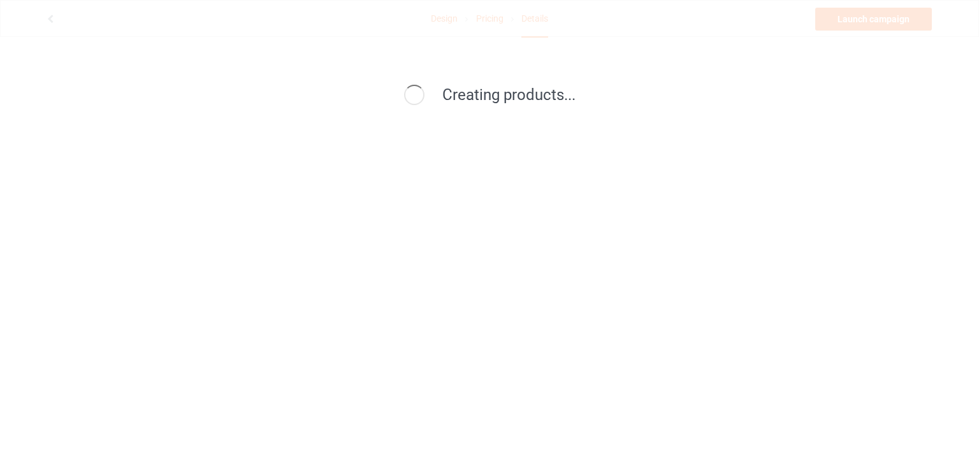
click at [277, 143] on div "Creating products..." at bounding box center [489, 232] width 979 height 465
drag, startPoint x: 303, startPoint y: 138, endPoint x: 609, endPoint y: 143, distance: 306.5
click at [609, 143] on div "Creating products..." at bounding box center [489, 232] width 979 height 465
click at [631, 95] on div "Creating products..." at bounding box center [489, 96] width 547 height 22
click at [627, 97] on div "Creating products..." at bounding box center [489, 96] width 547 height 22
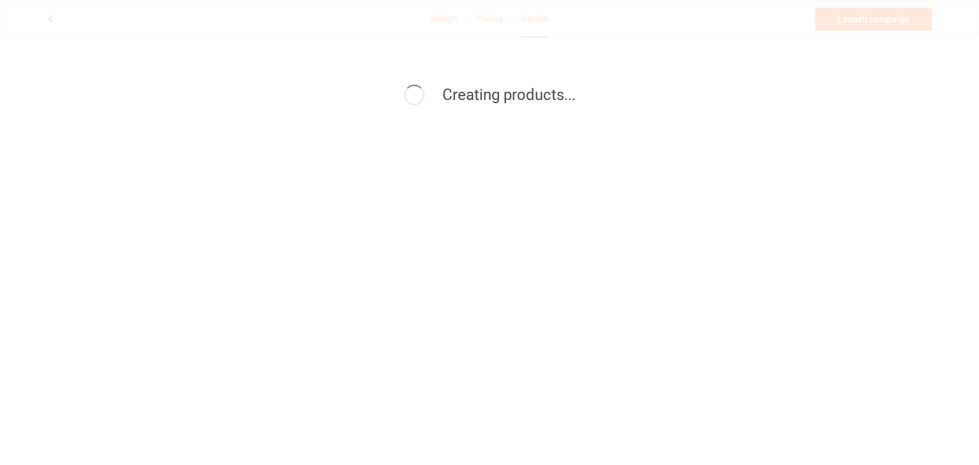
drag, startPoint x: 480, startPoint y: 148, endPoint x: 366, endPoint y: 159, distance: 114.6
click at [366, 159] on div "Creating products..." at bounding box center [489, 232] width 979 height 465
click at [539, 179] on div "Creating products..." at bounding box center [489, 232] width 979 height 465
click at [489, 170] on body at bounding box center [489, 232] width 979 height 465
drag, startPoint x: 489, startPoint y: 170, endPoint x: 349, endPoint y: 189, distance: 141.5
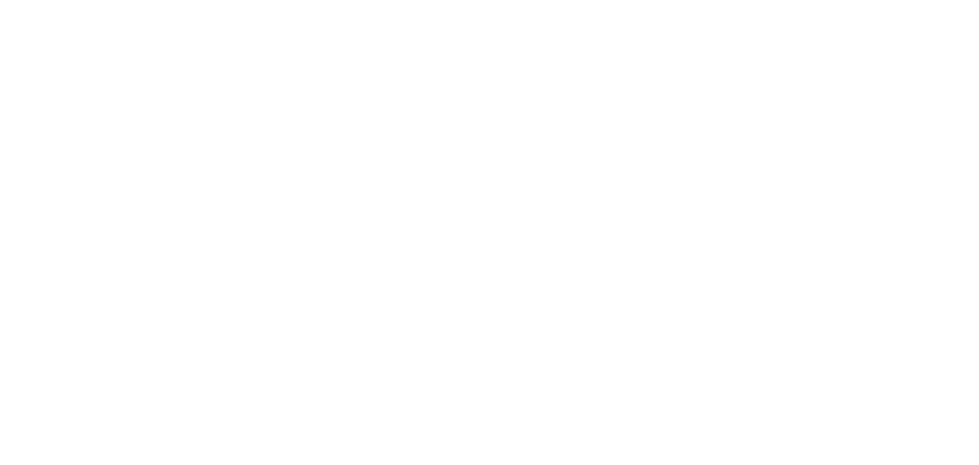
click at [349, 189] on body at bounding box center [489, 232] width 979 height 465
click at [256, 107] on body at bounding box center [489, 232] width 979 height 465
drag, startPoint x: 256, startPoint y: 107, endPoint x: 289, endPoint y: 62, distance: 55.6
click at [289, 63] on body at bounding box center [489, 232] width 979 height 465
